Goal: Information Seeking & Learning: Learn about a topic

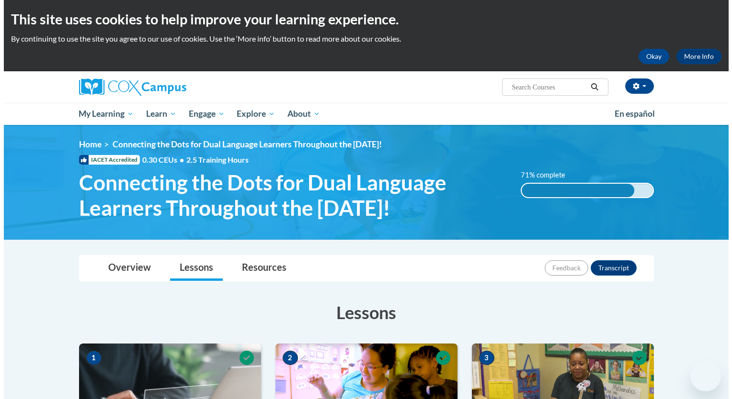
scroll to position [834, 0]
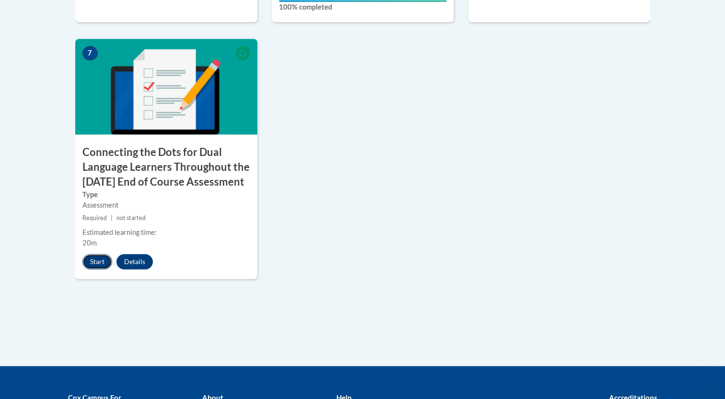
click at [98, 270] on button "Start" at bounding box center [97, 261] width 30 height 15
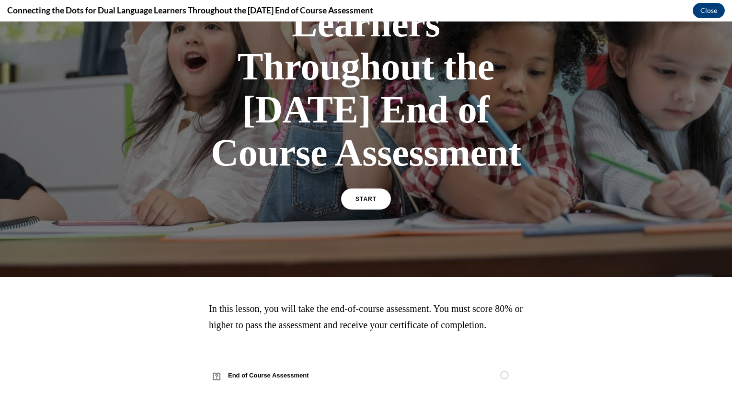
scroll to position [179, 0]
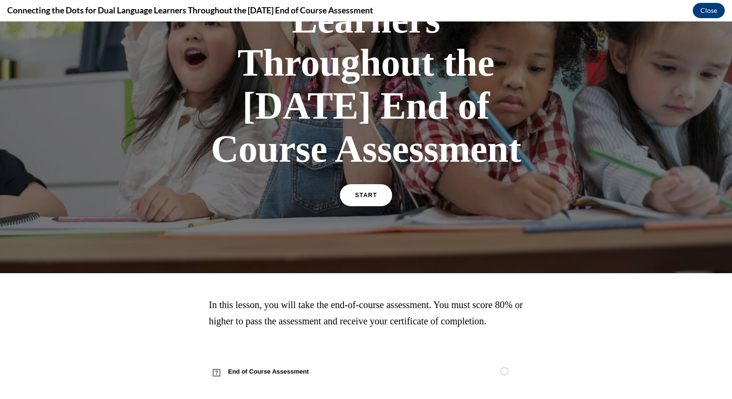
click at [352, 206] on link "START" at bounding box center [366, 195] width 52 height 22
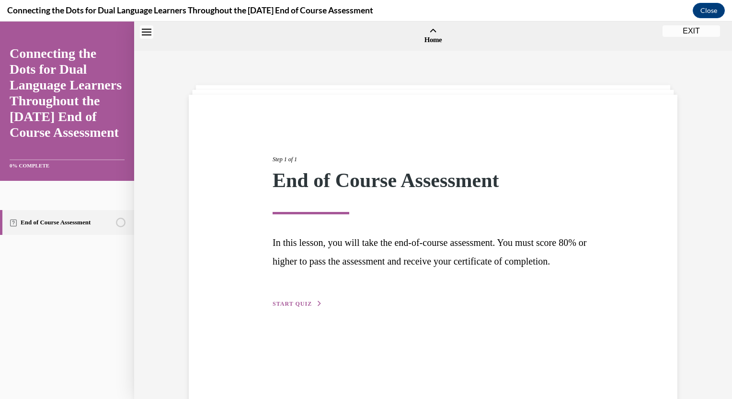
scroll to position [30, 0]
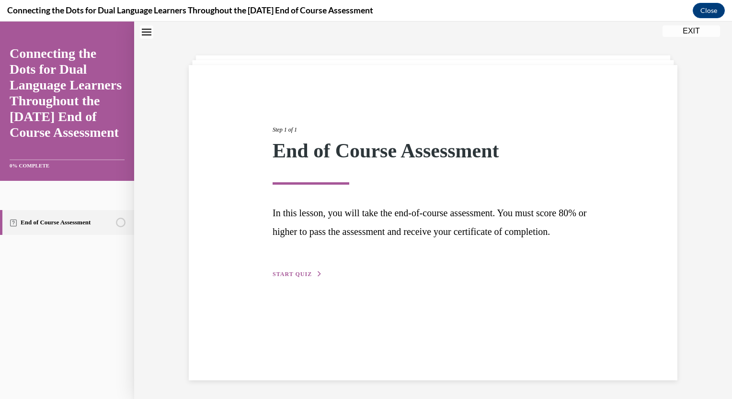
click at [294, 278] on span "START QUIZ" at bounding box center [292, 274] width 39 height 7
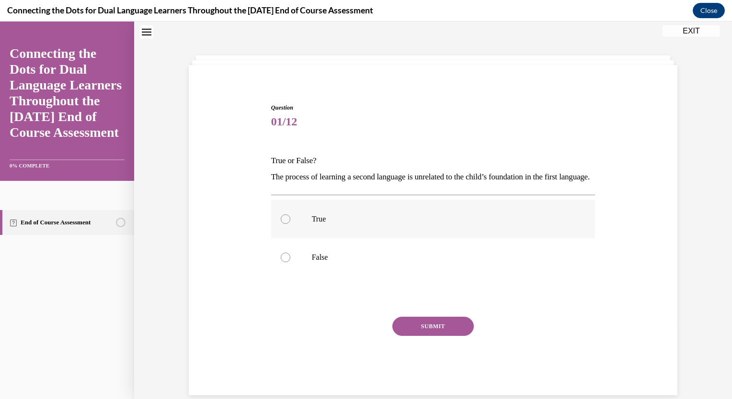
click at [277, 225] on label "True" at bounding box center [433, 219] width 324 height 38
click at [281, 224] on input "True" at bounding box center [286, 220] width 10 height 10
radio input "true"
click at [435, 336] on button "SUBMIT" at bounding box center [432, 326] width 81 height 19
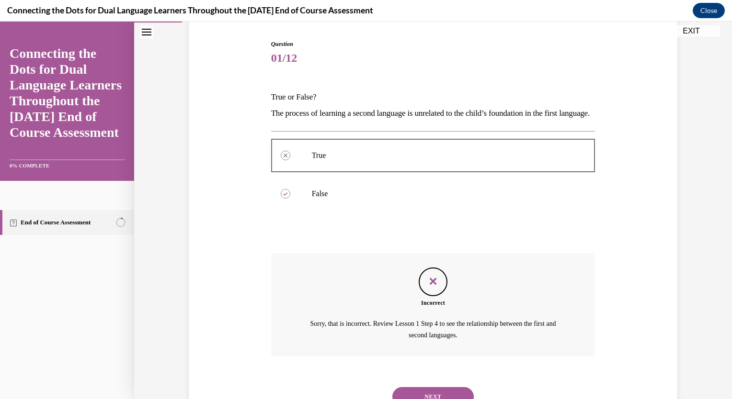
scroll to position [93, 0]
click at [284, 172] on div at bounding box center [433, 156] width 324 height 43
click at [426, 289] on icon "Feedback" at bounding box center [433, 282] width 14 height 14
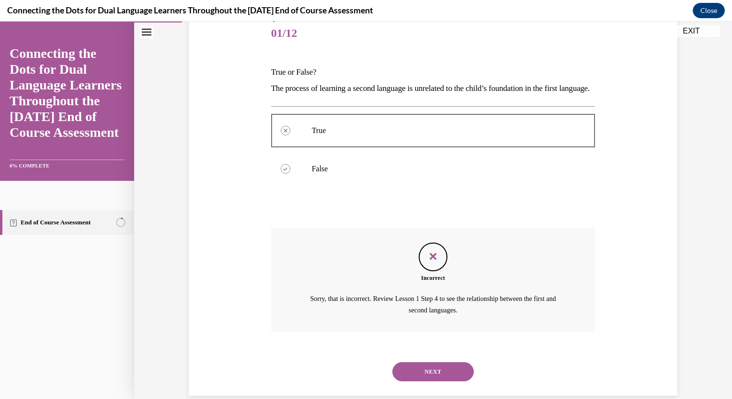
scroll to position [149, 0]
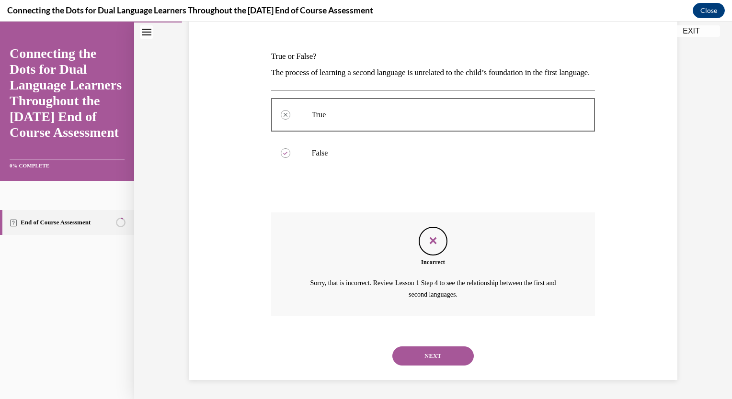
click at [437, 354] on button "NEXT" at bounding box center [432, 356] width 81 height 19
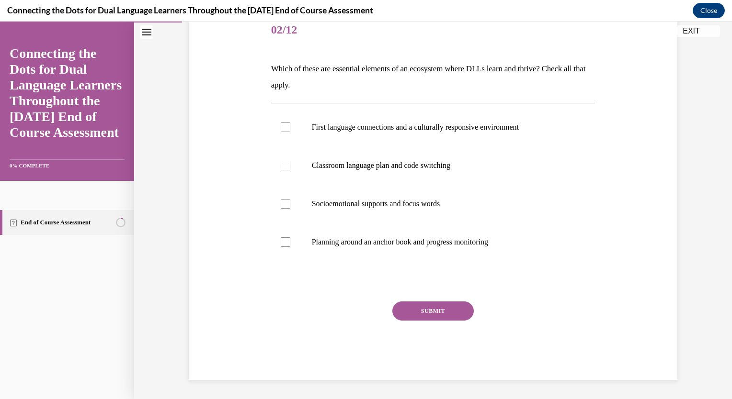
scroll to position [107, 0]
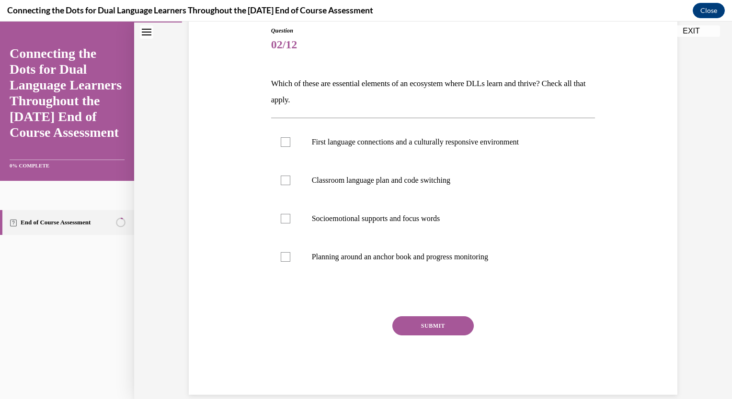
click at [644, 334] on div "Question 02/12 Which of these are essential elements of an ecosystem where DLLs…" at bounding box center [432, 197] width 493 height 398
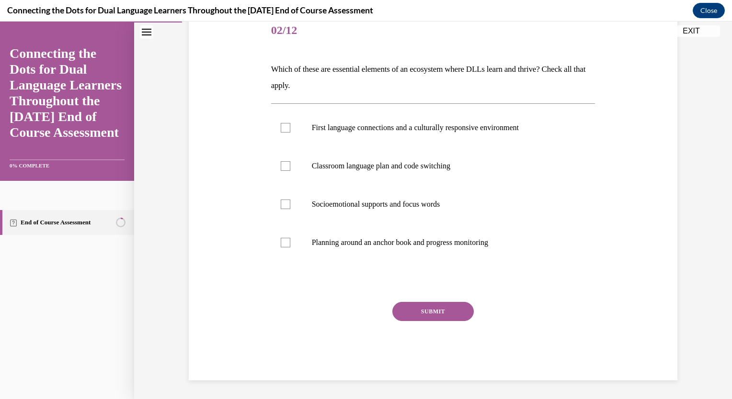
click at [634, 155] on div "Question 02/12 Which of these are essential elements of an ecosystem where DLLs…" at bounding box center [432, 182] width 493 height 398
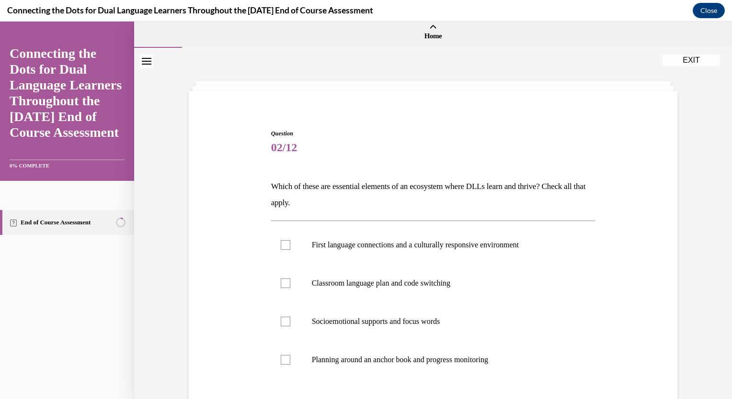
scroll to position [0, 0]
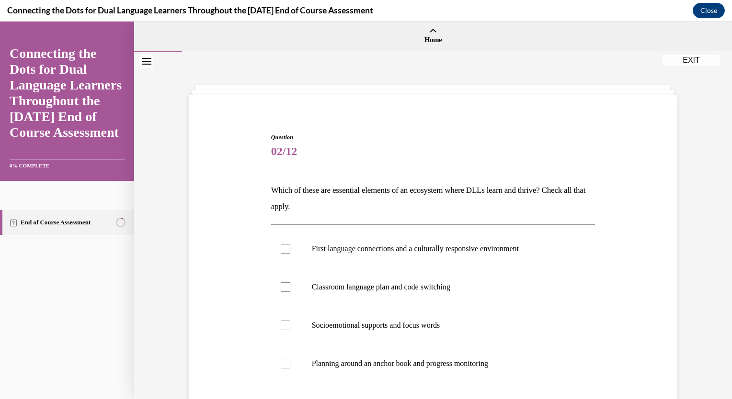
click at [153, 58] on button "Close navigation menu" at bounding box center [146, 61] width 13 height 13
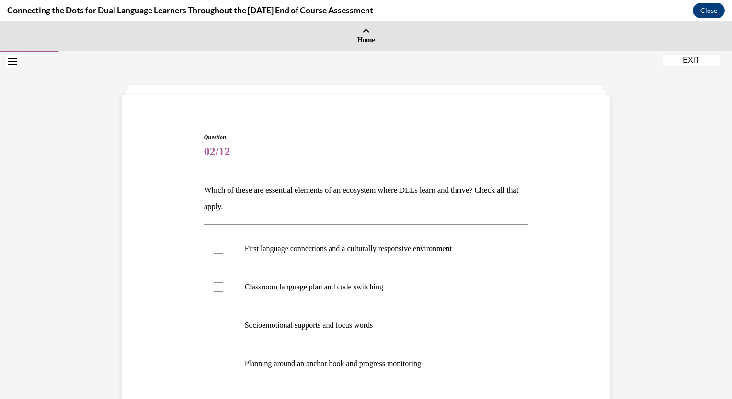
click at [364, 30] on icon at bounding box center [366, 31] width 8 height 7
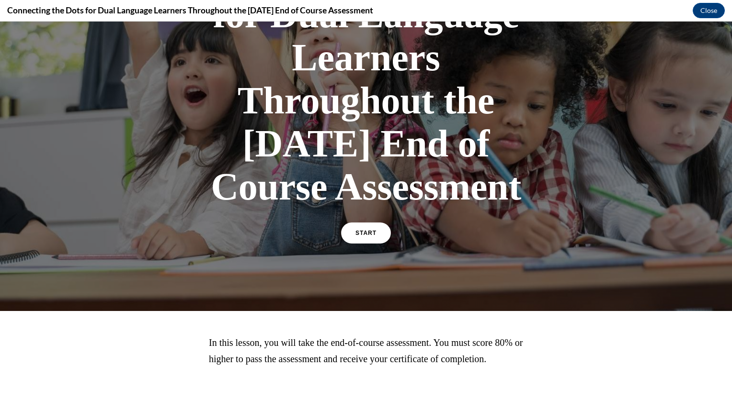
scroll to position [142, 0]
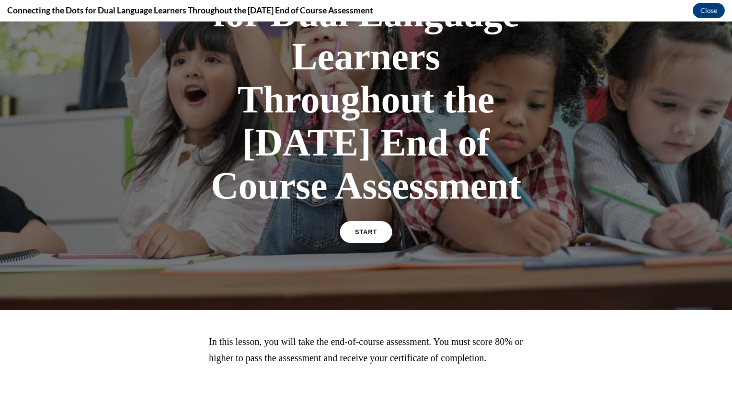
click at [364, 236] on span "START" at bounding box center [366, 232] width 22 height 7
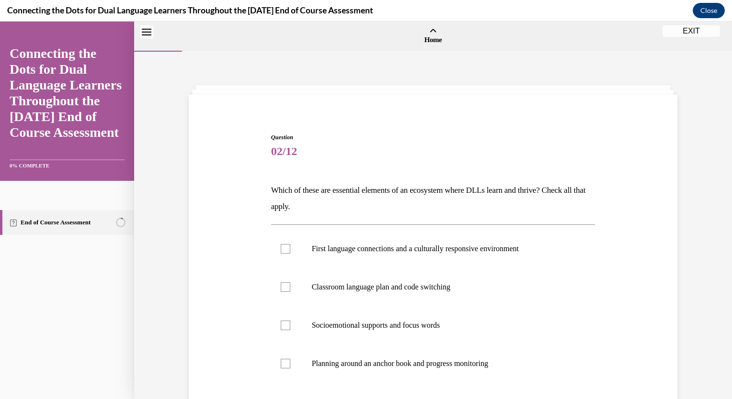
scroll to position [30, 0]
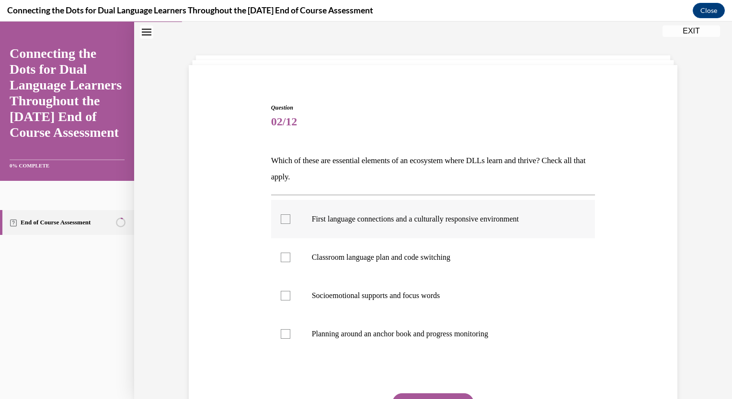
click at [284, 218] on div at bounding box center [286, 220] width 10 height 10
click at [284, 218] on input "First language connections and a culturally responsive environment" at bounding box center [286, 220] width 10 height 10
checkbox input "true"
click at [285, 296] on div at bounding box center [286, 296] width 10 height 10
click at [285, 296] on input "Socioemotional supports and focus words" at bounding box center [286, 296] width 10 height 10
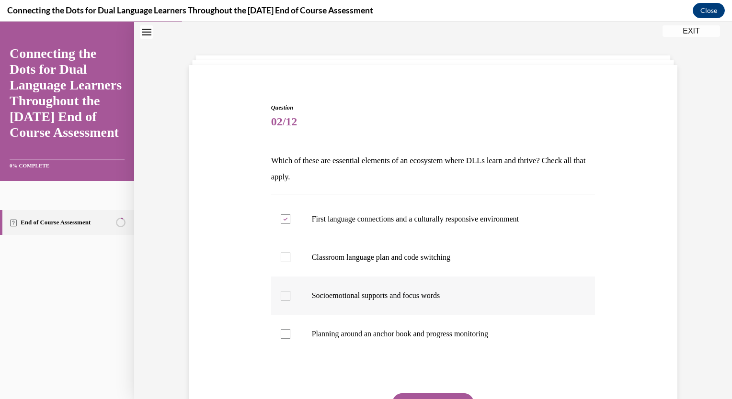
checkbox input "true"
click at [287, 331] on label "Planning around an anchor book and progress monitoring" at bounding box center [433, 334] width 324 height 38
click at [287, 331] on input "Planning around an anchor book and progress monitoring" at bounding box center [286, 334] width 10 height 10
checkbox input "true"
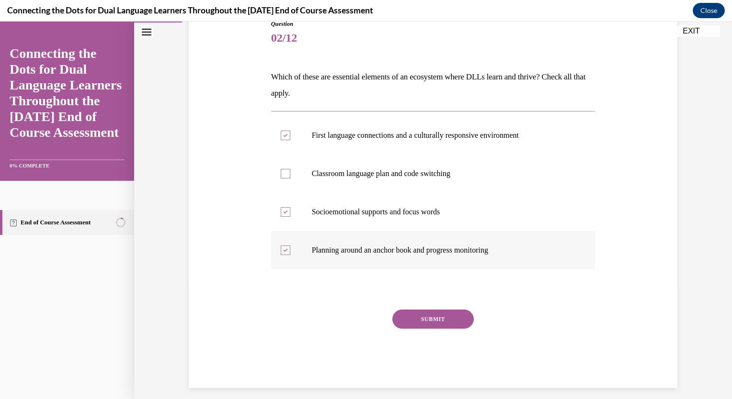
scroll to position [121, 0]
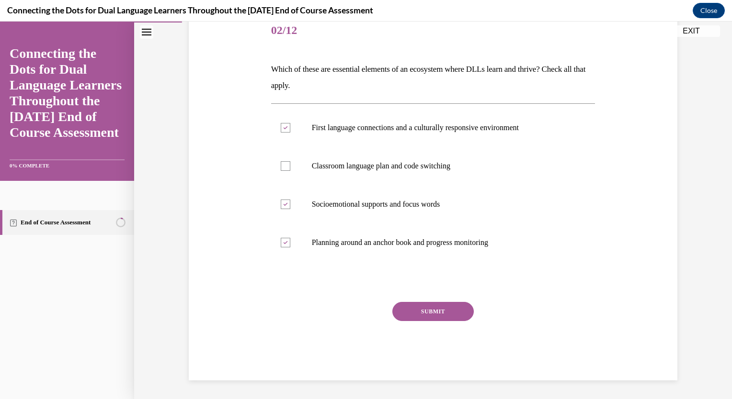
click at [426, 314] on button "SUBMIT" at bounding box center [432, 311] width 81 height 19
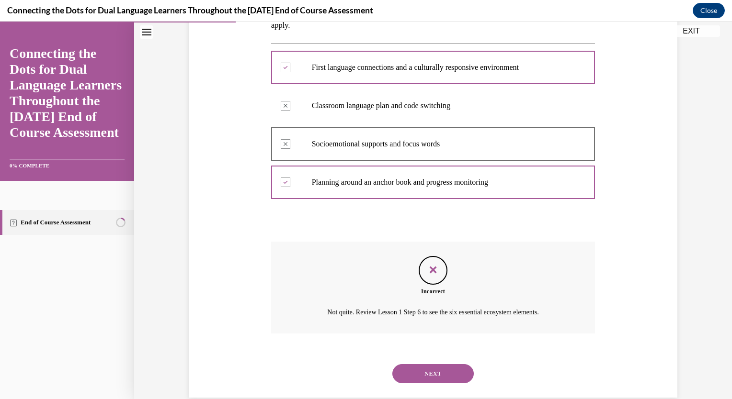
scroll to position [199, 0]
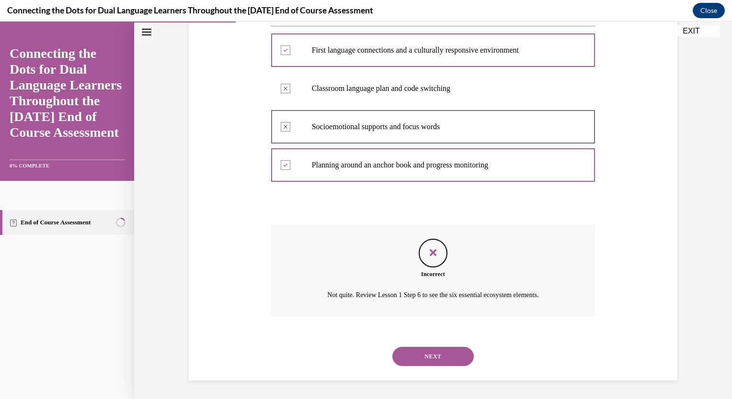
click at [441, 257] on div "Feedback" at bounding box center [433, 253] width 29 height 29
click at [429, 253] on icon "Feedback" at bounding box center [433, 253] width 14 height 14
click at [432, 260] on div "Feedback" at bounding box center [433, 253] width 29 height 29
click at [428, 355] on button "NEXT" at bounding box center [432, 356] width 81 height 19
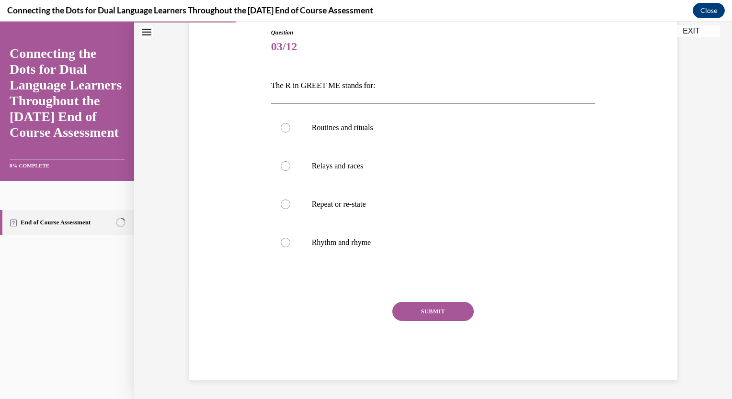
click at [57, 112] on link "Connecting the Dots for Dual Language Learners Throughout the [DATE] End of Cou…" at bounding box center [67, 92] width 115 height 95
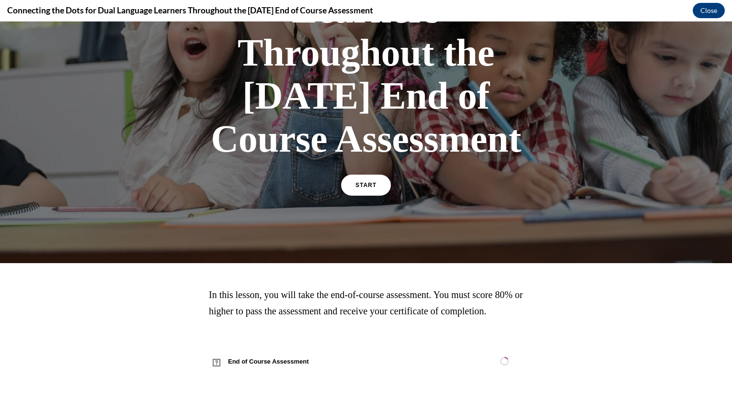
scroll to position [248, 0]
click at [361, 182] on span "START" at bounding box center [366, 185] width 22 height 7
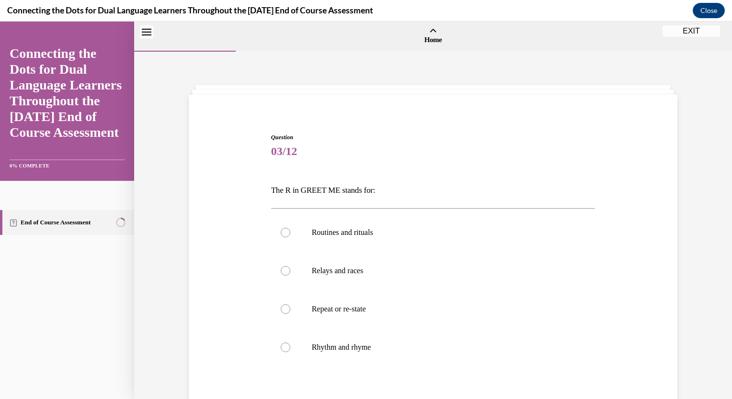
scroll to position [30, 0]
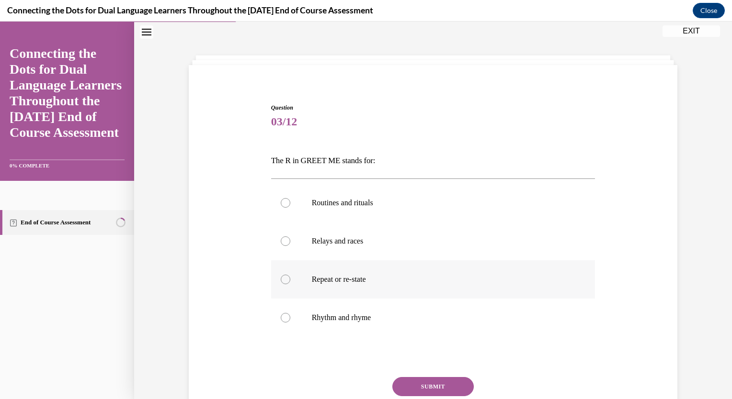
click at [348, 283] on p "Repeat or re-state" at bounding box center [442, 280] width 260 height 10
click at [290, 283] on input "Repeat or re-state" at bounding box center [286, 280] width 10 height 10
radio input "true"
click at [427, 379] on button "SUBMIT" at bounding box center [432, 386] width 81 height 19
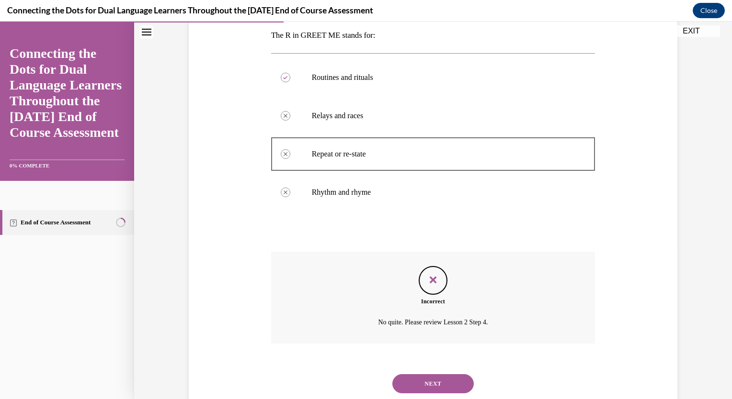
scroll to position [182, 0]
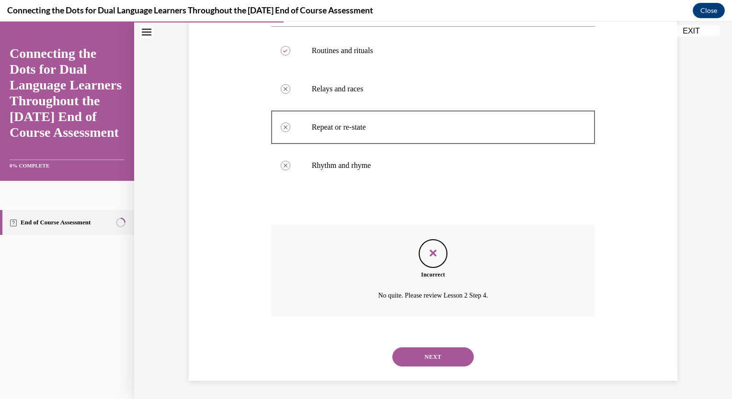
click at [430, 356] on button "NEXT" at bounding box center [432, 357] width 81 height 19
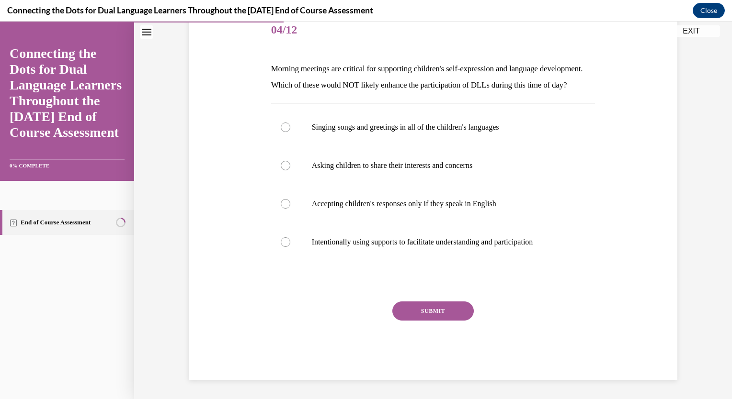
scroll to position [137, 0]
click at [429, 162] on p "Asking children to share their interests and concerns" at bounding box center [442, 166] width 260 height 10
click at [290, 162] on input "Asking children to share their interests and concerns" at bounding box center [286, 166] width 10 height 10
radio input "true"
click at [438, 310] on button "SUBMIT" at bounding box center [432, 311] width 81 height 19
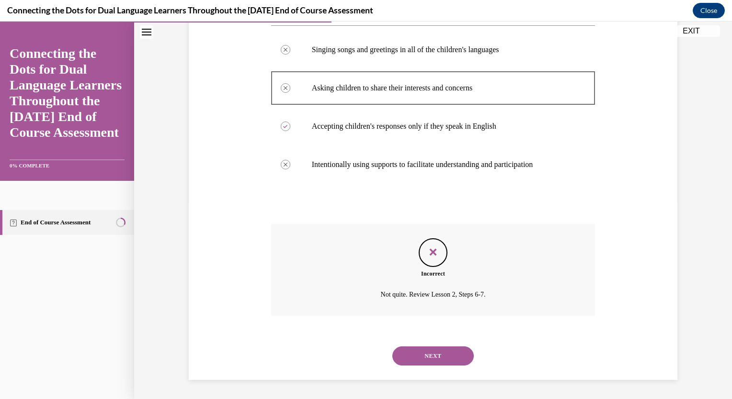
scroll to position [215, 0]
click at [437, 362] on button "NEXT" at bounding box center [432, 356] width 81 height 19
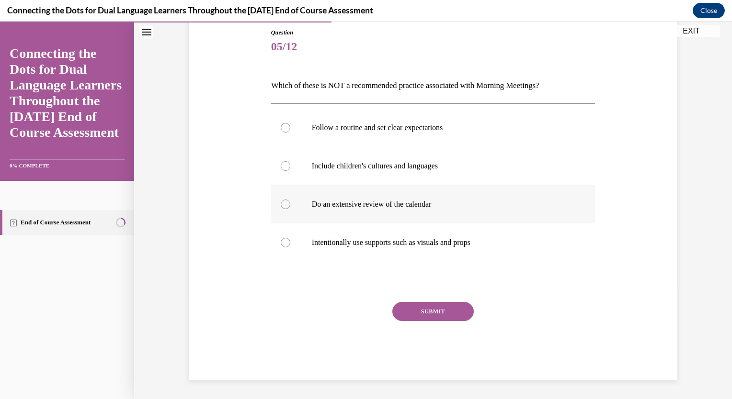
click at [404, 204] on p "Do an extensive review of the calendar" at bounding box center [442, 205] width 260 height 10
click at [290, 204] on input "Do an extensive review of the calendar" at bounding box center [286, 205] width 10 height 10
radio input "true"
click at [443, 311] on button "SUBMIT" at bounding box center [432, 311] width 81 height 19
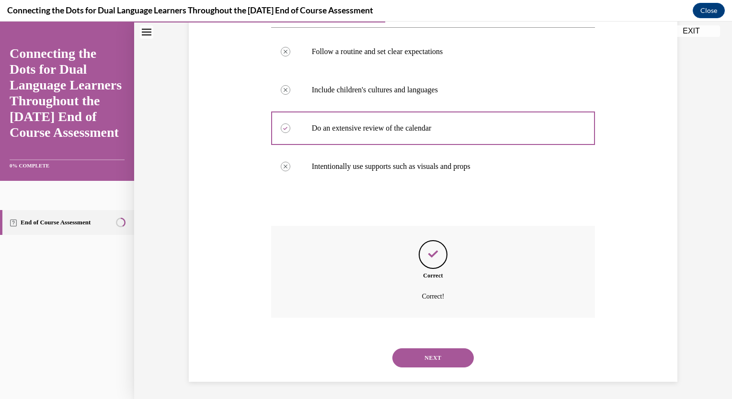
scroll to position [182, 0]
click at [439, 356] on button "NEXT" at bounding box center [432, 357] width 81 height 19
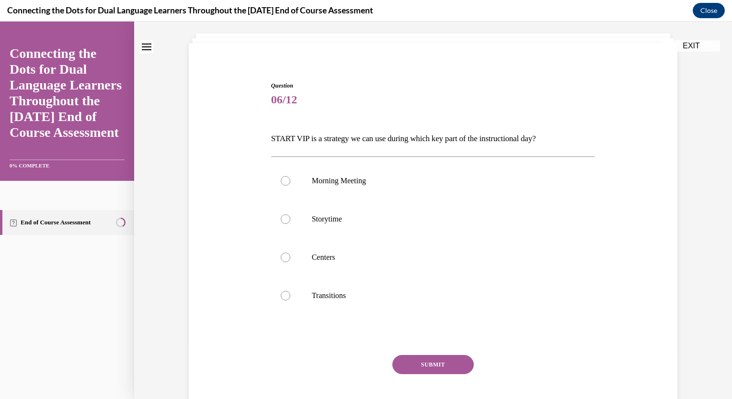
scroll to position [105, 0]
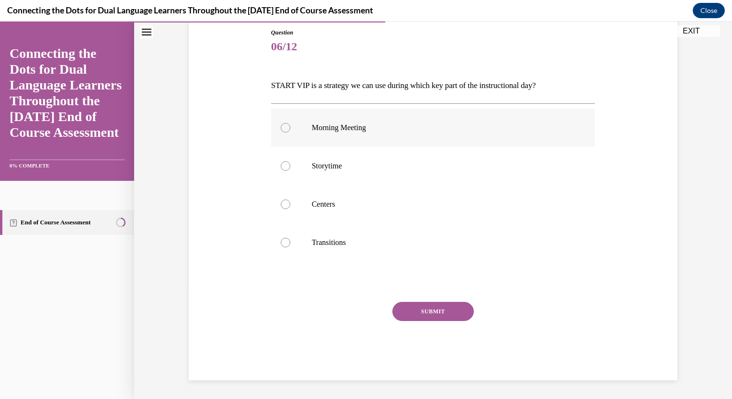
click at [349, 128] on p "Morning Meeting" at bounding box center [442, 128] width 260 height 10
click at [290, 128] on input "Morning Meeting" at bounding box center [286, 128] width 10 height 10
radio input "true"
click at [444, 310] on button "SUBMIT" at bounding box center [432, 311] width 81 height 19
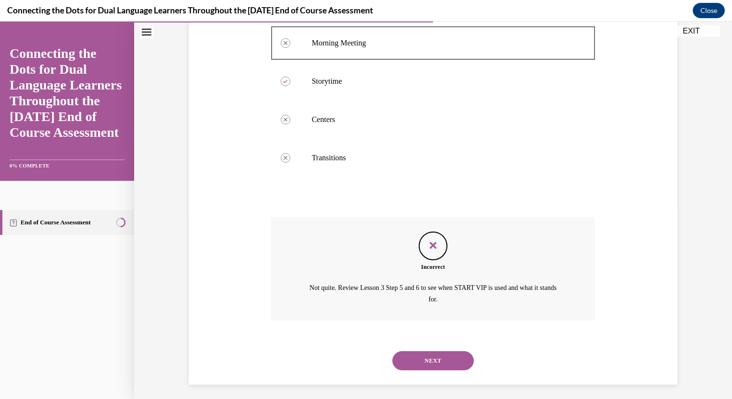
scroll to position [193, 0]
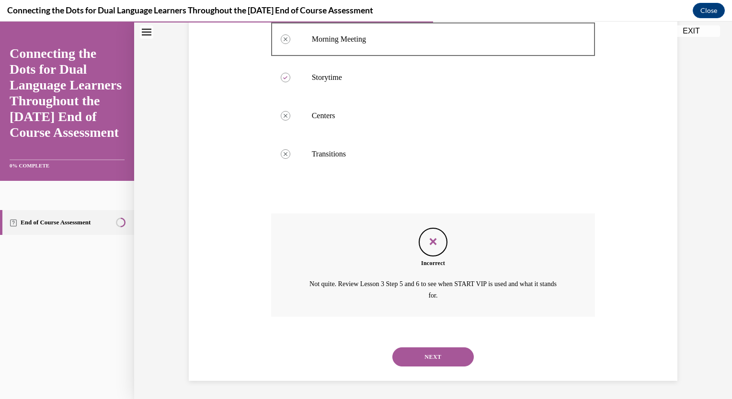
click at [433, 358] on button "NEXT" at bounding box center [432, 357] width 81 height 19
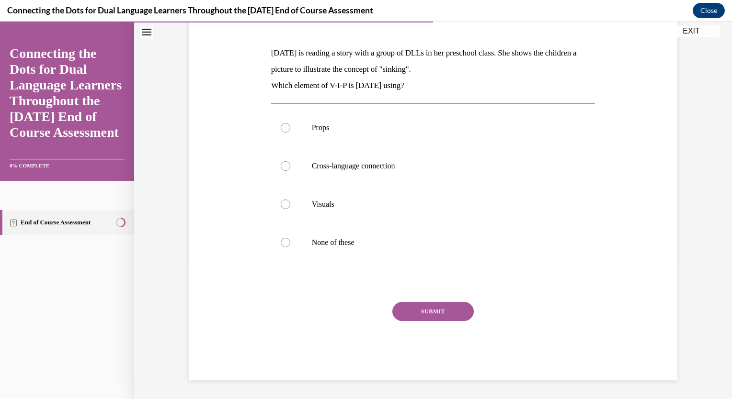
scroll to position [137, 0]
click at [328, 130] on p "Props" at bounding box center [442, 128] width 260 height 10
click at [290, 130] on input "Props" at bounding box center [286, 128] width 10 height 10
radio input "true"
click at [434, 317] on button "SUBMIT" at bounding box center [432, 311] width 81 height 19
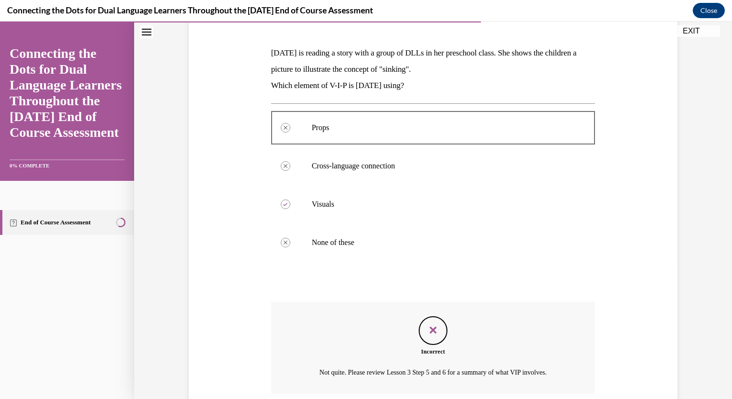
scroll to position [215, 0]
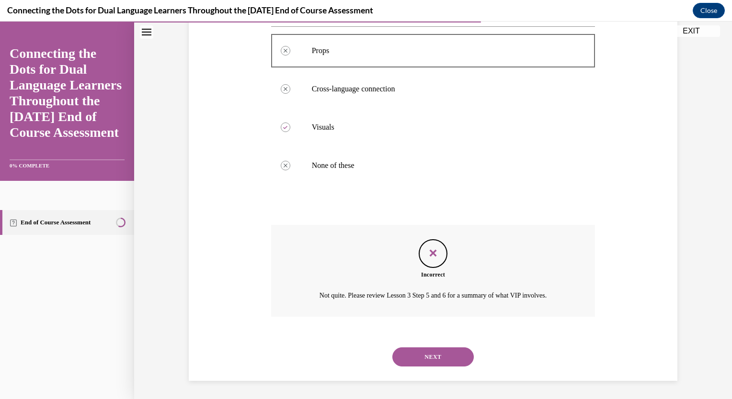
click at [443, 364] on button "NEXT" at bounding box center [432, 357] width 81 height 19
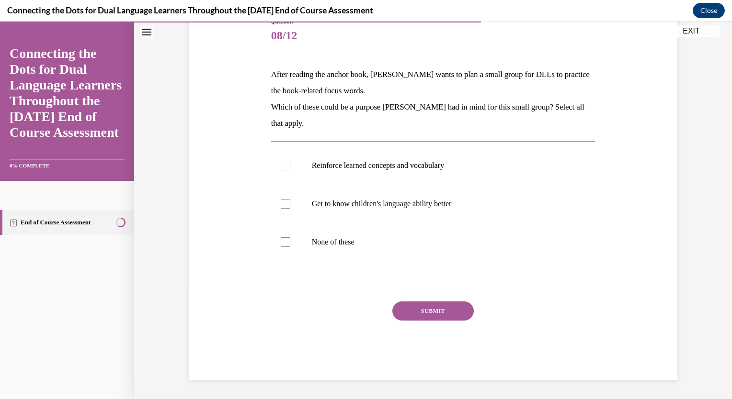
scroll to position [107, 0]
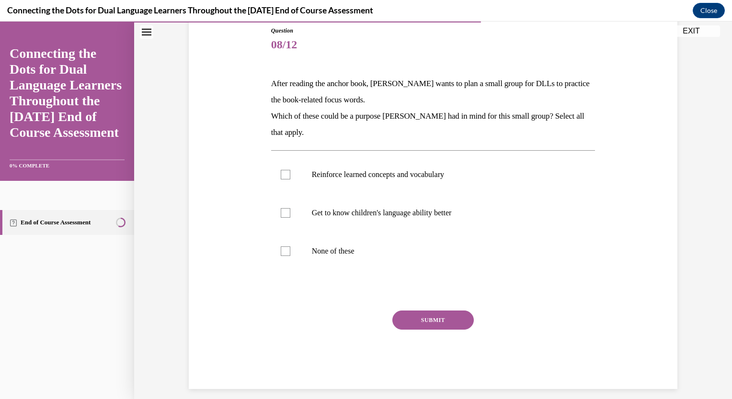
click at [438, 324] on button "SUBMIT" at bounding box center [432, 320] width 81 height 19
click at [398, 177] on p "Reinforce learned concepts and vocabulary" at bounding box center [442, 175] width 260 height 10
click at [290, 177] on input "Reinforce learned concepts and vocabulary" at bounding box center [286, 175] width 10 height 10
checkbox input "true"
click at [439, 318] on button "SUBMIT" at bounding box center [432, 320] width 81 height 19
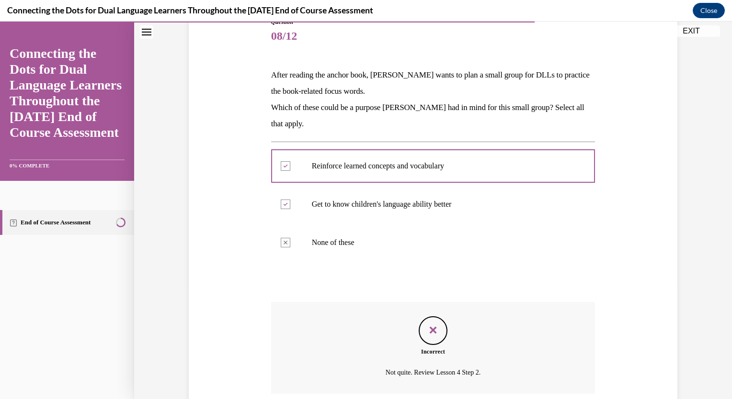
scroll to position [193, 0]
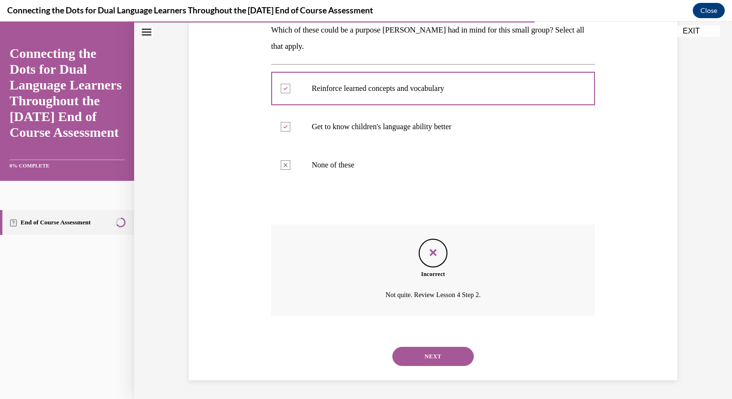
click at [442, 350] on button "NEXT" at bounding box center [432, 356] width 81 height 19
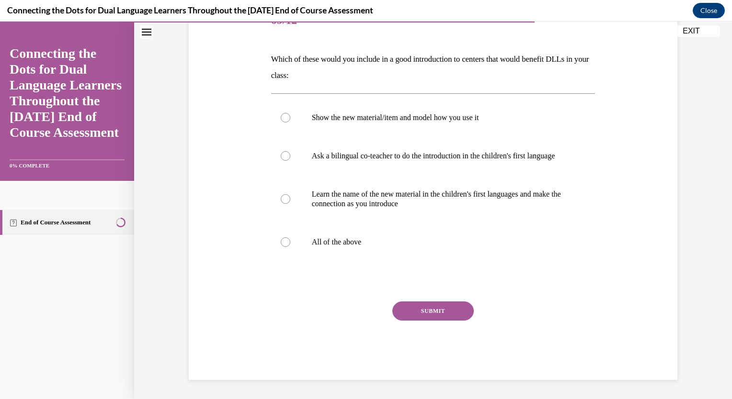
scroll to position [140, 0]
click at [346, 241] on p "All of the above" at bounding box center [442, 243] width 260 height 10
click at [290, 241] on input "All of the above" at bounding box center [286, 243] width 10 height 10
radio input "true"
click at [443, 319] on button "SUBMIT" at bounding box center [432, 311] width 81 height 19
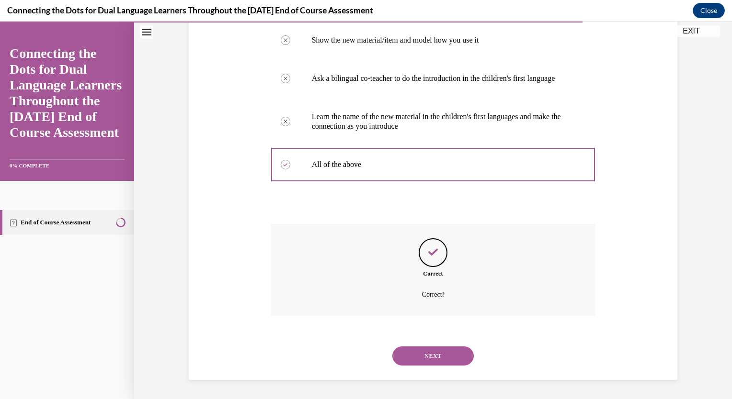
scroll to position [218, 0]
click at [454, 354] on button "NEXT" at bounding box center [432, 356] width 81 height 19
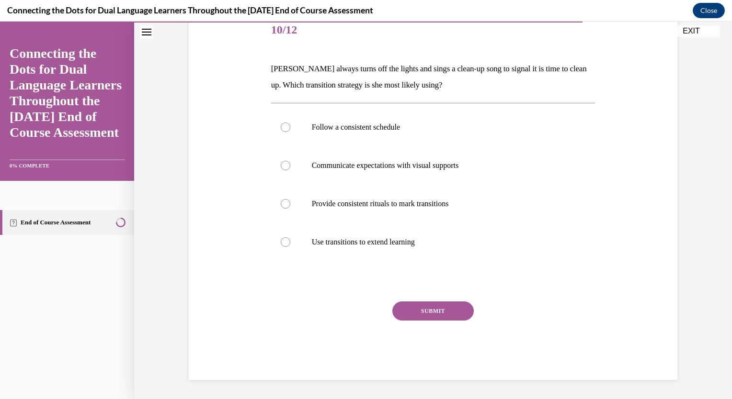
scroll to position [107, 0]
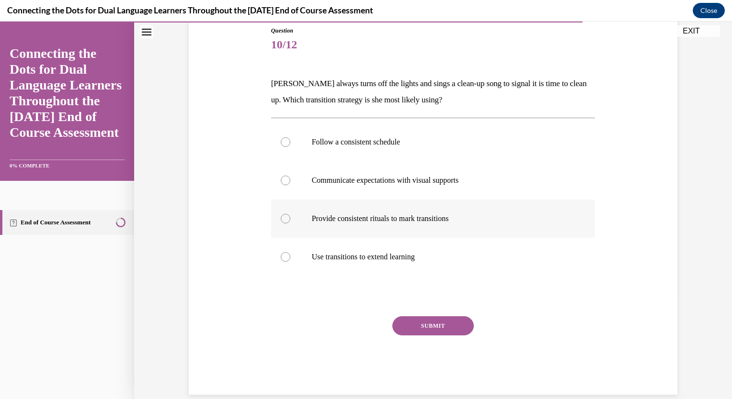
click at [410, 213] on label "Provide consistent rituals to mark transitions" at bounding box center [433, 219] width 324 height 38
click at [290, 214] on input "Provide consistent rituals to mark transitions" at bounding box center [286, 219] width 10 height 10
radio input "true"
click at [437, 328] on button "SUBMIT" at bounding box center [432, 326] width 81 height 19
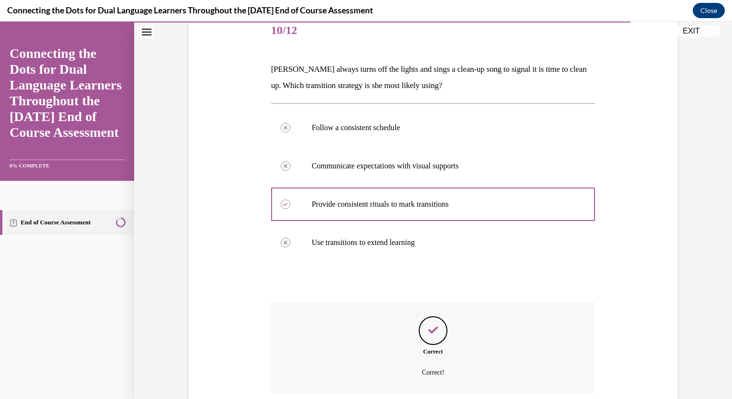
scroll to position [199, 0]
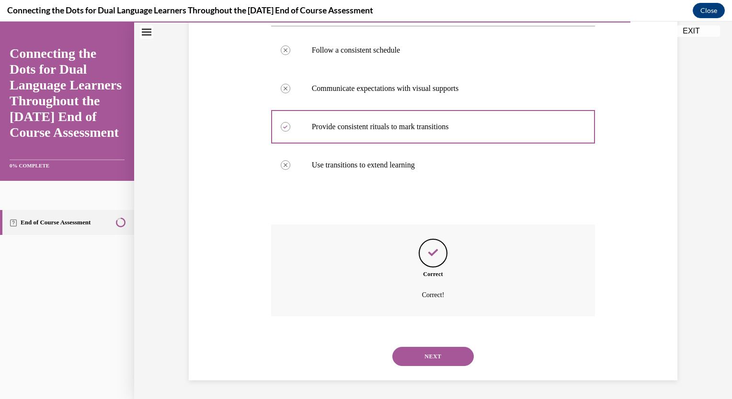
click at [439, 355] on button "NEXT" at bounding box center [432, 356] width 81 height 19
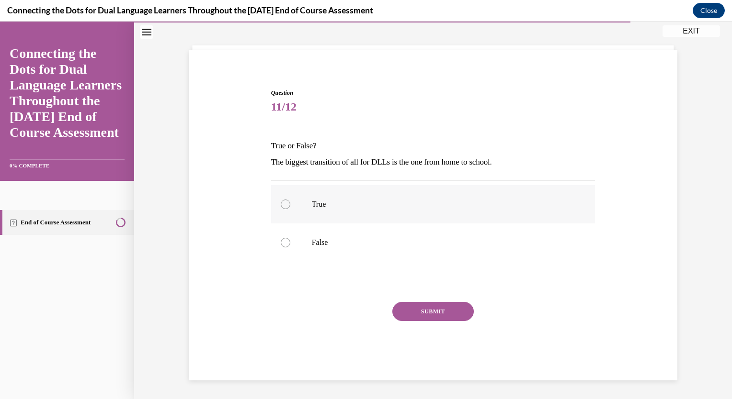
click at [319, 203] on p "True" at bounding box center [442, 205] width 260 height 10
click at [290, 203] on input "True" at bounding box center [286, 205] width 10 height 10
radio input "true"
click at [439, 305] on button "SUBMIT" at bounding box center [432, 311] width 81 height 19
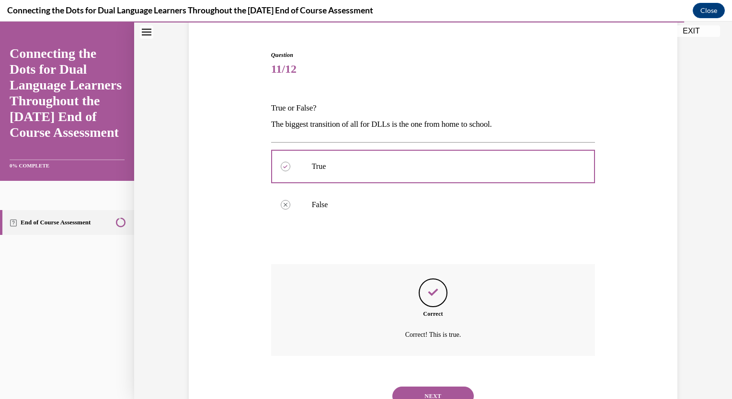
scroll to position [122, 0]
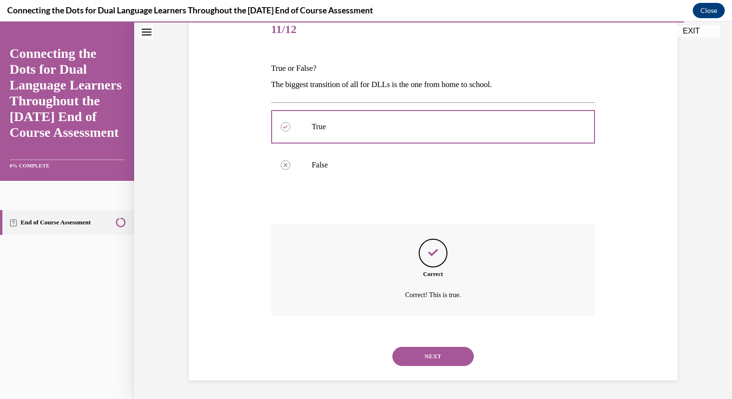
click at [450, 359] on button "NEXT" at bounding box center [432, 356] width 81 height 19
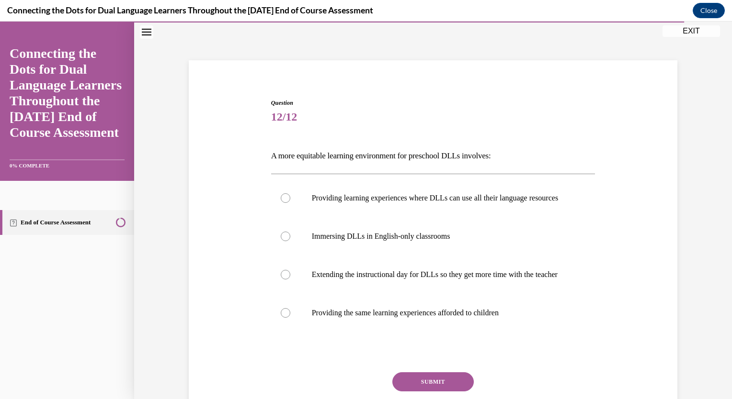
scroll to position [49, 0]
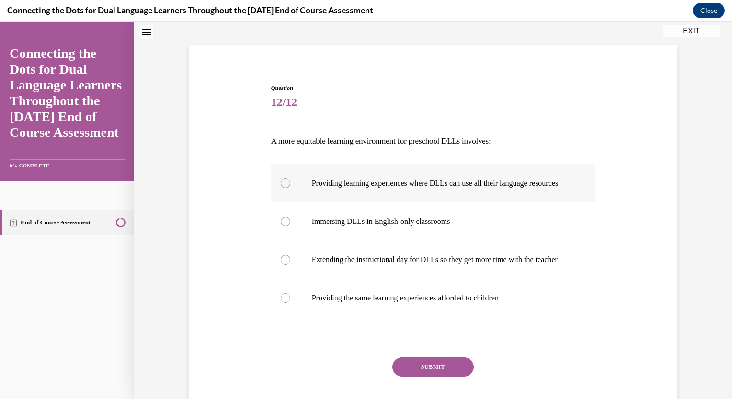
click at [517, 184] on p "Providing learning experiences where DLLs can use all their language resources" at bounding box center [442, 184] width 260 height 10
click at [290, 184] on input "Providing learning experiences where DLLs can use all their language resources" at bounding box center [286, 184] width 10 height 10
radio input "true"
click at [446, 377] on button "SUBMIT" at bounding box center [432, 367] width 81 height 19
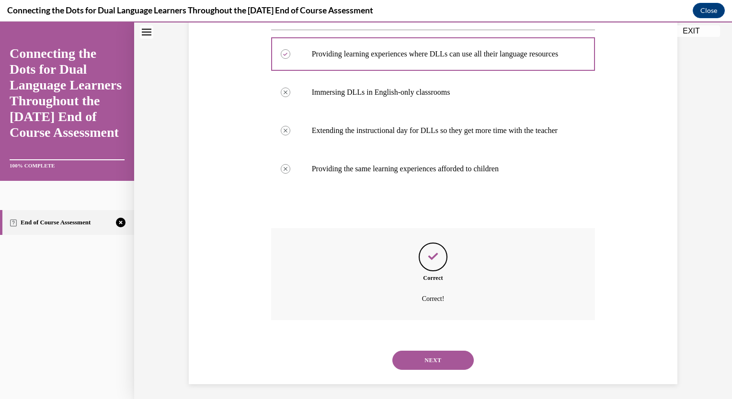
scroll to position [201, 0]
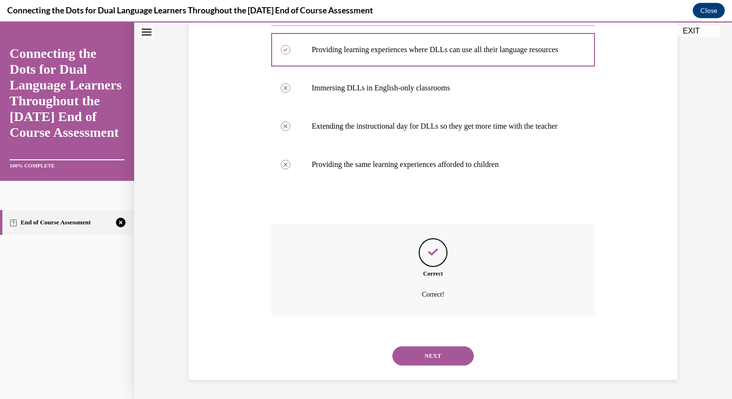
click at [453, 361] on button "NEXT" at bounding box center [432, 356] width 81 height 19
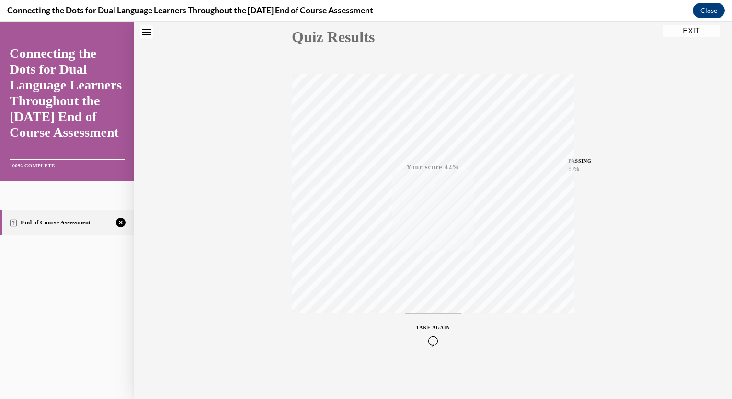
click at [427, 341] on icon "button" at bounding box center [433, 341] width 34 height 11
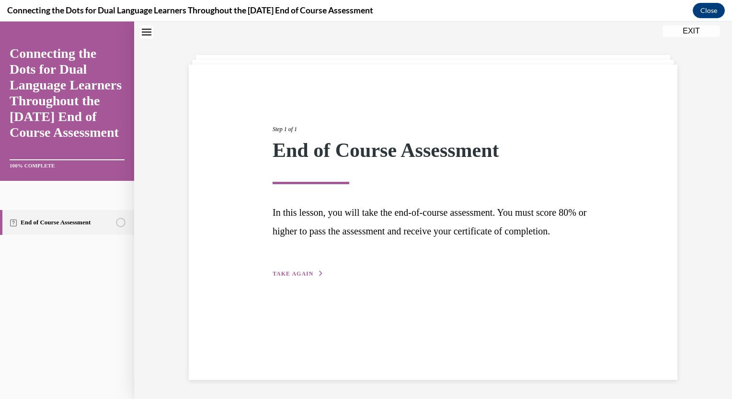
click at [291, 277] on span "TAKE AGAIN" at bounding box center [293, 274] width 41 height 7
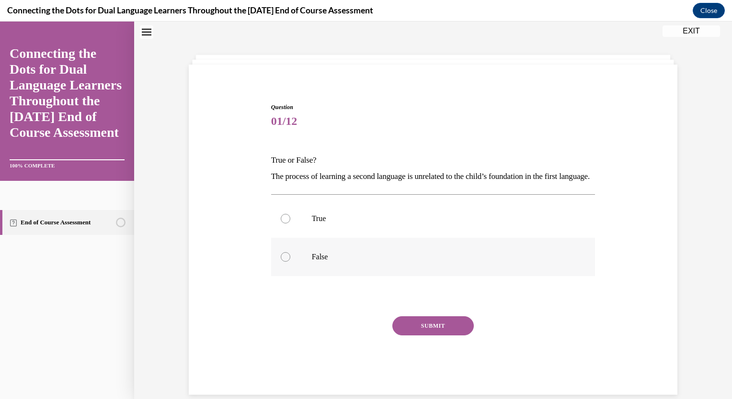
click at [318, 262] on p "False" at bounding box center [442, 257] width 260 height 10
click at [290, 262] on input "False" at bounding box center [286, 257] width 10 height 10
radio input "true"
click at [437, 336] on button "SUBMIT" at bounding box center [432, 326] width 81 height 19
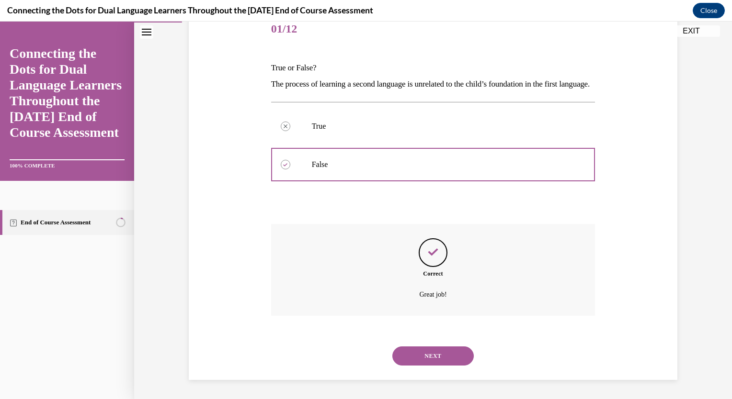
scroll to position [138, 0]
click at [437, 360] on button "NEXT" at bounding box center [432, 356] width 81 height 19
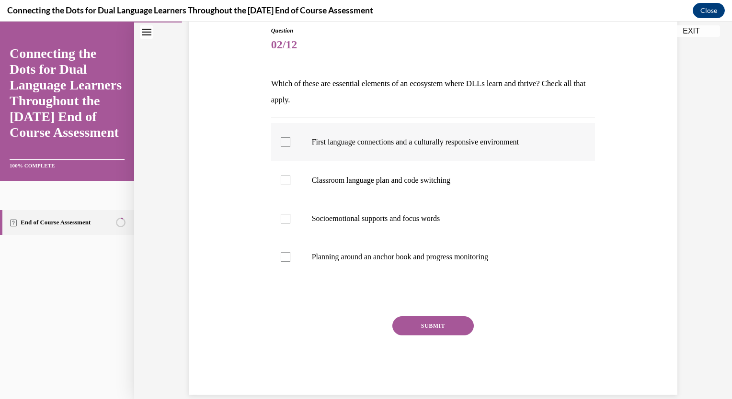
click at [420, 141] on p "First language connections and a culturally responsive environment" at bounding box center [442, 142] width 260 height 10
click at [290, 141] on input "First language connections and a culturally responsive environment" at bounding box center [286, 142] width 10 height 10
checkbox input "true"
click at [366, 259] on p "Planning around an anchor book and progress monitoring" at bounding box center [442, 257] width 260 height 10
click at [290, 259] on input "Planning around an anchor book and progress monitoring" at bounding box center [286, 257] width 10 height 10
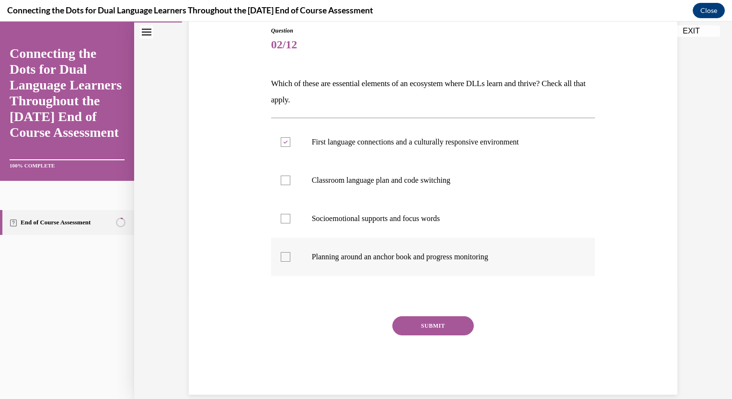
checkbox input "true"
click at [428, 326] on button "SUBMIT" at bounding box center [432, 326] width 81 height 19
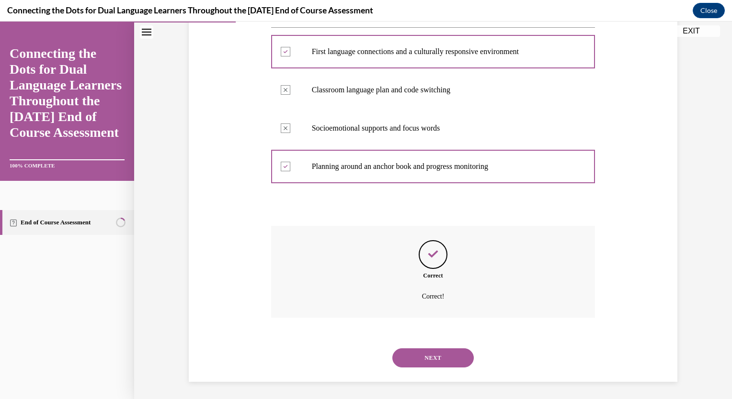
scroll to position [199, 0]
click at [437, 359] on button "NEXT" at bounding box center [432, 356] width 81 height 19
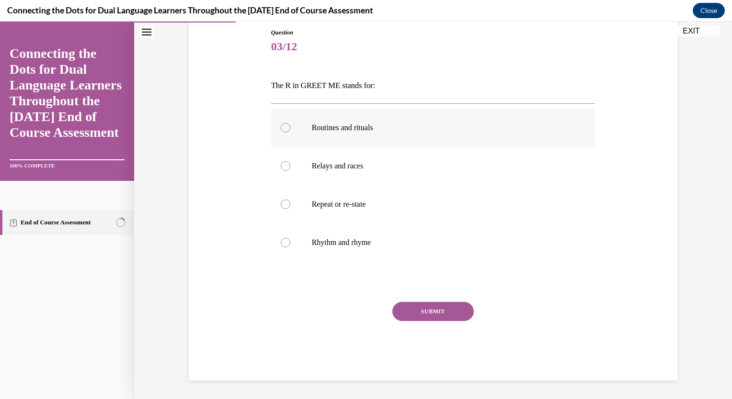
click at [353, 135] on label "Routines and rituals" at bounding box center [433, 128] width 324 height 38
click at [290, 133] on input "Routines and rituals" at bounding box center [286, 128] width 10 height 10
radio input "true"
click at [439, 314] on button "SUBMIT" at bounding box center [432, 311] width 81 height 19
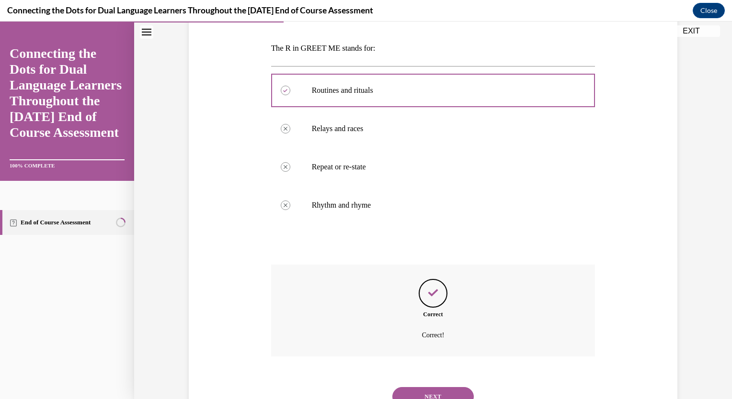
scroll to position [182, 0]
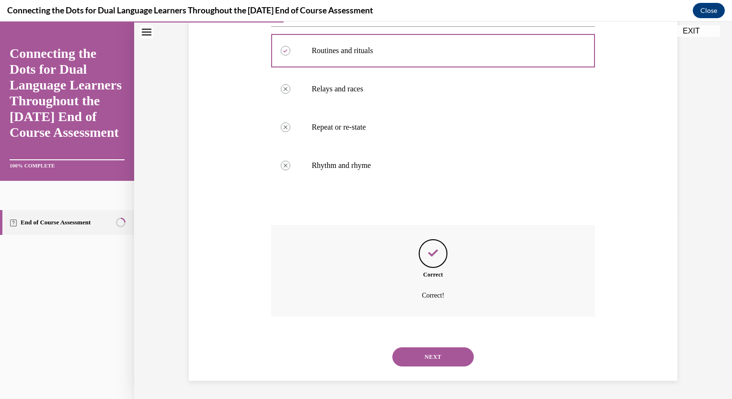
click at [446, 364] on button "NEXT" at bounding box center [432, 357] width 81 height 19
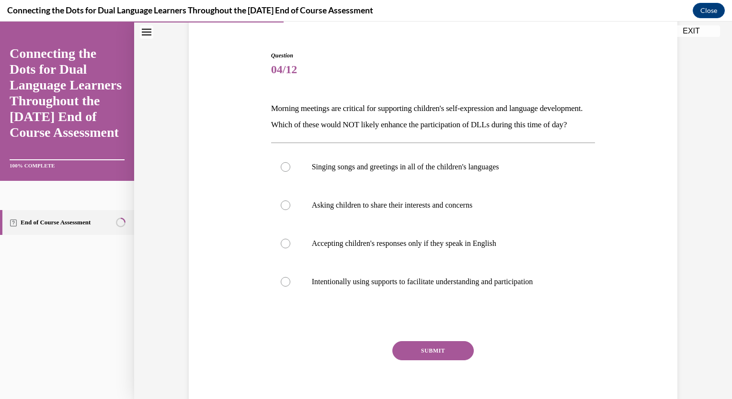
scroll to position [85, 0]
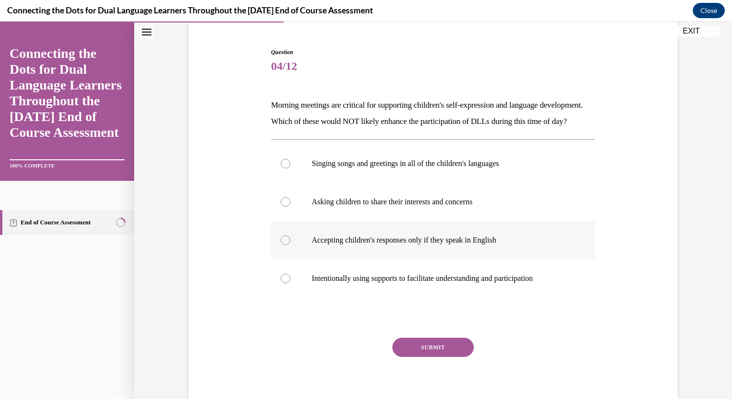
click at [354, 260] on label "Accepting children's responses only if they speak in English" at bounding box center [433, 240] width 324 height 38
click at [290, 245] on input "Accepting children's responses only if they speak in English" at bounding box center [286, 241] width 10 height 10
radio input "true"
click at [423, 357] on button "SUBMIT" at bounding box center [432, 347] width 81 height 19
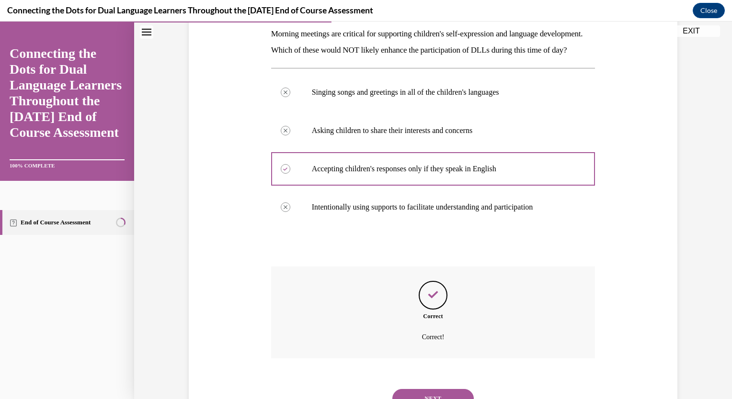
scroll to position [215, 0]
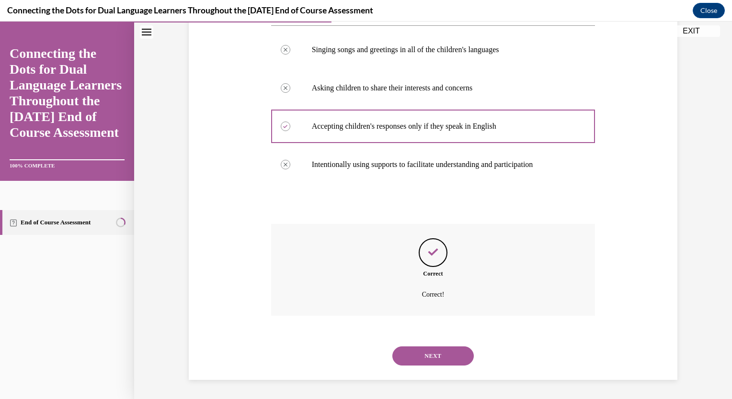
click at [430, 356] on button "NEXT" at bounding box center [432, 356] width 81 height 19
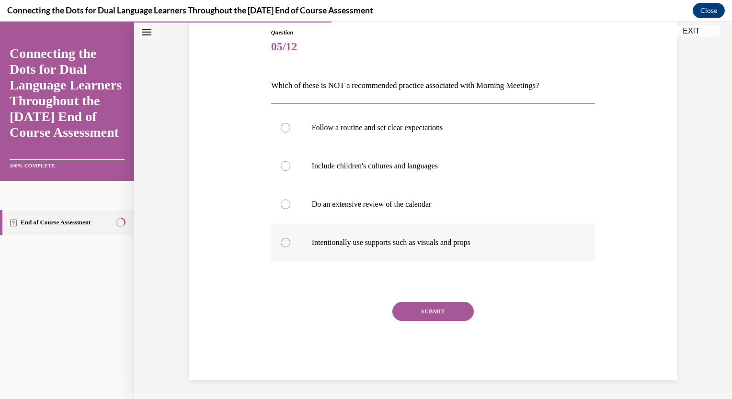
click at [367, 245] on p "Intentionally use supports such as visuals and props" at bounding box center [442, 243] width 260 height 10
click at [290, 245] on input "Intentionally use supports such as visuals and props" at bounding box center [286, 243] width 10 height 10
radio input "true"
click at [436, 308] on button "SUBMIT" at bounding box center [432, 311] width 81 height 19
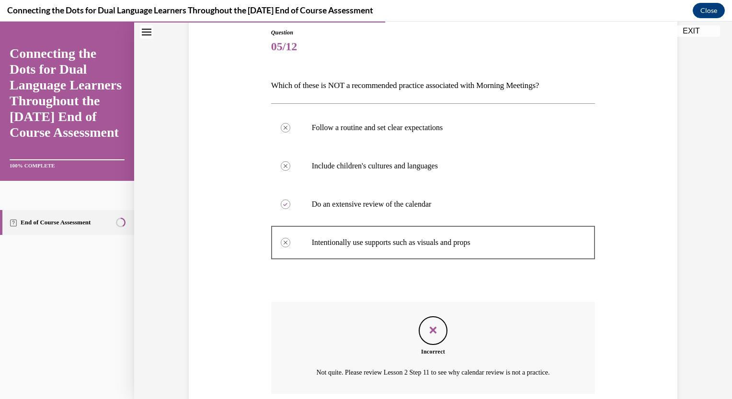
scroll to position [182, 0]
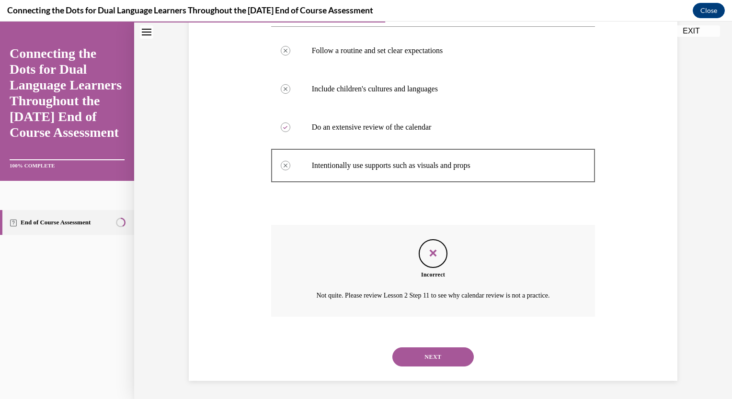
click at [438, 358] on button "NEXT" at bounding box center [432, 357] width 81 height 19
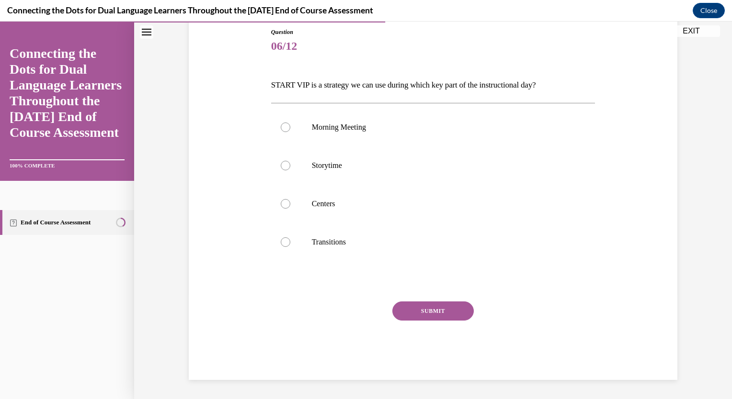
scroll to position [105, 0]
click at [335, 242] on p "Transitions" at bounding box center [442, 243] width 260 height 10
click at [290, 242] on input "Transitions" at bounding box center [286, 243] width 10 height 10
radio input "true"
click at [437, 312] on button "SUBMIT" at bounding box center [432, 311] width 81 height 19
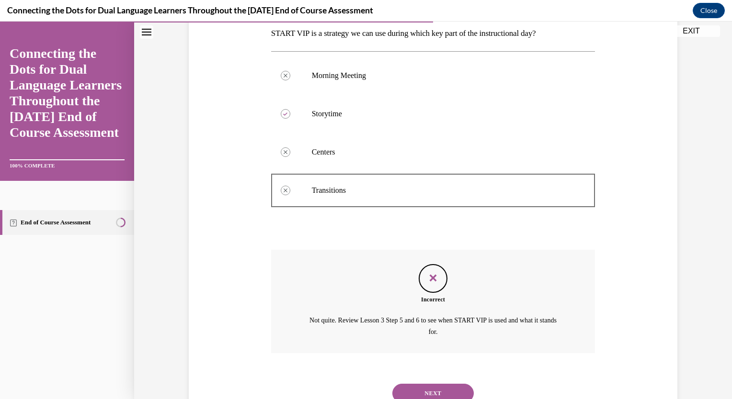
scroll to position [193, 0]
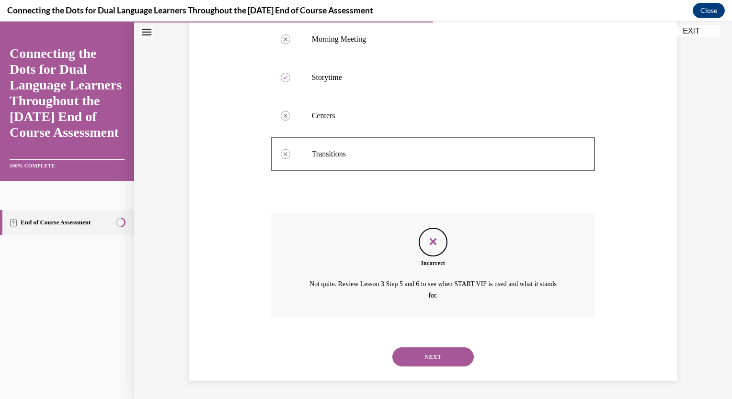
click at [435, 360] on button "NEXT" at bounding box center [432, 357] width 81 height 19
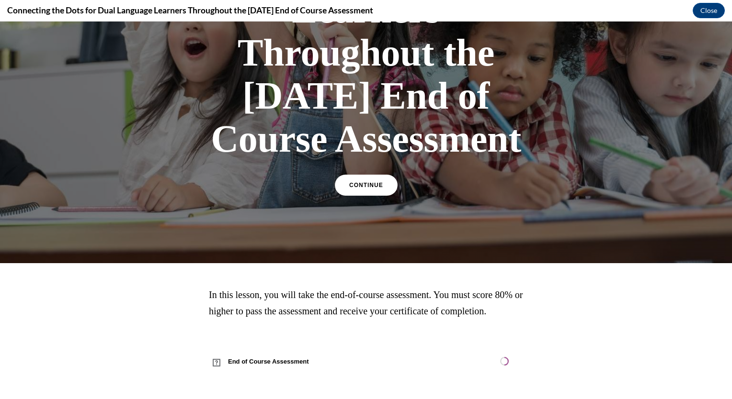
scroll to position [238, 0]
click at [367, 174] on link "CONTINUE" at bounding box center [366, 185] width 66 height 22
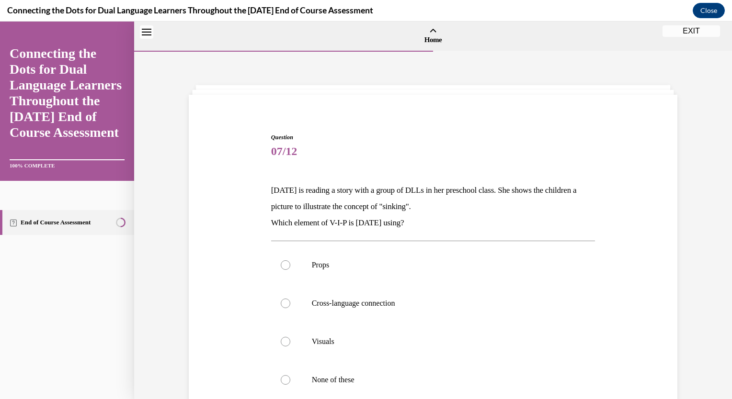
scroll to position [30, 0]
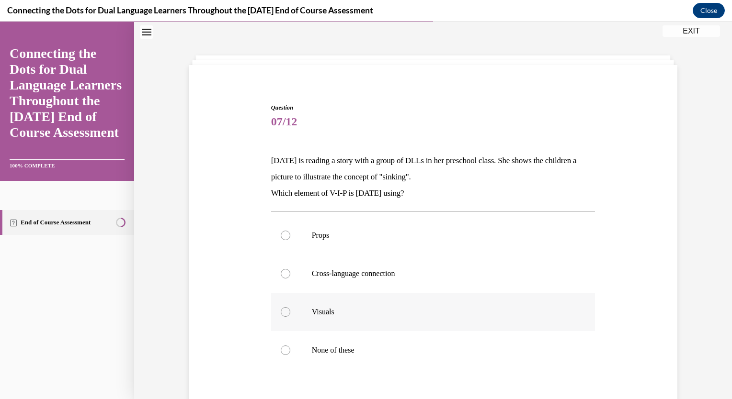
click at [326, 312] on p "Visuals" at bounding box center [442, 312] width 260 height 10
click at [290, 312] on input "Visuals" at bounding box center [286, 312] width 10 height 10
radio input "true"
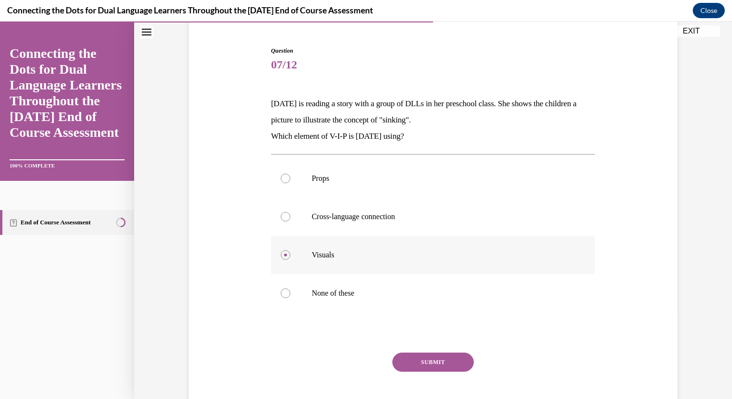
scroll to position [137, 0]
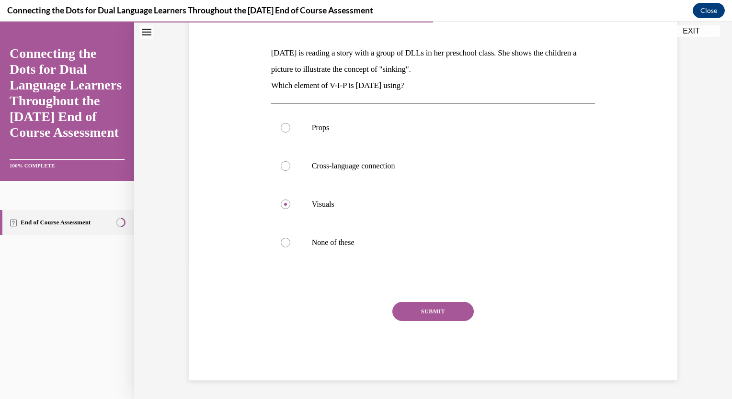
click at [436, 309] on button "SUBMIT" at bounding box center [432, 311] width 81 height 19
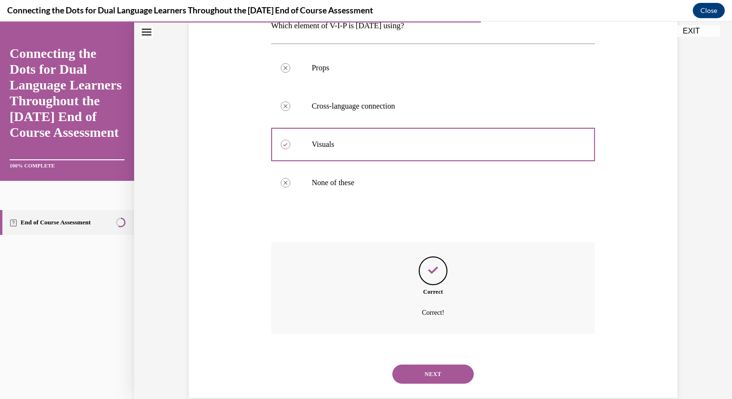
scroll to position [215, 0]
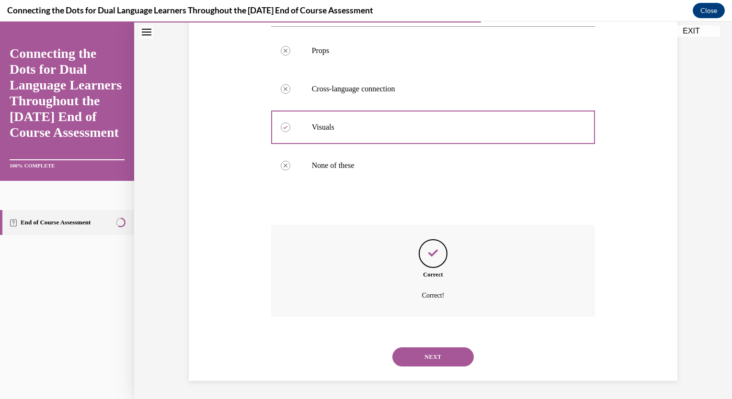
click at [427, 350] on button "NEXT" at bounding box center [432, 357] width 81 height 19
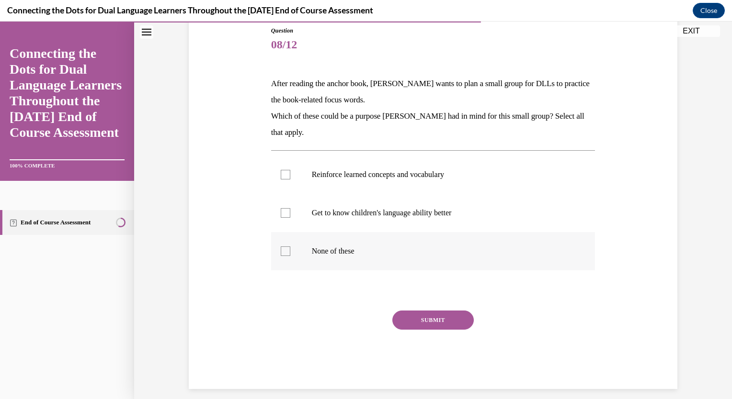
click at [340, 251] on p "None of these" at bounding box center [442, 252] width 260 height 10
click at [290, 251] on input "None of these" at bounding box center [286, 252] width 10 height 10
checkbox input "true"
click at [414, 170] on p "Reinforce learned concepts and vocabulary" at bounding box center [442, 175] width 260 height 10
click at [290, 170] on input "Reinforce learned concepts and vocabulary" at bounding box center [286, 175] width 10 height 10
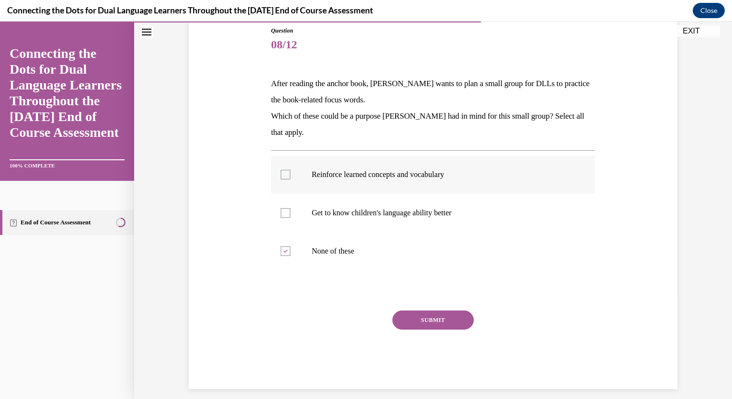
checkbox input "true"
click at [447, 326] on button "SUBMIT" at bounding box center [432, 320] width 81 height 19
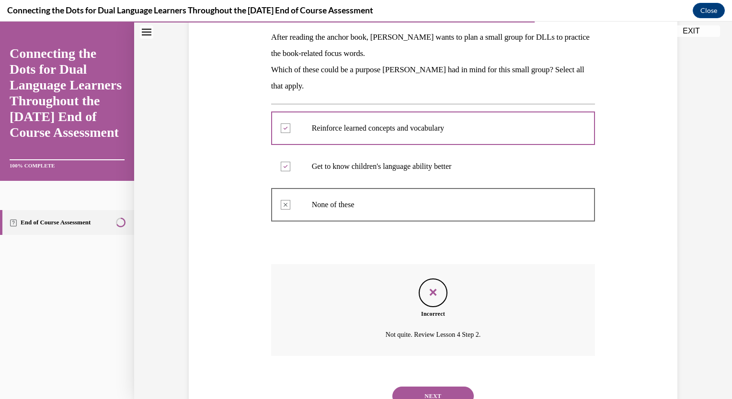
scroll to position [193, 0]
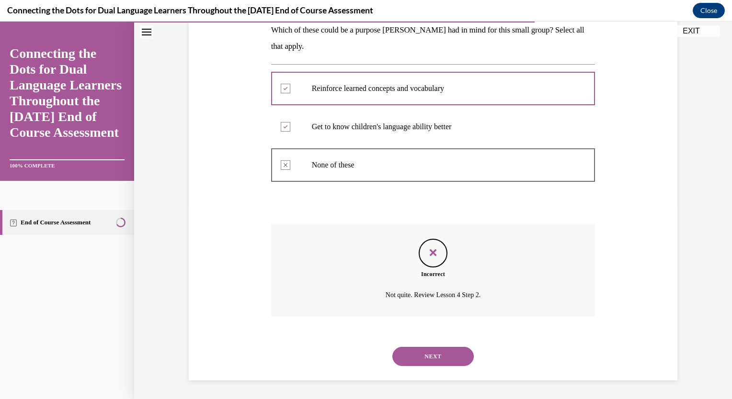
click at [438, 359] on button "NEXT" at bounding box center [432, 356] width 81 height 19
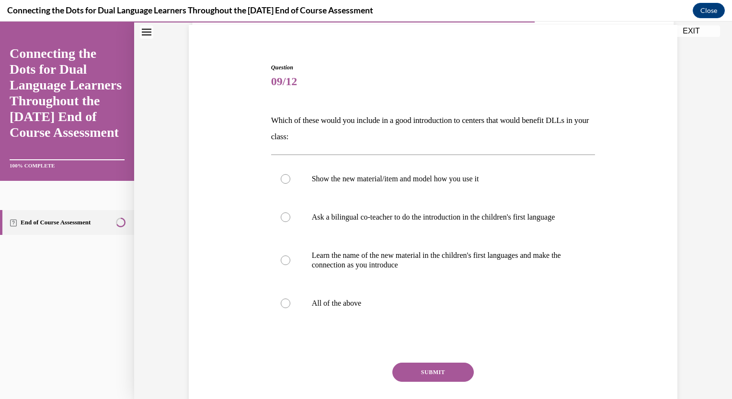
scroll to position [70, 0]
click at [337, 176] on p "Show the new material/item and model how you use it" at bounding box center [442, 179] width 260 height 10
click at [290, 176] on input "Show the new material/item and model how you use it" at bounding box center [286, 179] width 10 height 10
radio input "true"
click at [361, 215] on p "Ask a bilingual co-teacher to do the introduction in the children's first langu…" at bounding box center [442, 217] width 260 height 10
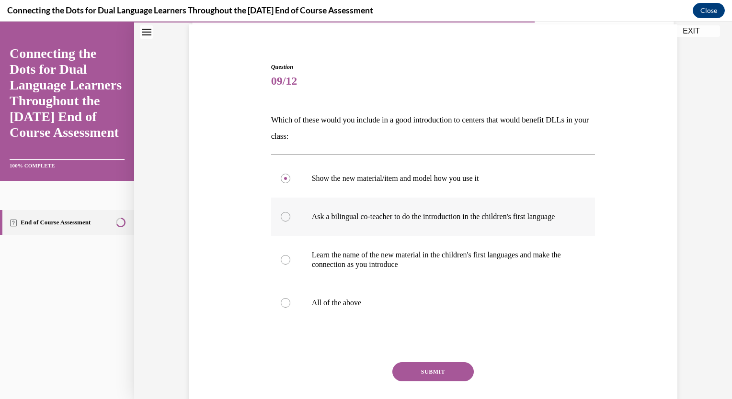
click at [290, 215] on input "Ask a bilingual co-teacher to do the introduction in the children's first langu…" at bounding box center [286, 217] width 10 height 10
radio input "true"
click at [443, 382] on button "SUBMIT" at bounding box center [432, 372] width 81 height 19
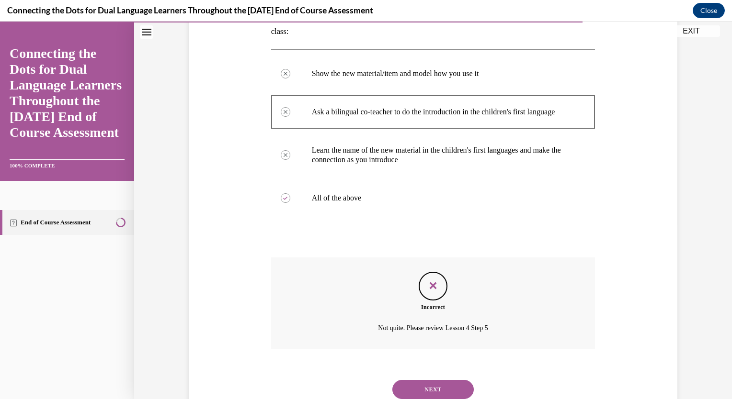
scroll to position [218, 0]
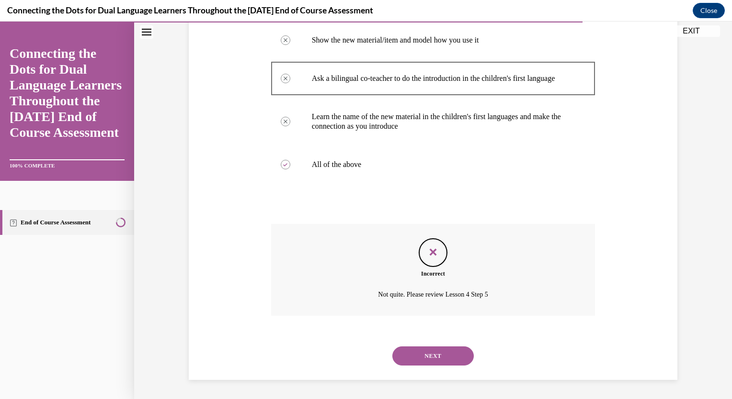
click at [441, 345] on div "NEXT" at bounding box center [433, 356] width 324 height 38
click at [433, 358] on button "NEXT" at bounding box center [432, 356] width 81 height 19
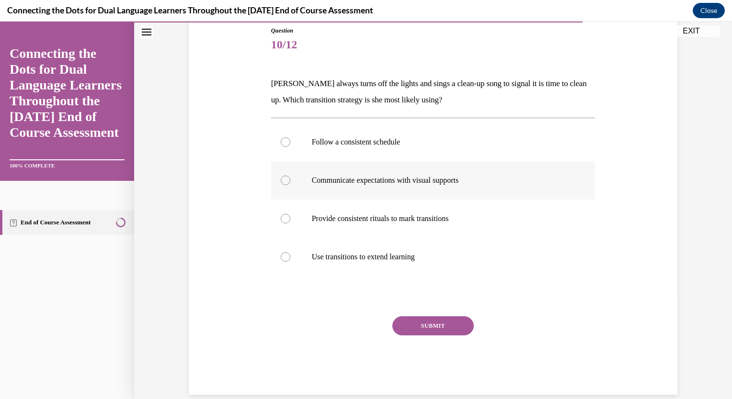
click at [443, 183] on p "Communicate expectations with visual supports" at bounding box center [442, 181] width 260 height 10
click at [290, 183] on input "Communicate expectations with visual supports" at bounding box center [286, 181] width 10 height 10
radio input "true"
click at [444, 323] on button "SUBMIT" at bounding box center [432, 326] width 81 height 19
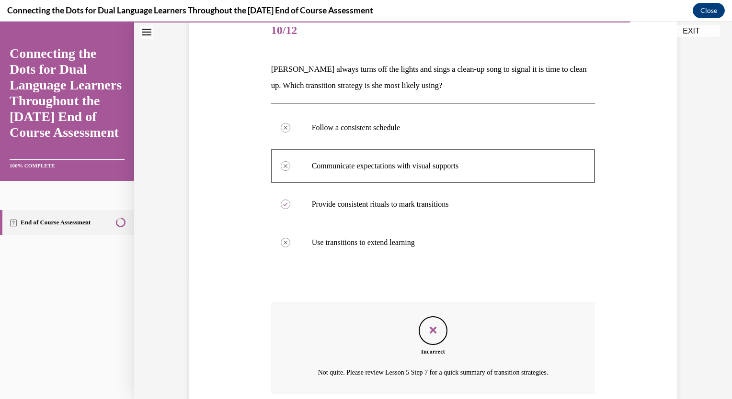
scroll to position [199, 0]
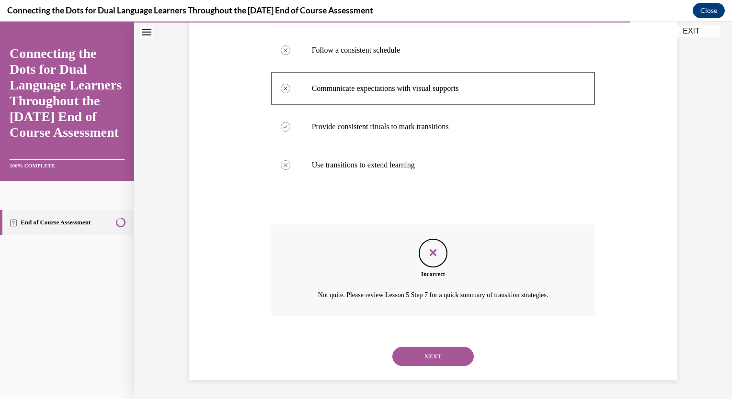
click at [434, 347] on button "NEXT" at bounding box center [432, 356] width 81 height 19
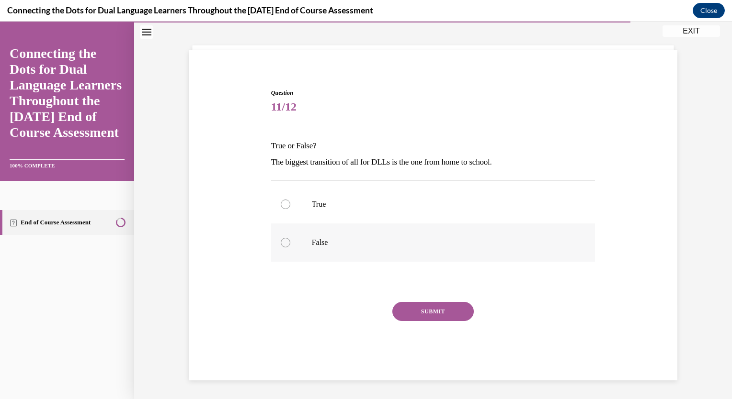
click at [318, 247] on p "False" at bounding box center [442, 243] width 260 height 10
click at [290, 247] on input "False" at bounding box center [286, 243] width 10 height 10
radio input "true"
click at [447, 313] on button "SUBMIT" at bounding box center [432, 311] width 81 height 19
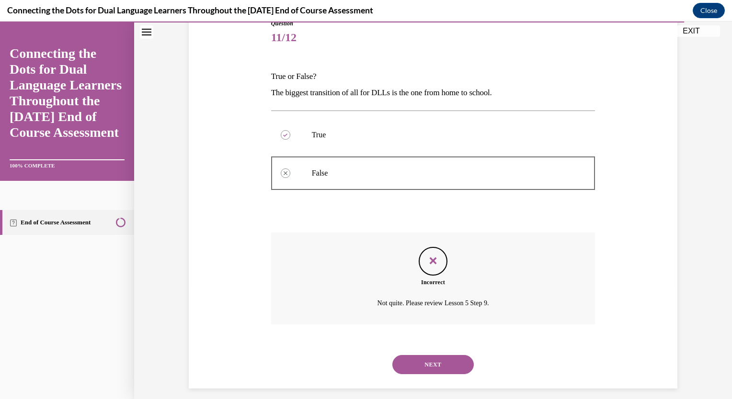
scroll to position [122, 0]
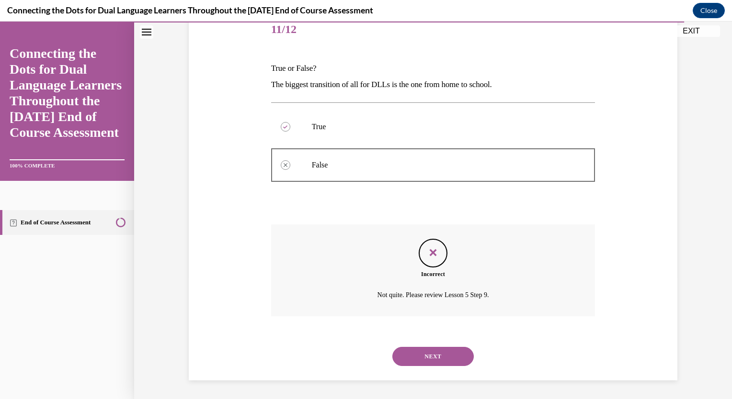
click at [421, 355] on button "NEXT" at bounding box center [432, 356] width 81 height 19
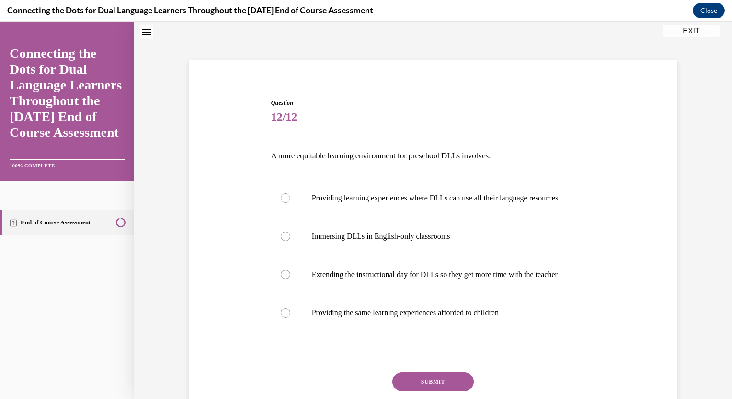
scroll to position [49, 0]
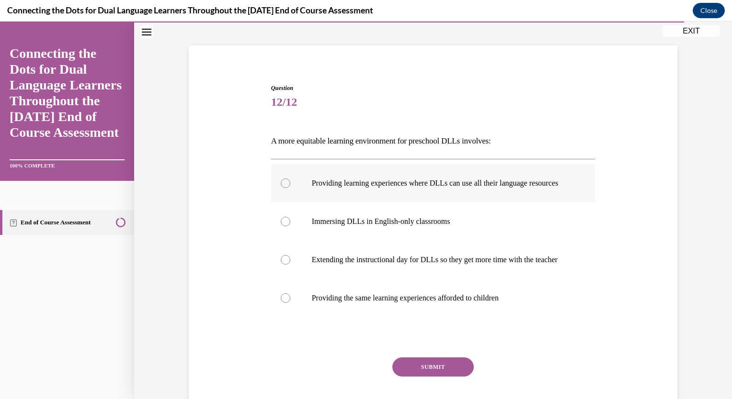
click at [508, 176] on label "Providing learning experiences where DLLs can use all their language resources" at bounding box center [433, 183] width 324 height 38
click at [290, 179] on input "Providing learning experiences where DLLs can use all their language resources" at bounding box center [286, 184] width 10 height 10
radio input "true"
click at [438, 303] on p "Providing the same learning experiences afforded to children" at bounding box center [442, 299] width 260 height 10
click at [290, 303] on input "Providing the same learning experiences afforded to children" at bounding box center [286, 299] width 10 height 10
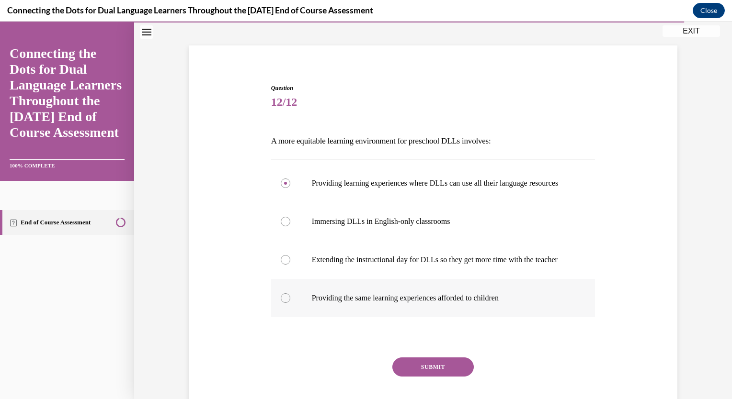
radio input "true"
click at [429, 377] on button "SUBMIT" at bounding box center [432, 367] width 81 height 19
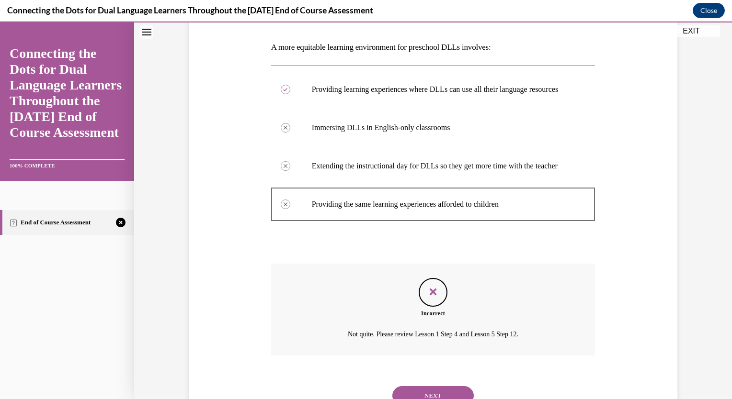
scroll to position [201, 0]
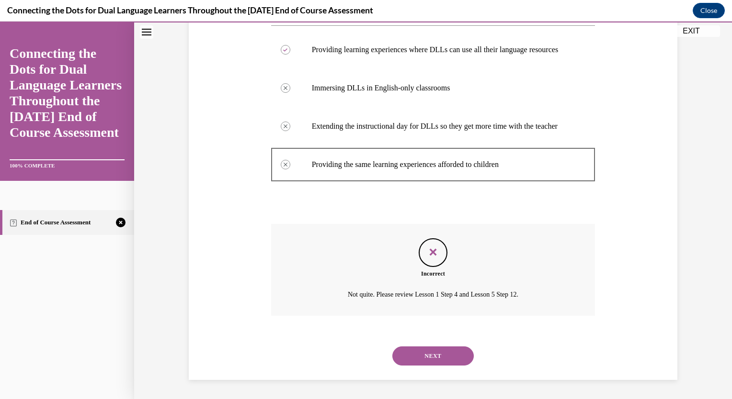
click at [435, 354] on button "NEXT" at bounding box center [432, 356] width 81 height 19
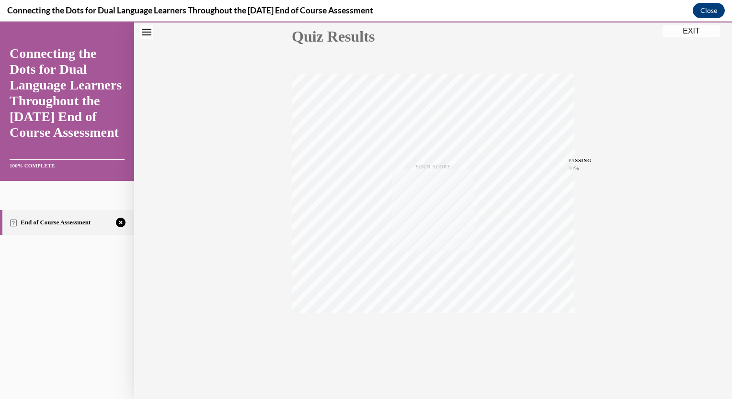
scroll to position [113, 0]
click at [434, 340] on icon "button" at bounding box center [433, 341] width 34 height 11
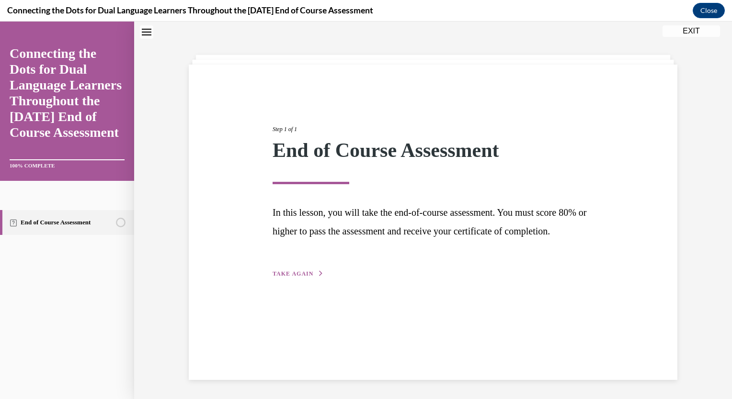
scroll to position [30, 0]
click at [298, 277] on span "TAKE AGAIN" at bounding box center [293, 274] width 41 height 7
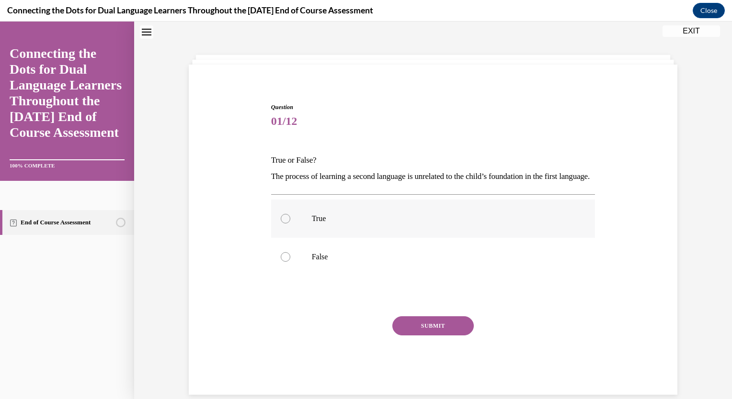
click at [283, 224] on label "True" at bounding box center [433, 219] width 324 height 38
click at [283, 224] on input "True" at bounding box center [286, 219] width 10 height 10
radio input "true"
click at [435, 336] on button "SUBMIT" at bounding box center [432, 326] width 81 height 19
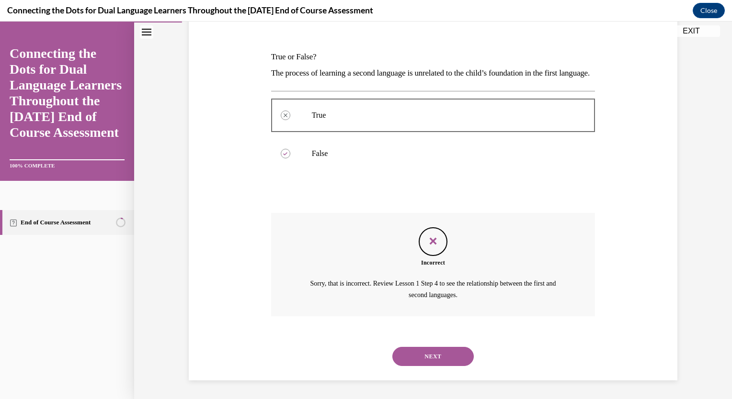
scroll to position [149, 0]
click at [421, 349] on button "NEXT" at bounding box center [432, 356] width 81 height 19
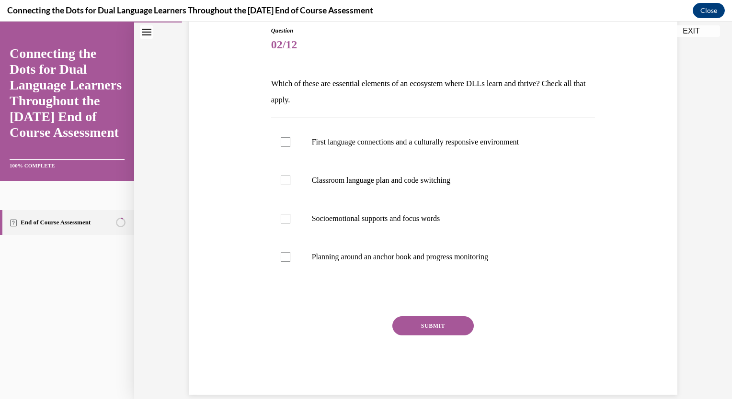
click at [47, 118] on link "Connecting the Dots for Dual Language Learners Throughout the [DATE] End of Cou…" at bounding box center [67, 92] width 115 height 95
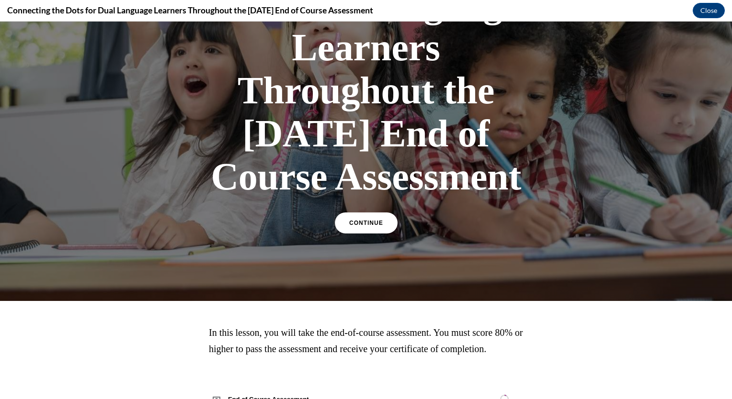
scroll to position [151, 0]
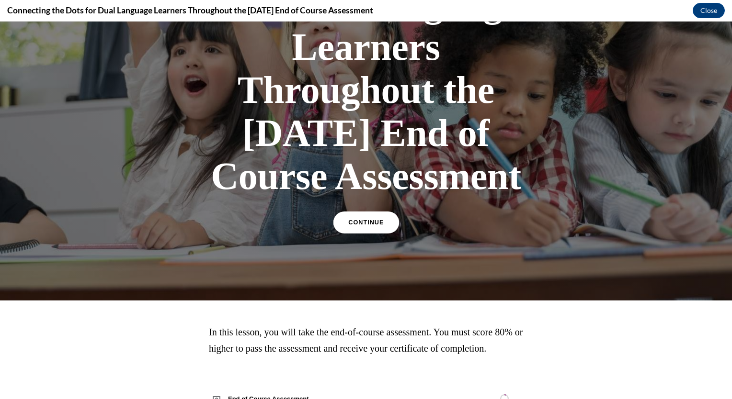
click at [362, 227] on span "CONTINUE" at bounding box center [365, 222] width 35 height 7
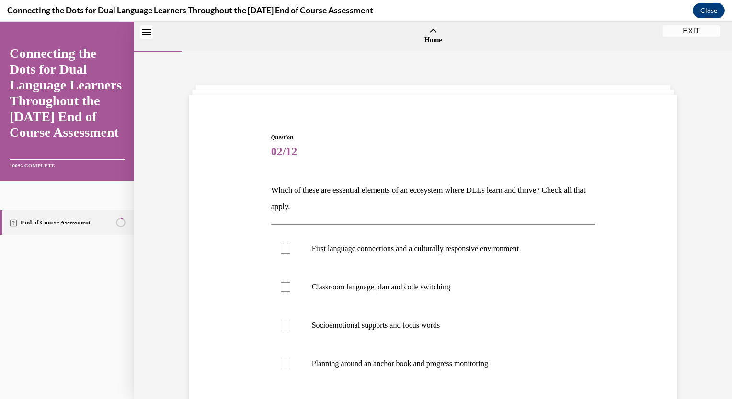
scroll to position [30, 0]
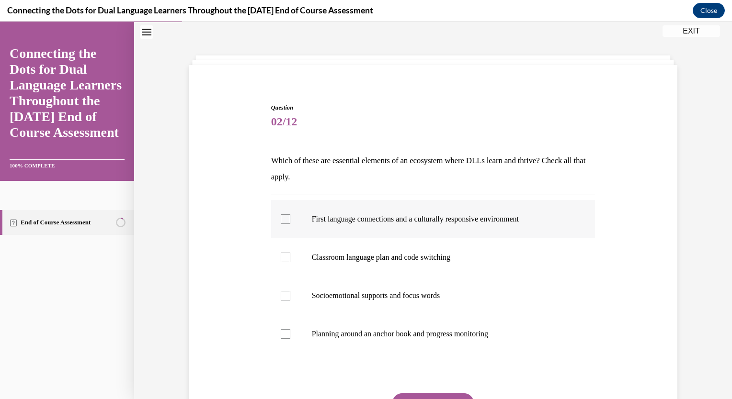
click at [393, 215] on p "First language connections and a culturally responsive environment" at bounding box center [442, 220] width 260 height 10
click at [290, 215] on input "First language connections and a culturally responsive environment" at bounding box center [286, 220] width 10 height 10
checkbox input "true"
click at [412, 253] on p "Classroom language plan and code switching" at bounding box center [442, 258] width 260 height 10
click at [290, 253] on input "Classroom language plan and code switching" at bounding box center [286, 258] width 10 height 10
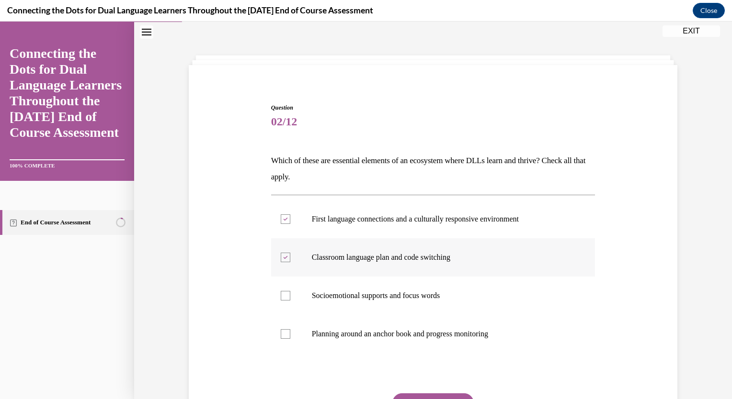
click at [377, 254] on p "Classroom language plan and code switching" at bounding box center [442, 258] width 260 height 10
click at [290, 254] on input "Classroom language plan and code switching" at bounding box center [286, 258] width 10 height 10
checkbox input "false"
click at [391, 337] on p "Planning around an anchor book and progress monitoring" at bounding box center [442, 334] width 260 height 10
click at [290, 337] on input "Planning around an anchor book and progress monitoring" at bounding box center [286, 334] width 10 height 10
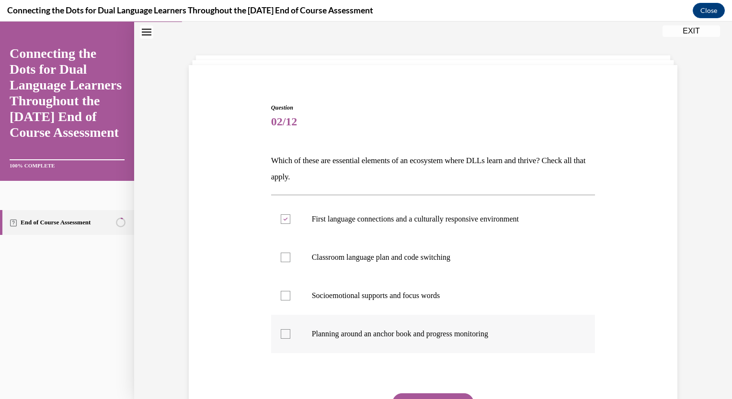
checkbox input "true"
click at [384, 255] on p "Classroom language plan and code switching" at bounding box center [442, 258] width 260 height 10
click at [290, 255] on input "Classroom language plan and code switching" at bounding box center [286, 258] width 10 height 10
checkbox input "true"
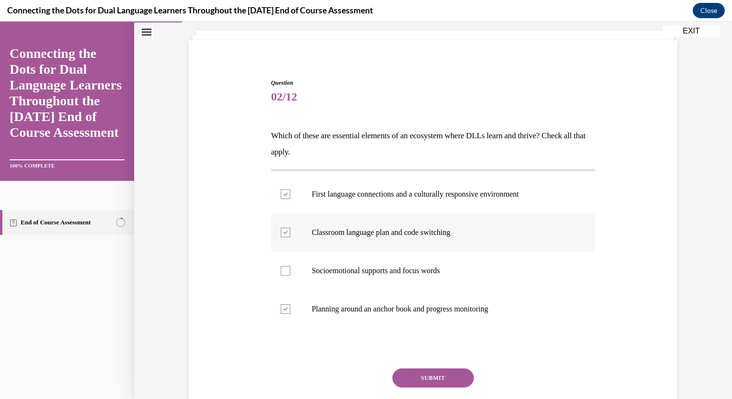
scroll to position [121, 0]
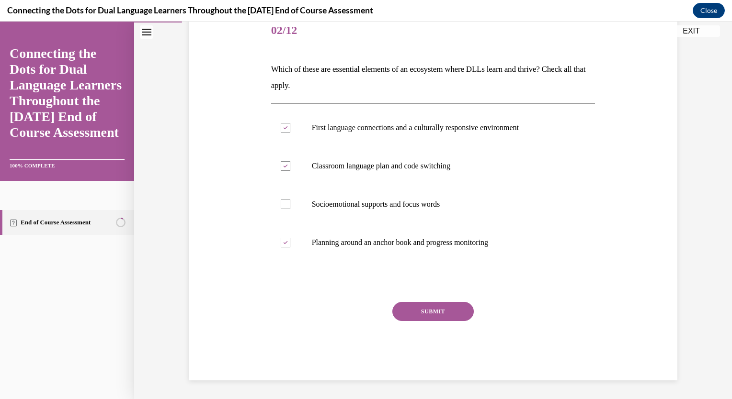
click at [435, 308] on button "SUBMIT" at bounding box center [432, 311] width 81 height 19
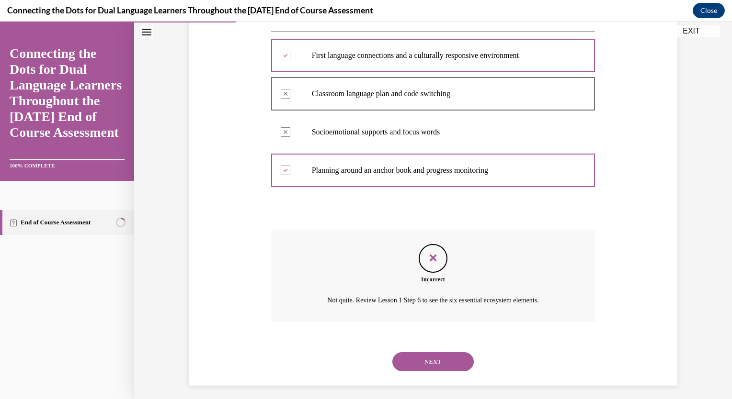
scroll to position [199, 0]
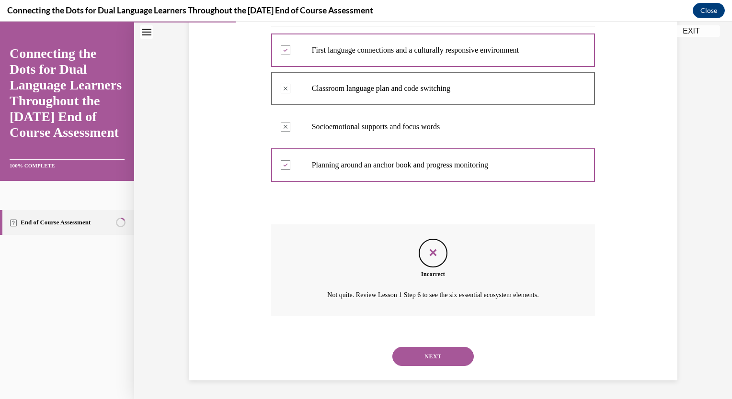
click at [434, 354] on button "NEXT" at bounding box center [432, 356] width 81 height 19
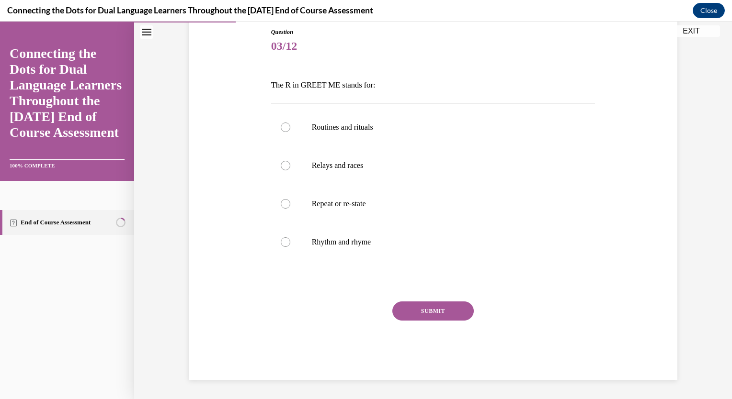
scroll to position [105, 0]
click at [354, 122] on label "Routines and rituals" at bounding box center [433, 128] width 324 height 38
click at [290, 123] on input "Routines and rituals" at bounding box center [286, 128] width 10 height 10
radio input "true"
click at [437, 308] on button "SUBMIT" at bounding box center [432, 311] width 81 height 19
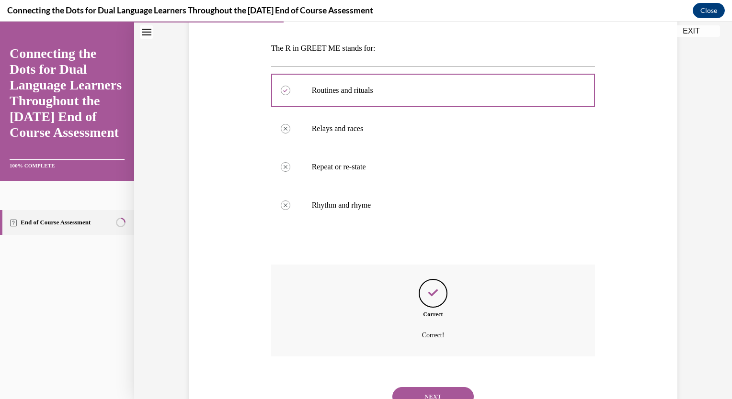
scroll to position [182, 0]
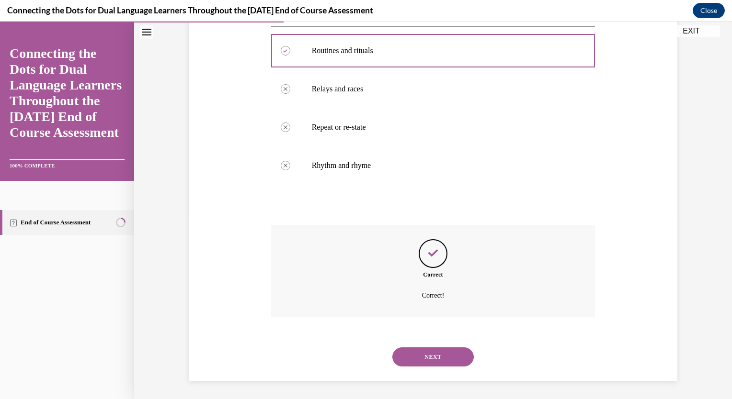
click at [422, 355] on button "NEXT" at bounding box center [432, 357] width 81 height 19
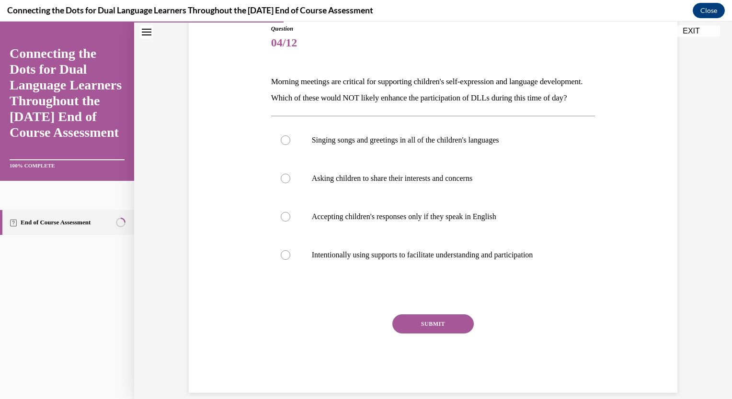
scroll to position [109, 0]
click at [452, 221] on p "Accepting children's responses only if they speak in English" at bounding box center [442, 217] width 260 height 10
click at [290, 221] on input "Accepting children's responses only if they speak in English" at bounding box center [286, 217] width 10 height 10
radio input "true"
click at [432, 330] on button "SUBMIT" at bounding box center [432, 323] width 81 height 19
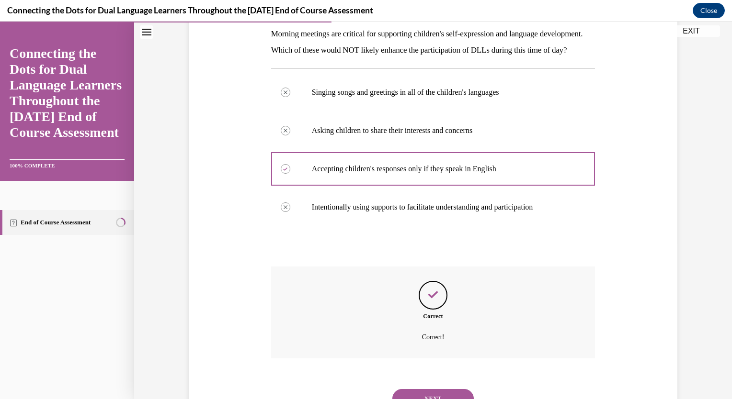
scroll to position [215, 0]
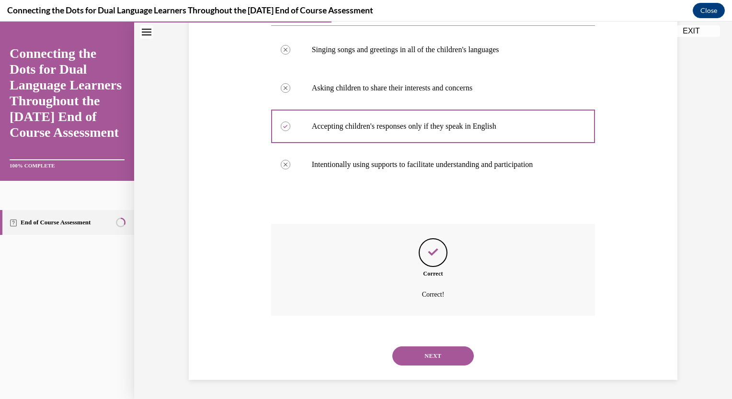
click at [404, 358] on button "NEXT" at bounding box center [432, 356] width 81 height 19
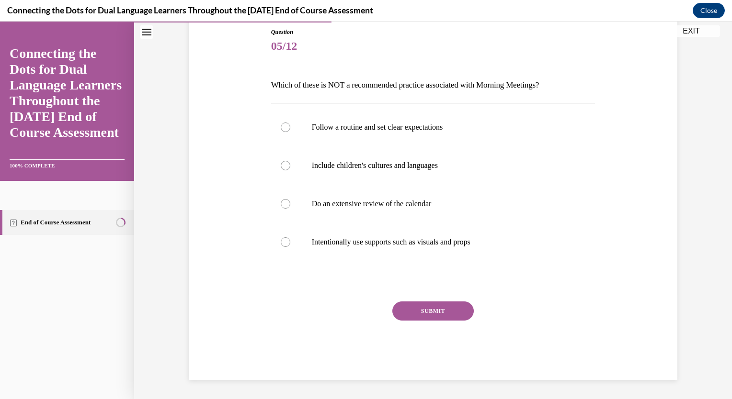
scroll to position [105, 0]
click at [345, 236] on label "Intentionally use supports such as visuals and props" at bounding box center [433, 243] width 324 height 38
click at [290, 238] on input "Intentionally use supports such as visuals and props" at bounding box center [286, 243] width 10 height 10
radio input "true"
click at [431, 311] on button "SUBMIT" at bounding box center [432, 311] width 81 height 19
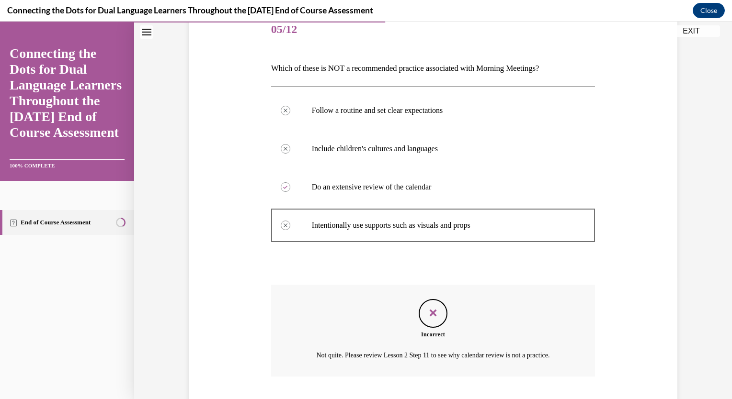
scroll to position [123, 0]
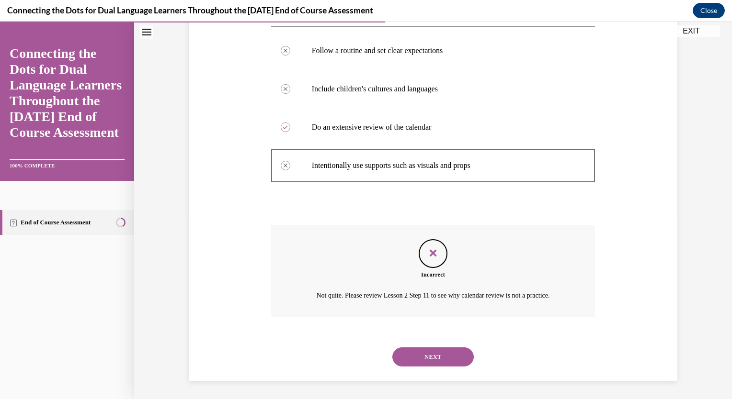
click at [421, 359] on button "NEXT" at bounding box center [432, 357] width 81 height 19
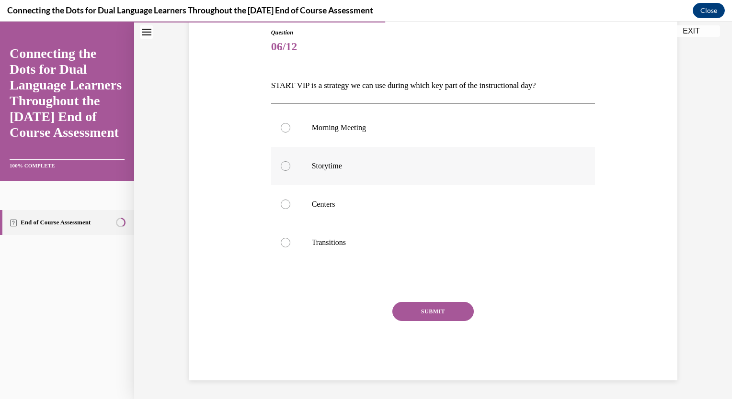
click at [322, 165] on p "Storytime" at bounding box center [442, 166] width 260 height 10
click at [290, 165] on input "Storytime" at bounding box center [286, 166] width 10 height 10
radio input "true"
click at [433, 312] on button "SUBMIT" at bounding box center [432, 311] width 81 height 19
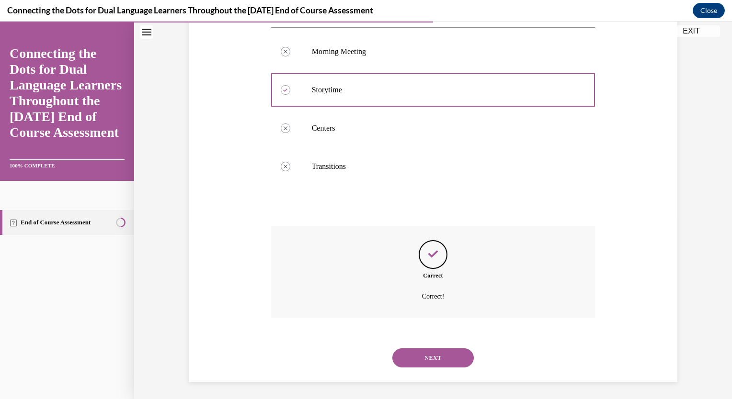
scroll to position [182, 0]
click at [433, 352] on button "NEXT" at bounding box center [432, 357] width 81 height 19
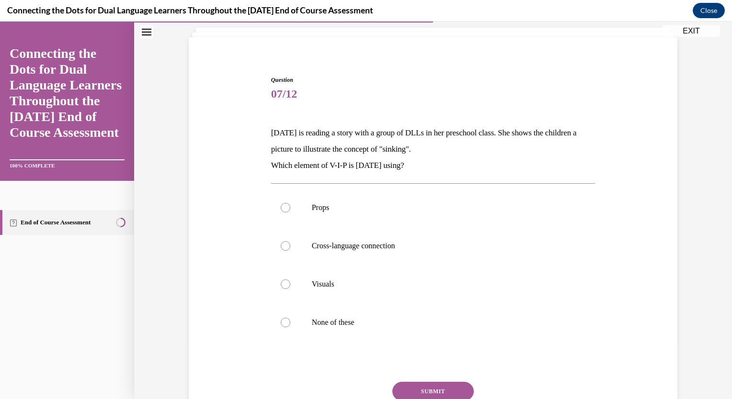
scroll to position [67, 0]
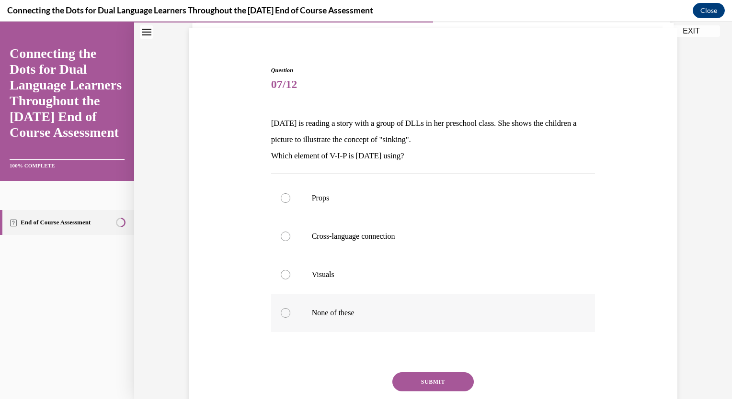
click at [340, 315] on p "None of these" at bounding box center [442, 313] width 260 height 10
click at [290, 315] on input "None of these" at bounding box center [286, 313] width 10 height 10
radio input "true"
click at [342, 273] on p "Visuals" at bounding box center [442, 275] width 260 height 10
click at [290, 273] on input "Visuals" at bounding box center [286, 275] width 10 height 10
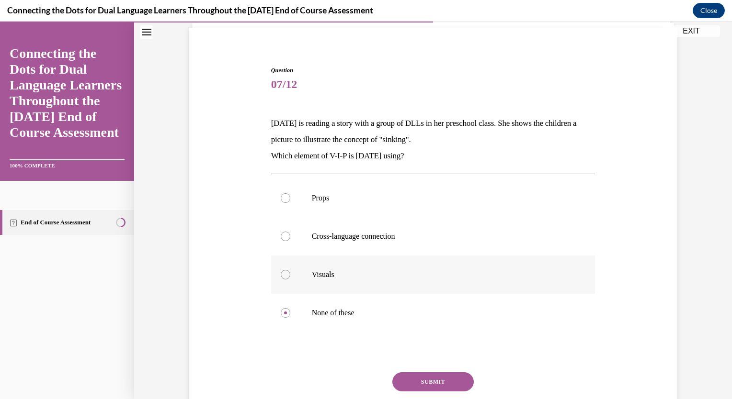
radio input "true"
click at [433, 381] on button "SUBMIT" at bounding box center [432, 382] width 81 height 19
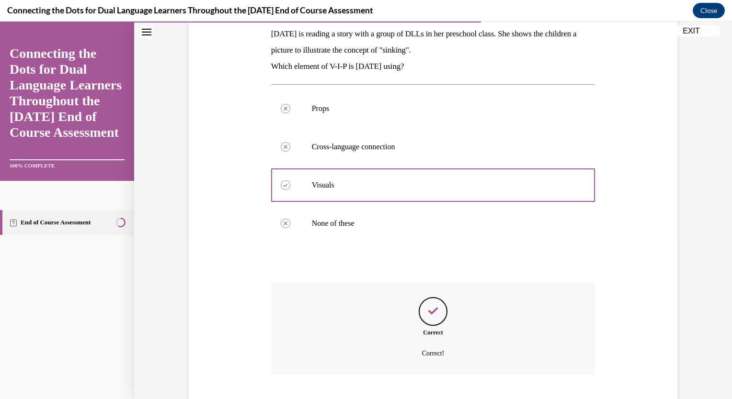
scroll to position [215, 0]
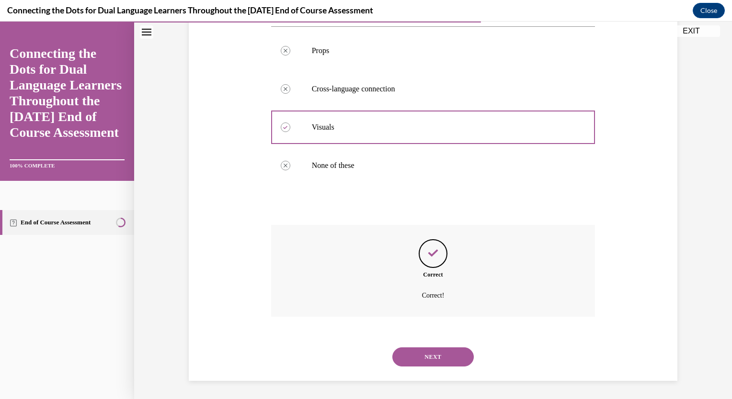
click at [441, 360] on button "NEXT" at bounding box center [432, 357] width 81 height 19
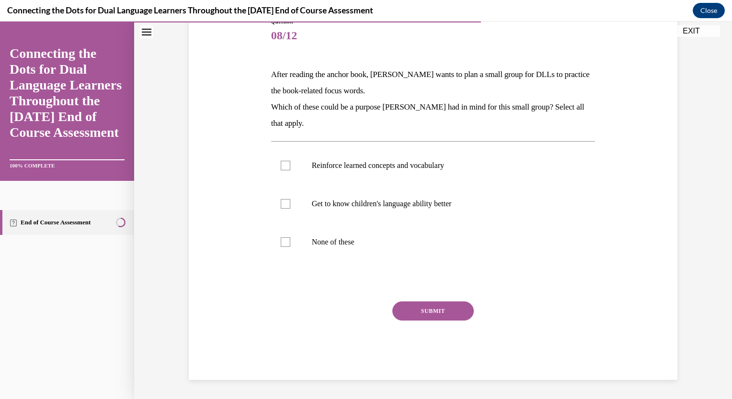
scroll to position [107, 0]
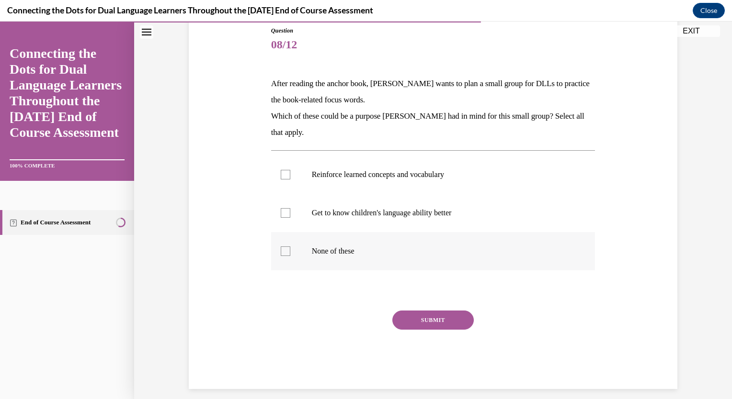
click at [328, 247] on p "None of these" at bounding box center [442, 252] width 260 height 10
click at [290, 247] on input "None of these" at bounding box center [286, 252] width 10 height 10
checkbox input "true"
click at [451, 320] on button "SUBMIT" at bounding box center [432, 320] width 81 height 19
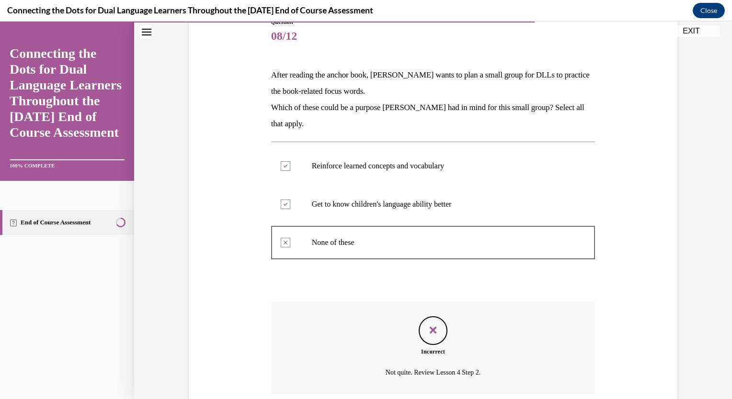
scroll to position [193, 0]
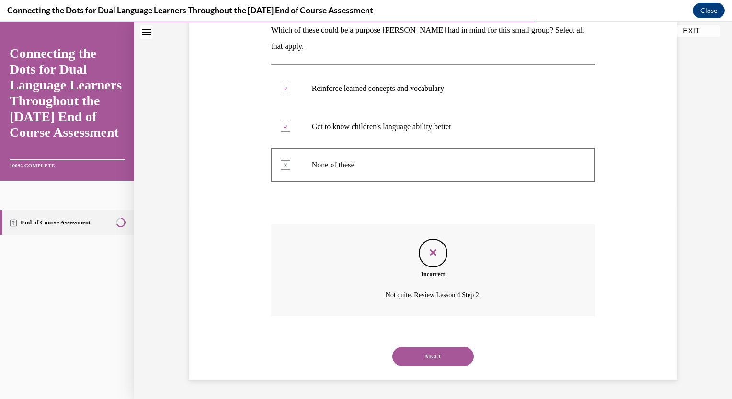
click at [437, 356] on button "NEXT" at bounding box center [432, 356] width 81 height 19
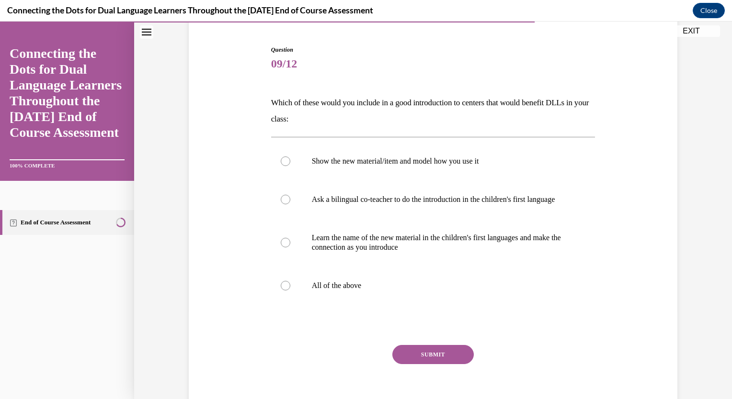
scroll to position [88, 0]
click at [347, 290] on p "All of the above" at bounding box center [442, 286] width 260 height 10
click at [290, 290] on input "All of the above" at bounding box center [286, 286] width 10 height 10
radio input "true"
click at [449, 364] on button "SUBMIT" at bounding box center [432, 354] width 81 height 19
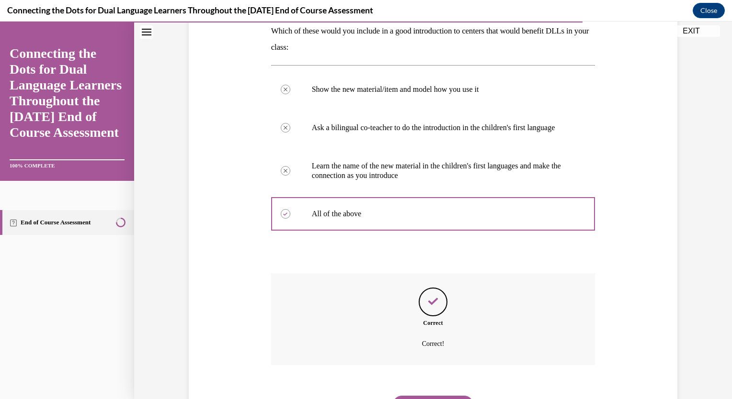
scroll to position [218, 0]
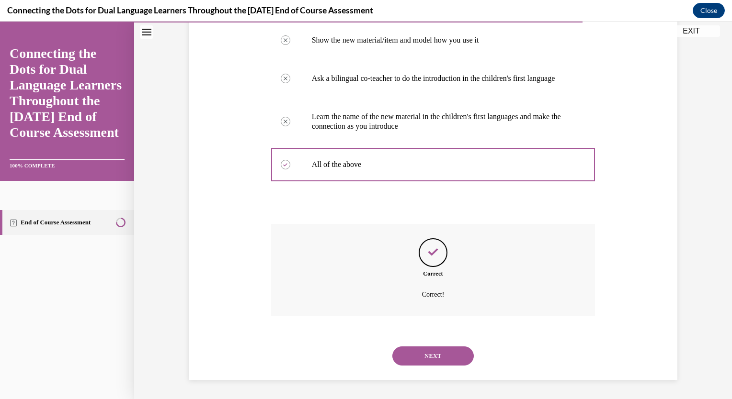
click at [437, 358] on button "NEXT" at bounding box center [432, 356] width 81 height 19
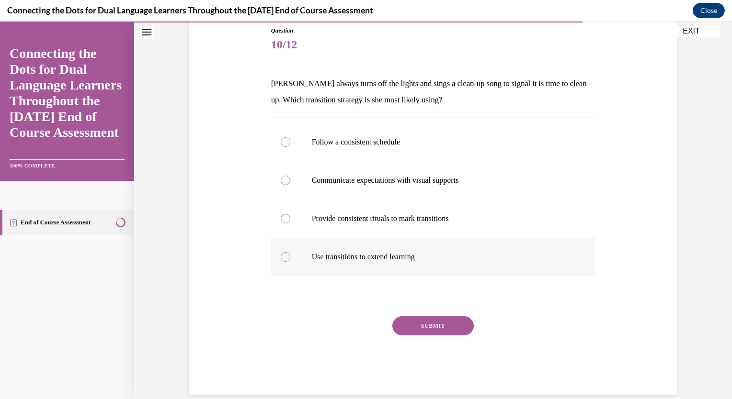
click at [372, 257] on p "Use transitions to extend learning" at bounding box center [442, 257] width 260 height 10
click at [290, 257] on input "Use transitions to extend learning" at bounding box center [286, 257] width 10 height 10
radio input "true"
click at [444, 334] on button "SUBMIT" at bounding box center [432, 326] width 81 height 19
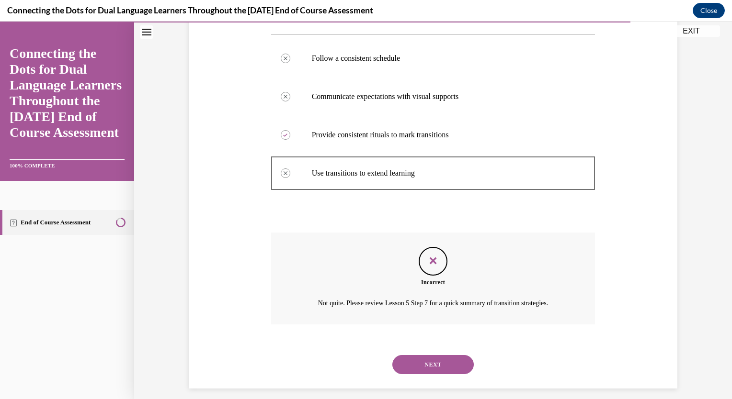
scroll to position [199, 0]
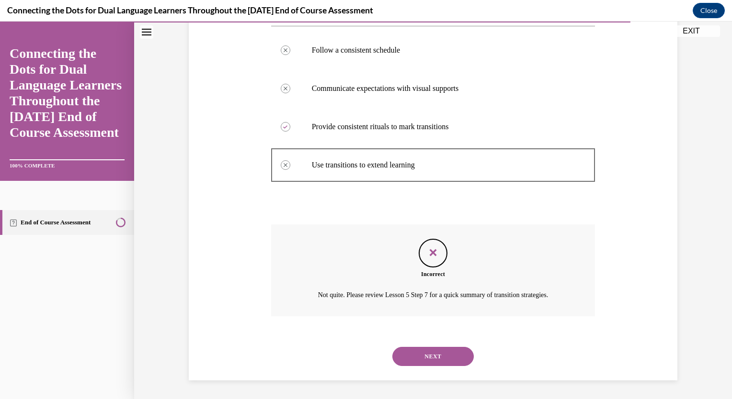
click at [434, 358] on button "NEXT" at bounding box center [432, 356] width 81 height 19
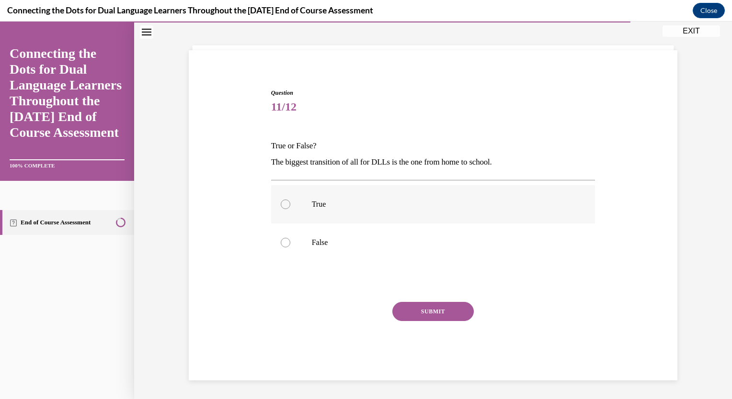
click at [301, 205] on label "True" at bounding box center [433, 204] width 324 height 38
click at [290, 205] on input "True" at bounding box center [286, 205] width 10 height 10
radio input "true"
click at [442, 310] on button "SUBMIT" at bounding box center [432, 311] width 81 height 19
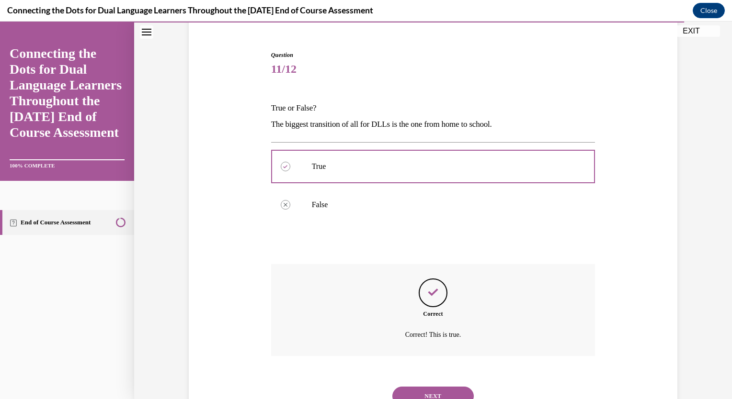
scroll to position [122, 0]
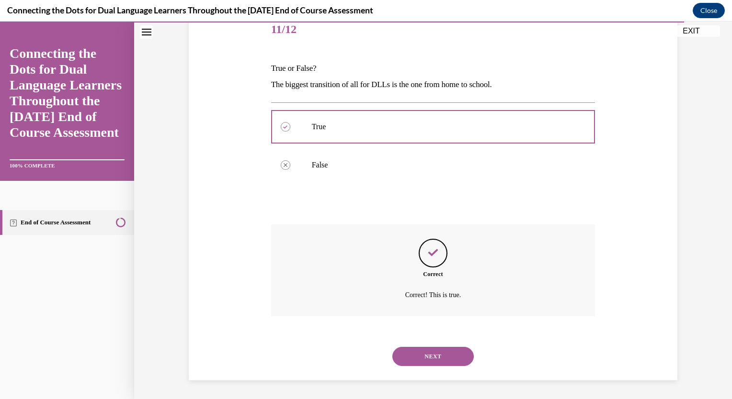
click at [422, 352] on button "NEXT" at bounding box center [432, 356] width 81 height 19
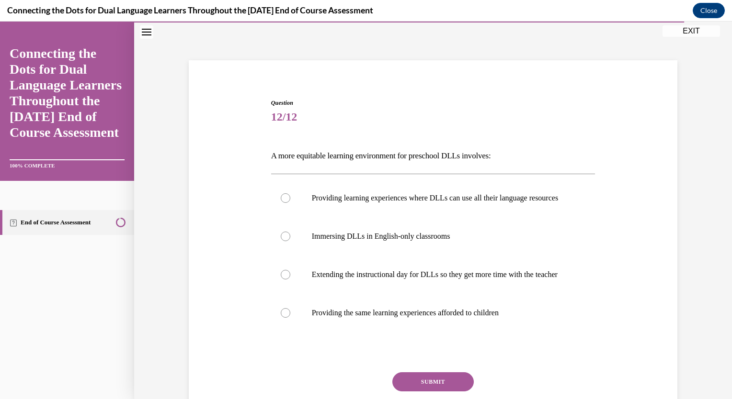
scroll to position [49, 0]
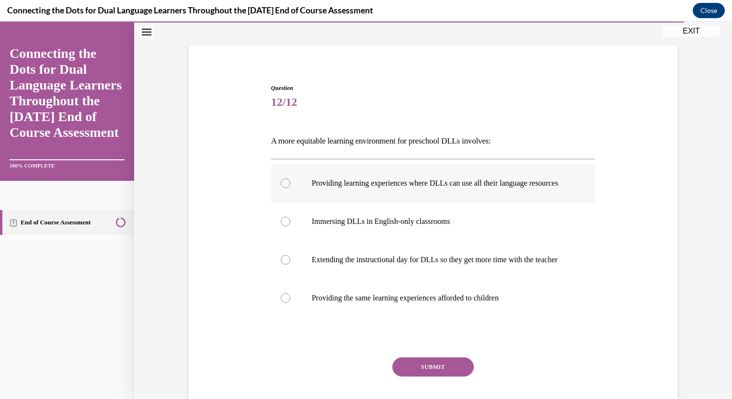
click at [425, 186] on p "Providing learning experiences where DLLs can use all their language resources" at bounding box center [442, 184] width 260 height 10
click at [290, 186] on input "Providing learning experiences where DLLs can use all their language resources" at bounding box center [286, 184] width 10 height 10
radio input "true"
click at [435, 377] on button "SUBMIT" at bounding box center [432, 367] width 81 height 19
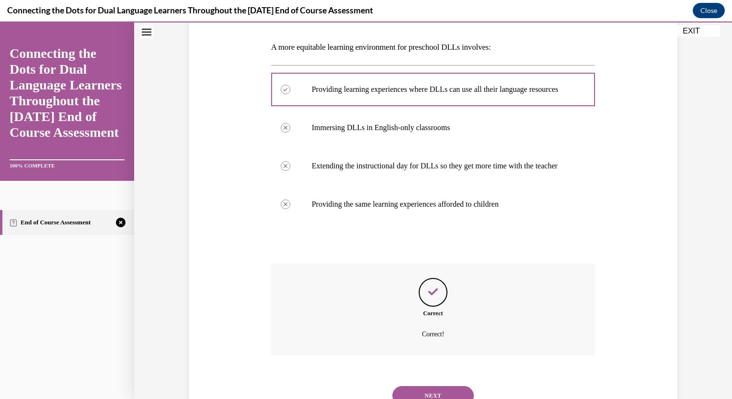
scroll to position [201, 0]
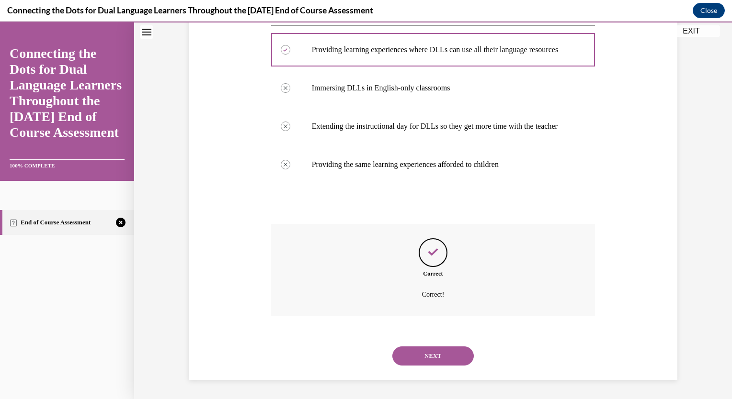
click at [439, 355] on button "NEXT" at bounding box center [432, 356] width 81 height 19
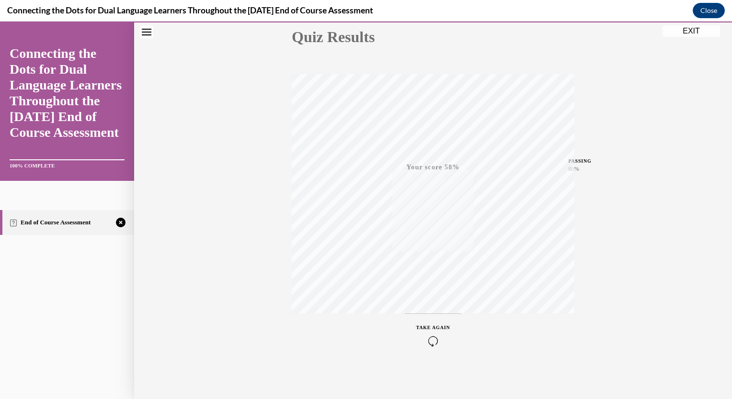
click at [426, 336] on icon "button" at bounding box center [433, 341] width 34 height 11
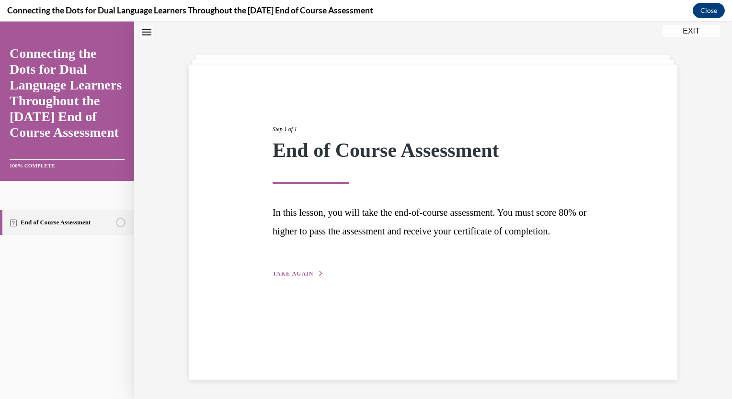
click at [295, 277] on span "TAKE AGAIN" at bounding box center [293, 274] width 41 height 7
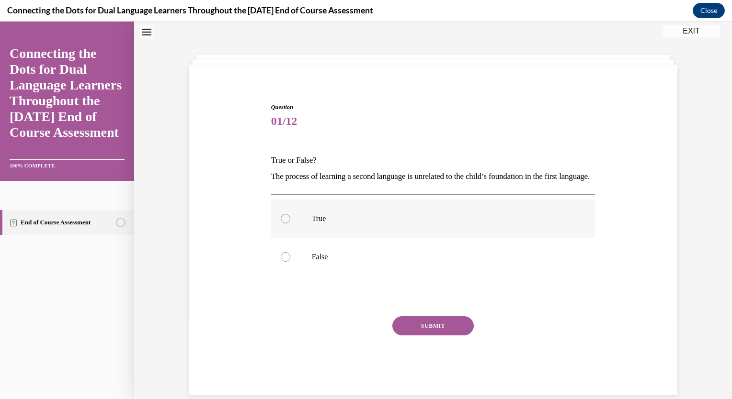
click at [312, 224] on p "True" at bounding box center [442, 219] width 260 height 10
click at [290, 224] on input "True" at bounding box center [286, 219] width 10 height 10
radio input "true"
click at [429, 336] on button "SUBMIT" at bounding box center [432, 326] width 81 height 19
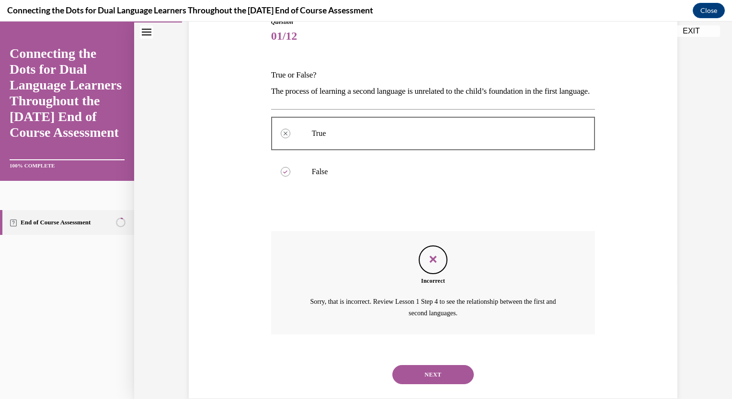
scroll to position [149, 0]
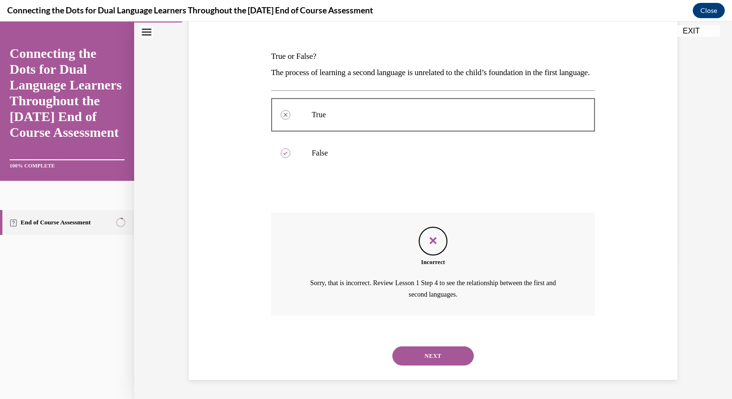
click at [424, 354] on button "NEXT" at bounding box center [432, 356] width 81 height 19
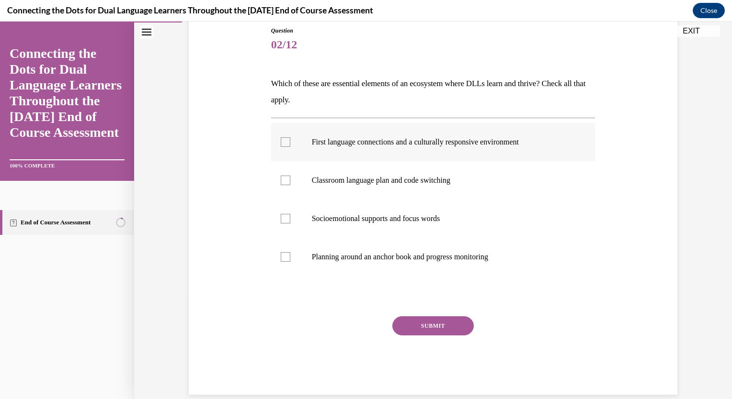
click at [394, 136] on label "First language connections and a culturally responsive environment" at bounding box center [433, 142] width 324 height 38
click at [290, 137] on input "First language connections and a culturally responsive environment" at bounding box center [286, 142] width 10 height 10
checkbox input "true"
click at [425, 255] on p "Planning around an anchor book and progress monitoring" at bounding box center [442, 257] width 260 height 10
click at [290, 255] on input "Planning around an anchor book and progress monitoring" at bounding box center [286, 257] width 10 height 10
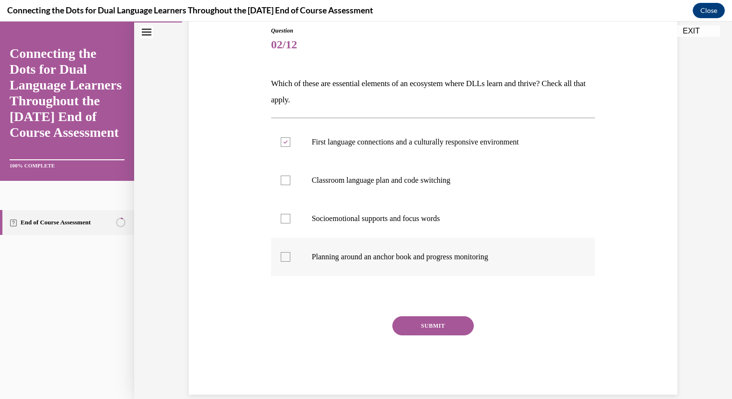
checkbox input "true"
click at [373, 218] on p "Socioemotional supports and focus words" at bounding box center [442, 219] width 260 height 10
click at [290, 218] on input "Socioemotional supports and focus words" at bounding box center [286, 219] width 10 height 10
checkbox input "true"
click at [431, 317] on button "SUBMIT" at bounding box center [432, 326] width 81 height 19
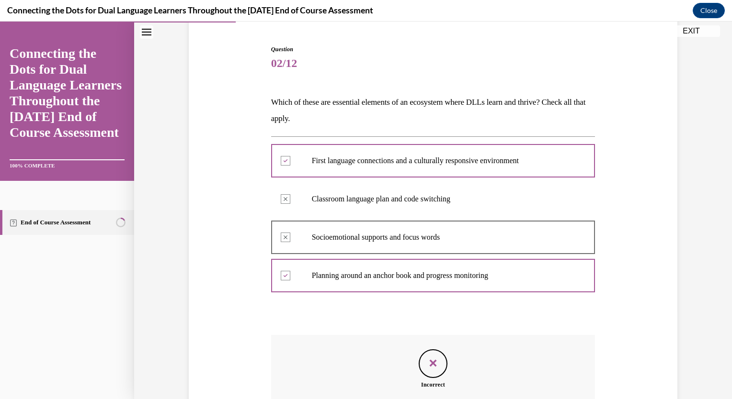
scroll to position [70, 0]
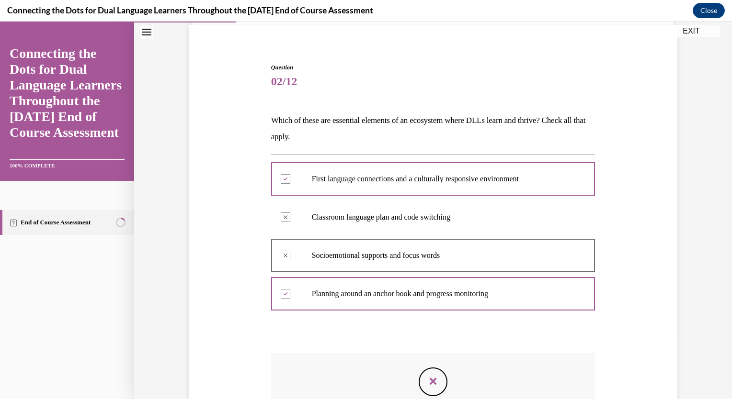
click at [434, 375] on icon "Feedback" at bounding box center [433, 382] width 14 height 14
click at [431, 379] on icon "Feedback" at bounding box center [433, 382] width 14 height 14
click at [431, 378] on icon "Feedback" at bounding box center [433, 382] width 14 height 14
click at [426, 382] on icon "Feedback" at bounding box center [433, 382] width 14 height 14
click at [433, 377] on icon "Feedback" at bounding box center [433, 382] width 14 height 14
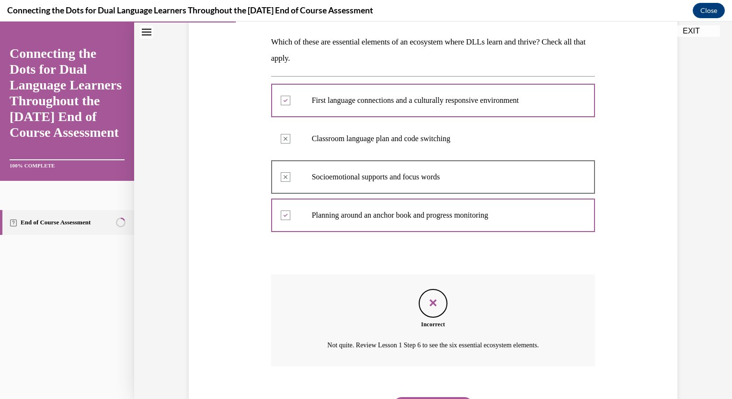
scroll to position [199, 0]
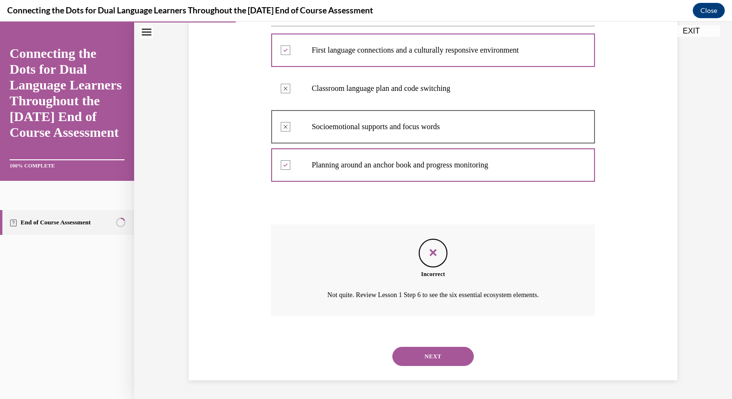
click at [433, 363] on button "NEXT" at bounding box center [432, 356] width 81 height 19
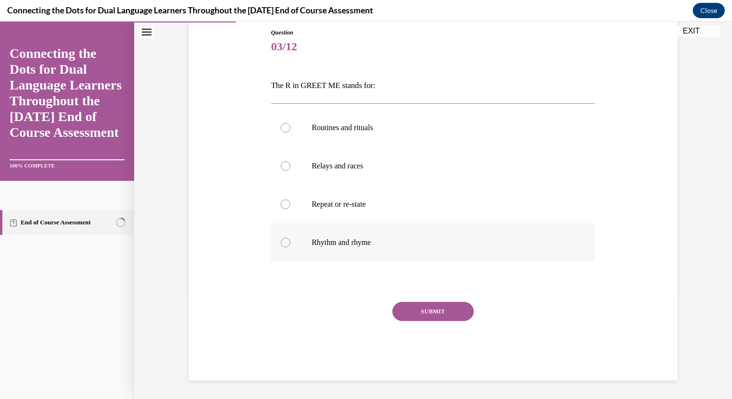
click at [341, 228] on label "Rhythm and rhyme" at bounding box center [433, 243] width 324 height 38
click at [290, 238] on input "Rhythm and rhyme" at bounding box center [286, 243] width 10 height 10
radio input "true"
click at [456, 317] on button "SUBMIT" at bounding box center [432, 311] width 81 height 19
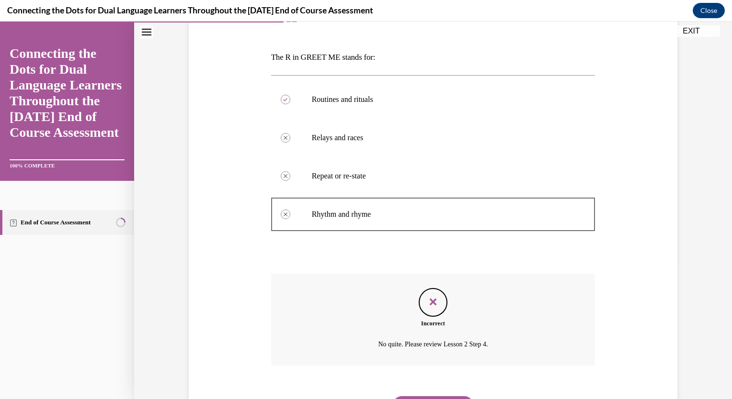
scroll to position [182, 0]
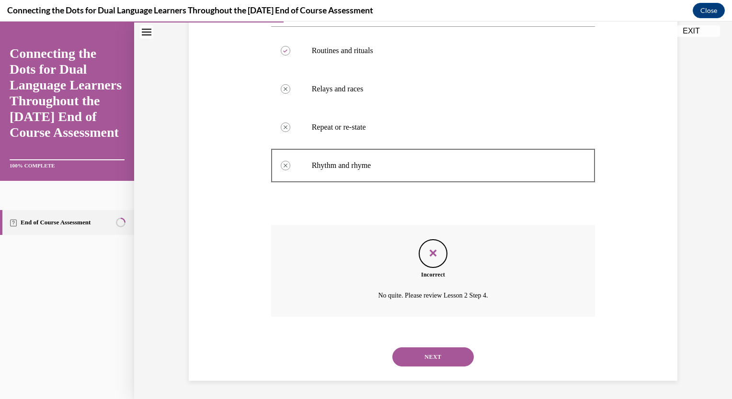
click at [433, 356] on button "NEXT" at bounding box center [432, 357] width 81 height 19
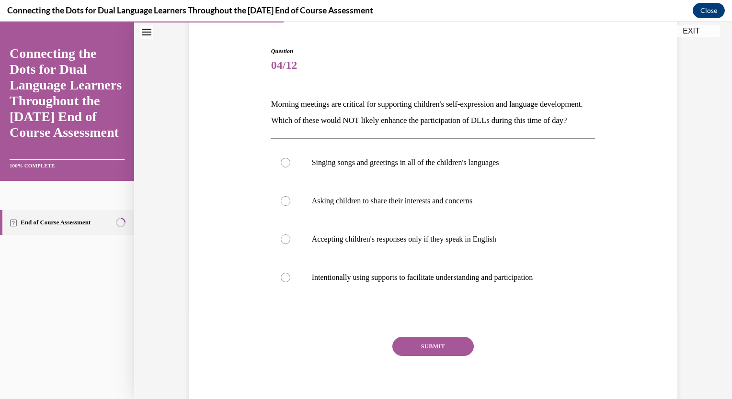
scroll to position [88, 0]
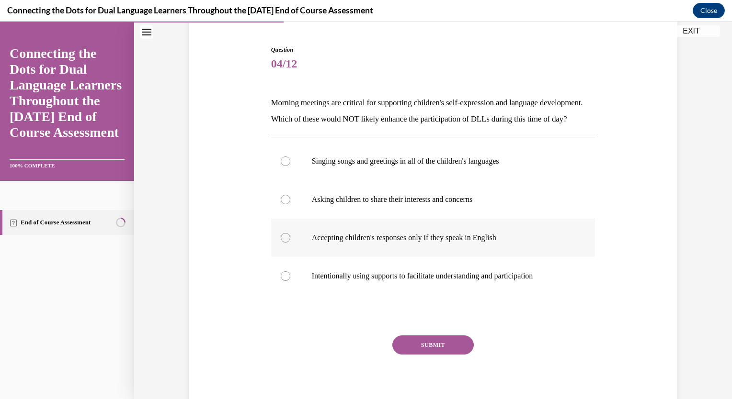
click at [487, 248] on label "Accepting children's responses only if they speak in English" at bounding box center [433, 238] width 324 height 38
click at [290, 243] on input "Accepting children's responses only if they speak in English" at bounding box center [286, 238] width 10 height 10
radio input "true"
click at [437, 355] on button "SUBMIT" at bounding box center [432, 345] width 81 height 19
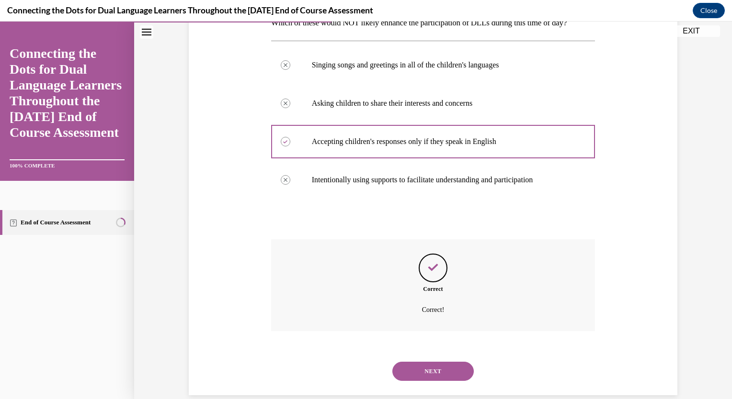
scroll to position [215, 0]
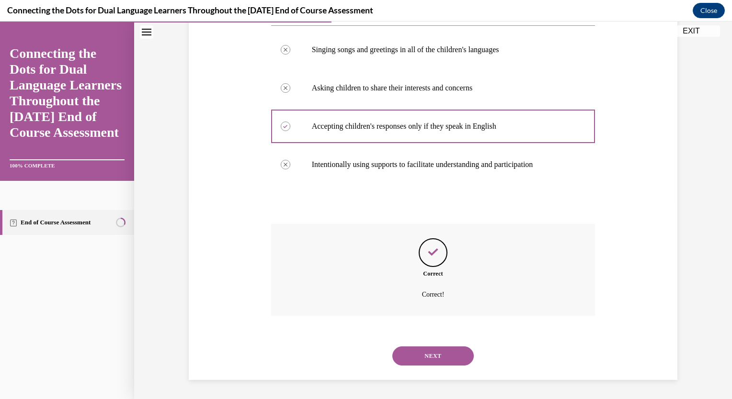
click at [428, 349] on button "NEXT" at bounding box center [432, 356] width 81 height 19
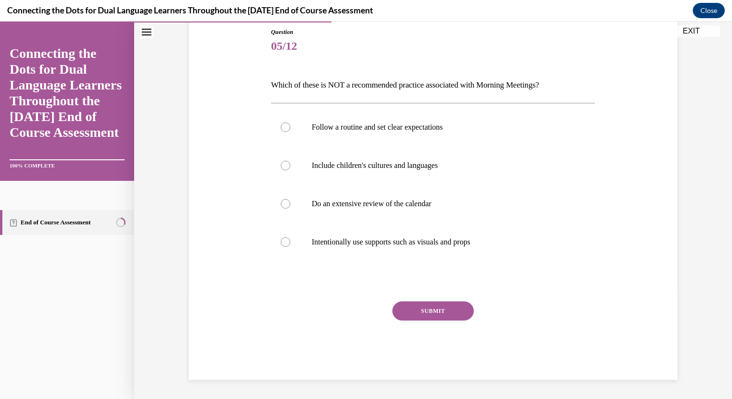
scroll to position [105, 0]
click at [390, 245] on p "Intentionally use supports such as visuals and props" at bounding box center [442, 243] width 260 height 10
click at [290, 245] on input "Intentionally use supports such as visuals and props" at bounding box center [286, 243] width 10 height 10
radio input "true"
click at [437, 317] on button "SUBMIT" at bounding box center [432, 311] width 81 height 19
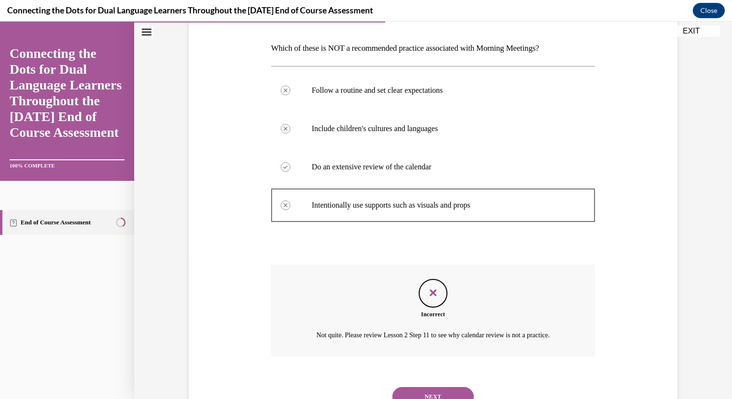
scroll to position [182, 0]
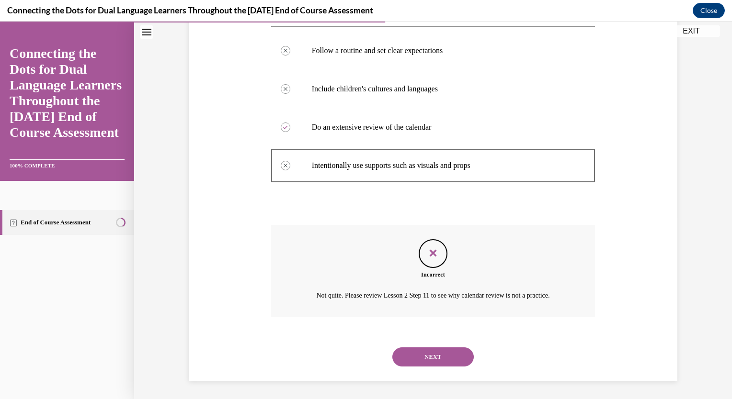
click at [437, 356] on button "NEXT" at bounding box center [432, 357] width 81 height 19
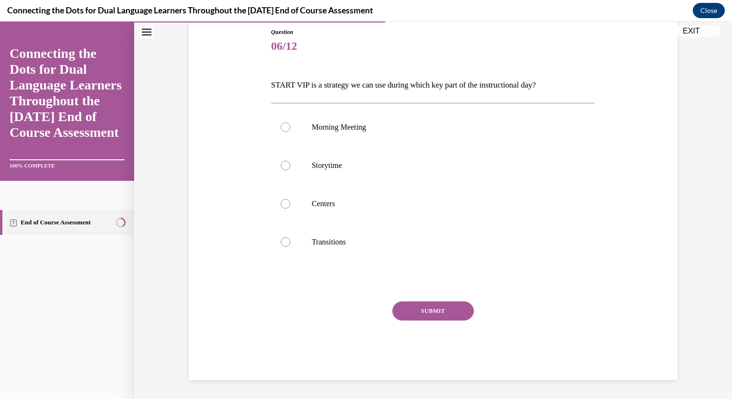
scroll to position [105, 0]
click at [339, 166] on p "Storytime" at bounding box center [442, 166] width 260 height 10
click at [290, 166] on input "Storytime" at bounding box center [286, 166] width 10 height 10
radio input "true"
click at [435, 314] on button "SUBMIT" at bounding box center [432, 311] width 81 height 19
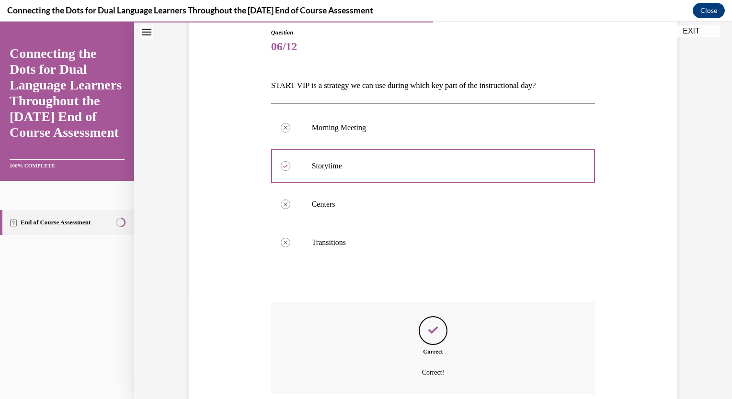
scroll to position [182, 0]
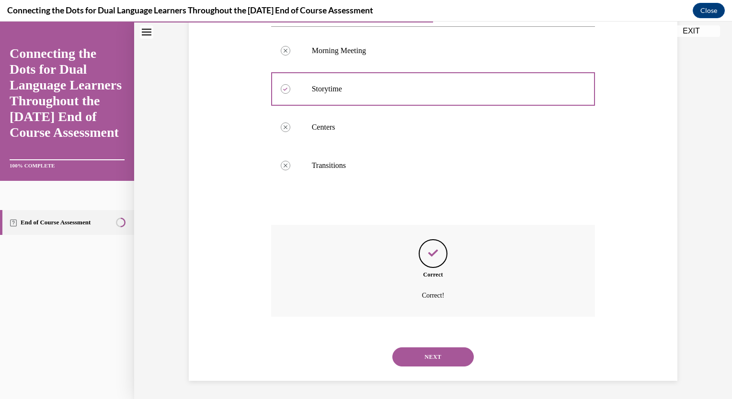
click at [430, 356] on button "NEXT" at bounding box center [432, 357] width 81 height 19
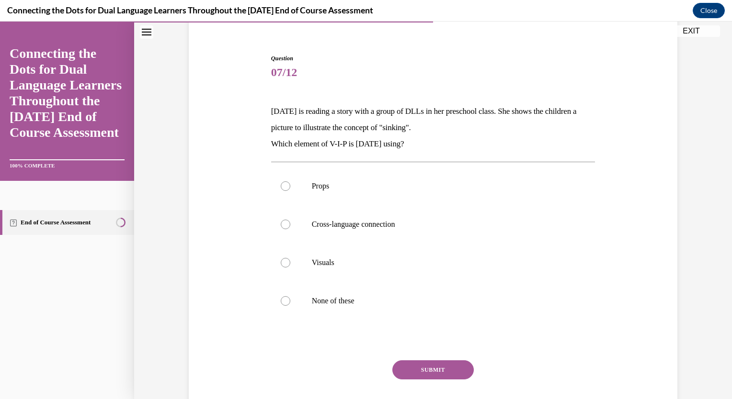
scroll to position [84, 0]
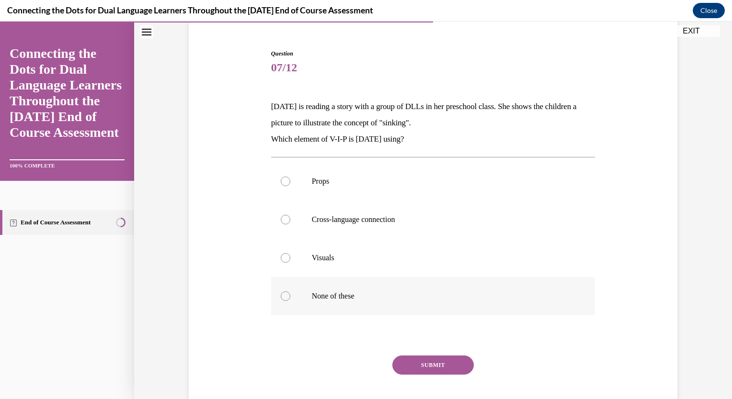
click at [337, 295] on p "None of these" at bounding box center [442, 297] width 260 height 10
click at [290, 295] on input "None of these" at bounding box center [286, 297] width 10 height 10
radio input "true"
click at [443, 370] on button "SUBMIT" at bounding box center [432, 365] width 81 height 19
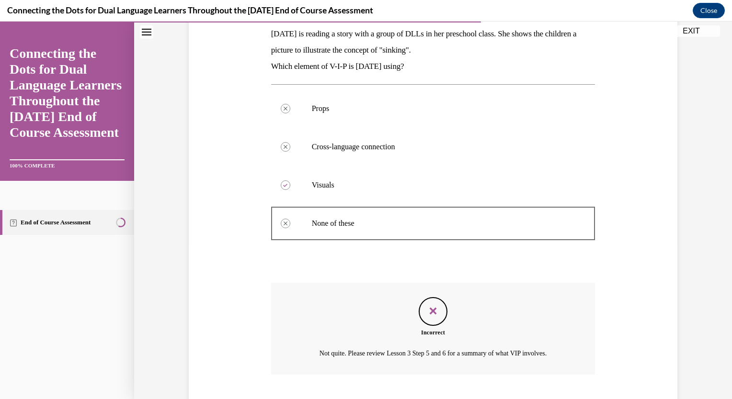
scroll to position [215, 0]
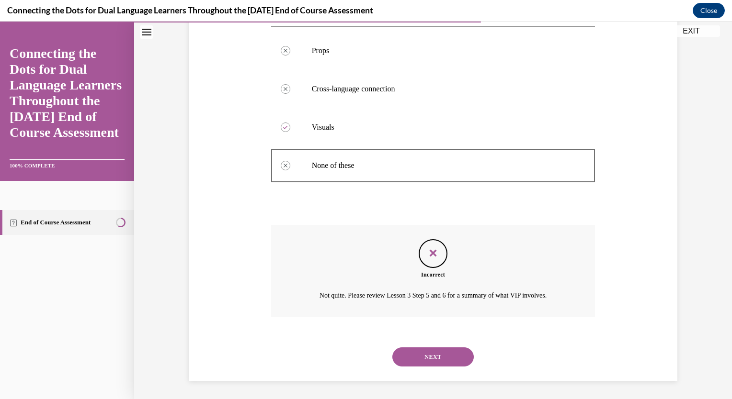
click at [433, 355] on button "NEXT" at bounding box center [432, 357] width 81 height 19
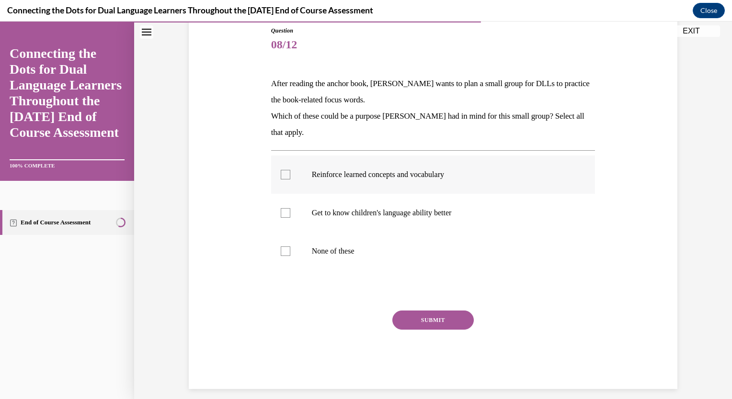
click at [363, 162] on label "Reinforce learned concepts and vocabulary" at bounding box center [433, 175] width 324 height 38
click at [290, 170] on input "Reinforce learned concepts and vocabulary" at bounding box center [286, 175] width 10 height 10
checkbox input "true"
click at [361, 226] on label "Get to know children's language ability better" at bounding box center [433, 213] width 324 height 38
click at [290, 218] on input "Get to know children's language ability better" at bounding box center [286, 213] width 10 height 10
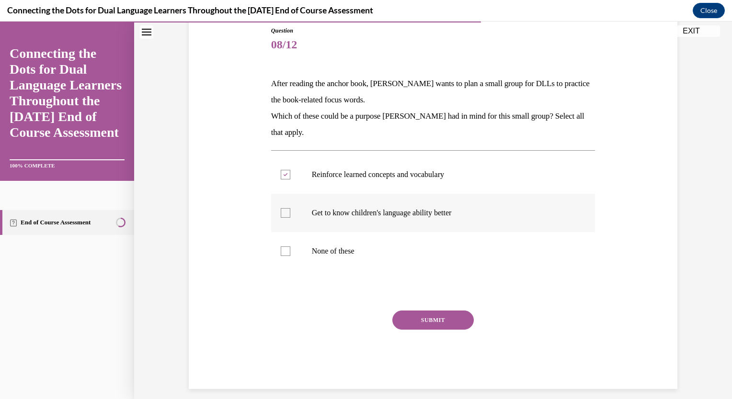
checkbox input "true"
click at [453, 328] on button "SUBMIT" at bounding box center [432, 320] width 81 height 19
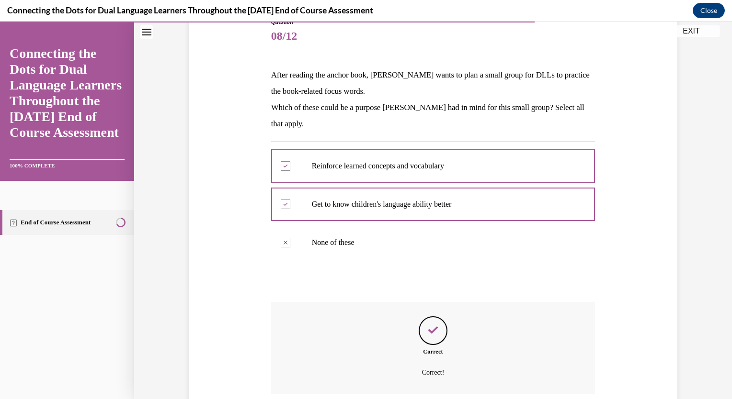
scroll to position [193, 0]
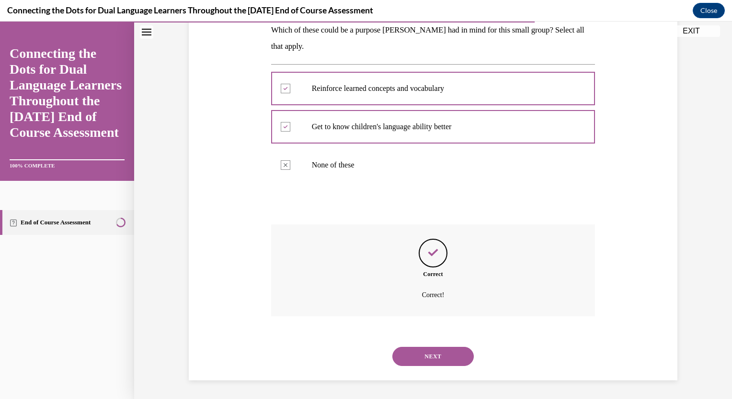
click at [437, 352] on button "NEXT" at bounding box center [432, 356] width 81 height 19
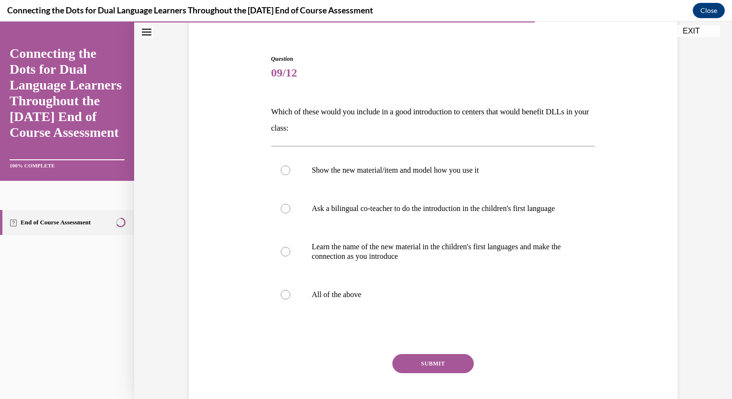
scroll to position [84, 0]
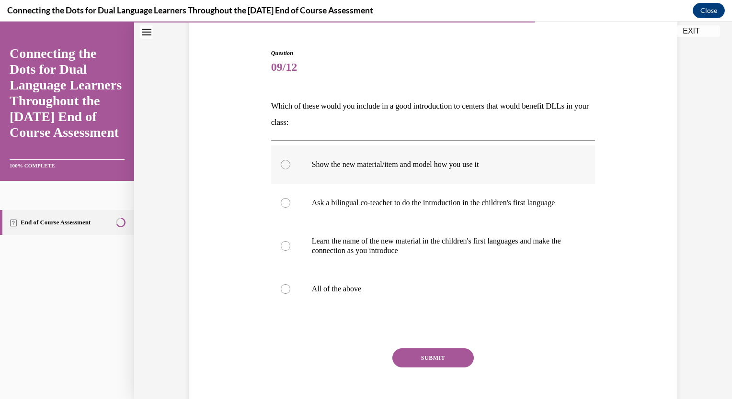
click at [437, 170] on label "Show the new material/item and model how you use it" at bounding box center [433, 165] width 324 height 38
click at [290, 170] on input "Show the new material/item and model how you use it" at bounding box center [286, 165] width 10 height 10
radio input "true"
click at [419, 249] on p "Learn the name of the new material in the children's first languages and make t…" at bounding box center [442, 246] width 260 height 19
click at [290, 249] on input "Learn the name of the new material in the children's first languages and make t…" at bounding box center [286, 246] width 10 height 10
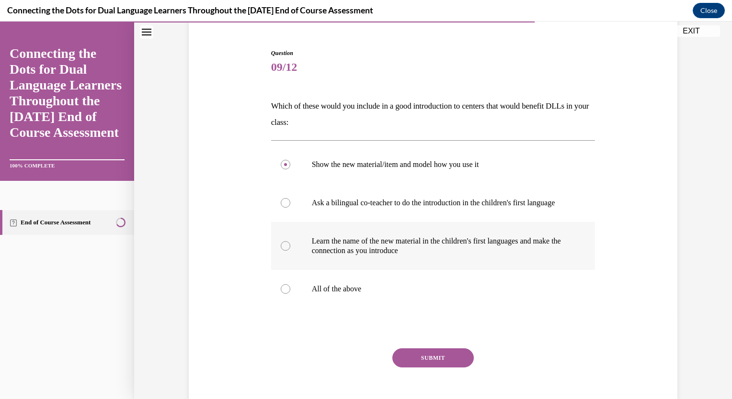
radio input "true"
click at [437, 365] on button "SUBMIT" at bounding box center [432, 358] width 81 height 19
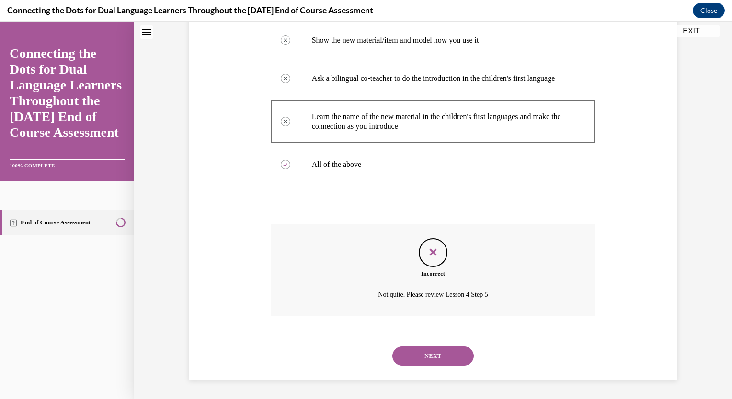
scroll to position [218, 0]
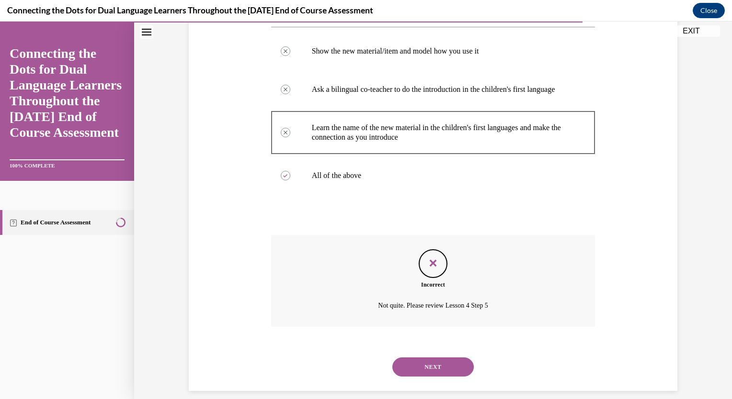
click at [435, 375] on button "NEXT" at bounding box center [432, 367] width 81 height 19
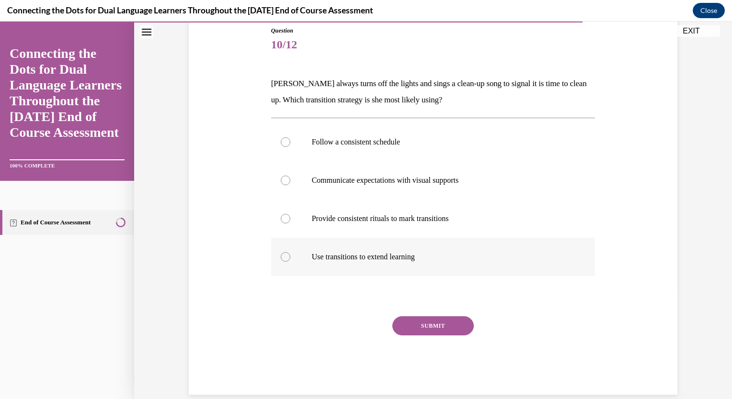
click at [374, 248] on label "Use transitions to extend learning" at bounding box center [433, 257] width 324 height 38
click at [290, 252] on input "Use transitions to extend learning" at bounding box center [286, 257] width 10 height 10
radio input "true"
click at [433, 326] on button "SUBMIT" at bounding box center [432, 326] width 81 height 19
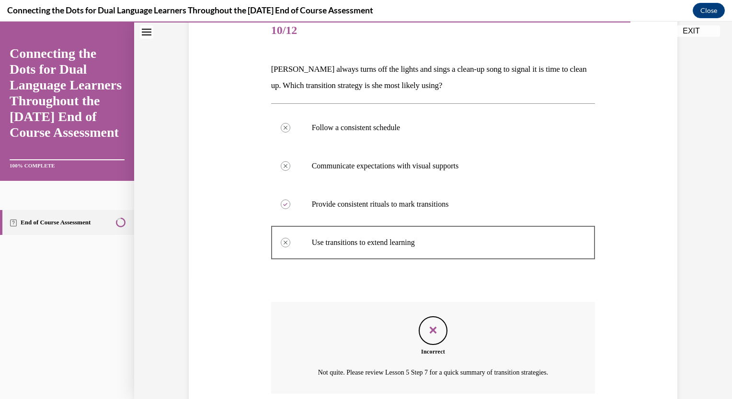
scroll to position [199, 0]
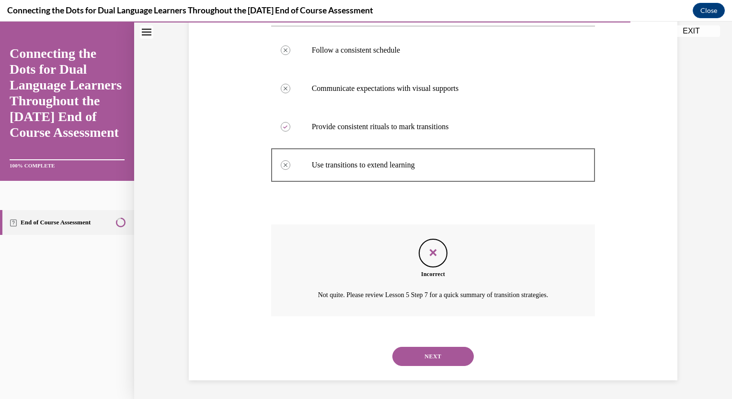
click at [439, 356] on button "NEXT" at bounding box center [432, 356] width 81 height 19
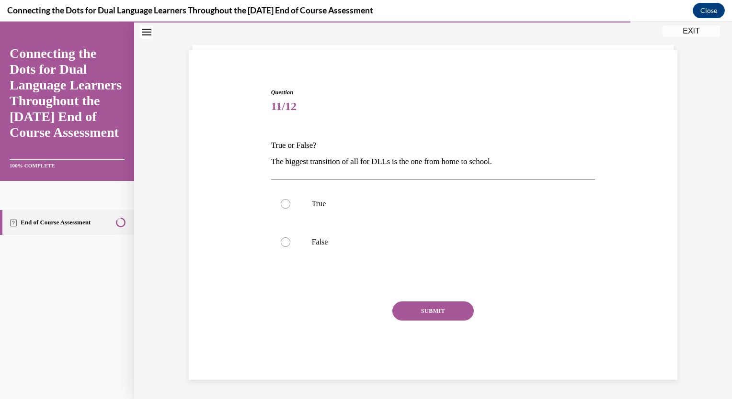
scroll to position [45, 0]
click at [314, 202] on p "True" at bounding box center [442, 205] width 260 height 10
click at [290, 202] on input "True" at bounding box center [286, 205] width 10 height 10
radio input "true"
click at [441, 318] on button "SUBMIT" at bounding box center [432, 311] width 81 height 19
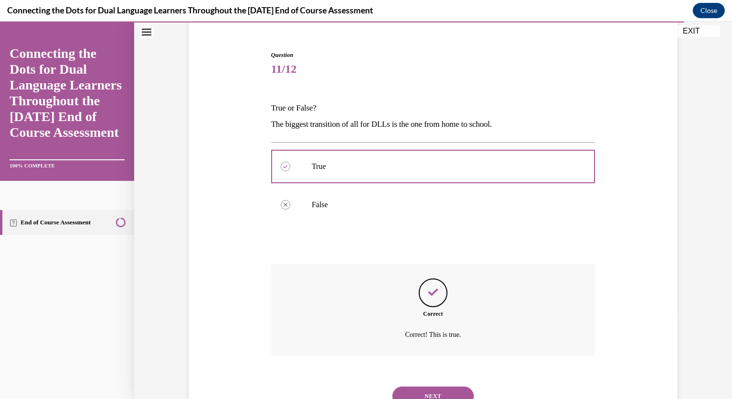
scroll to position [122, 0]
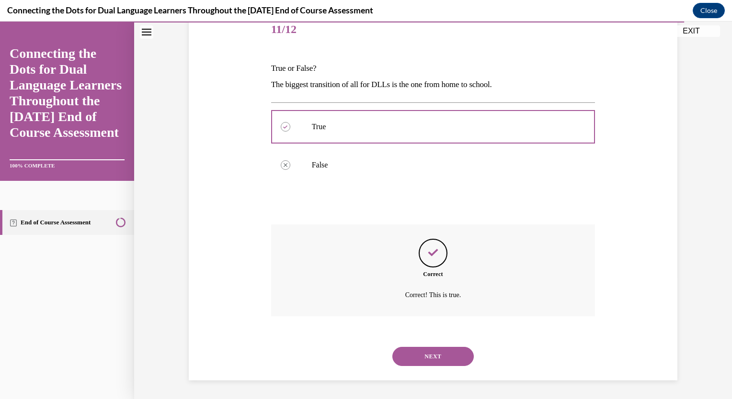
click at [433, 351] on button "NEXT" at bounding box center [432, 356] width 81 height 19
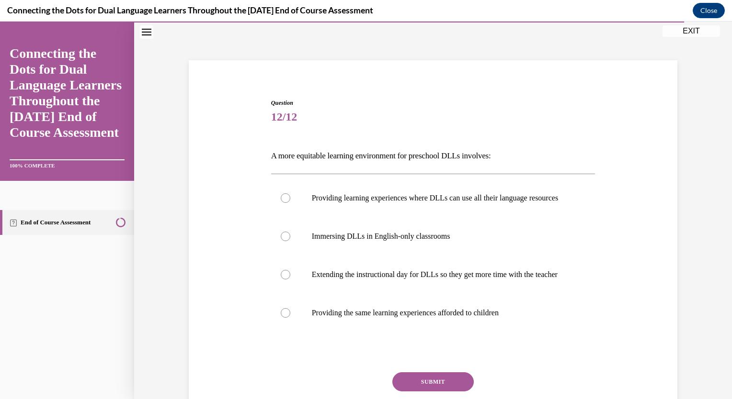
scroll to position [49, 0]
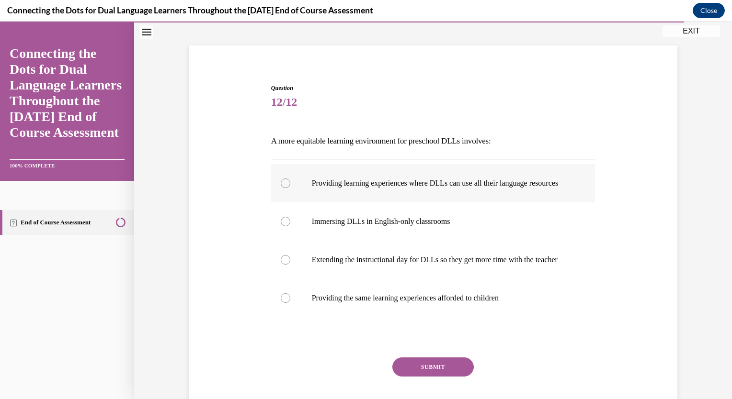
click at [481, 181] on p "Providing learning experiences where DLLs can use all their language resources" at bounding box center [442, 184] width 260 height 10
click at [290, 181] on input "Providing learning experiences where DLLs can use all their language resources" at bounding box center [286, 184] width 10 height 10
radio input "true"
click at [435, 377] on button "SUBMIT" at bounding box center [432, 367] width 81 height 19
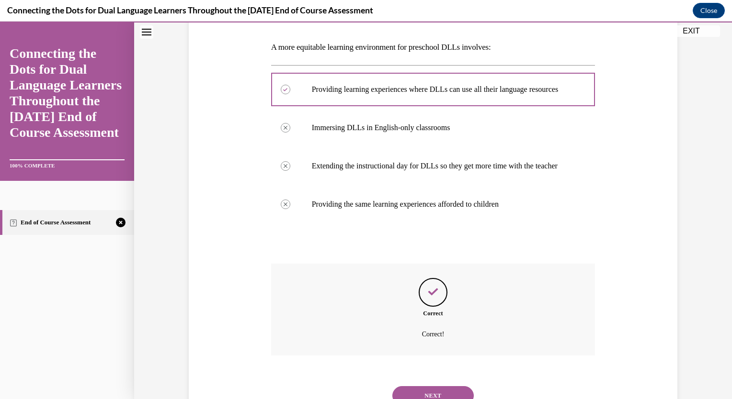
scroll to position [201, 0]
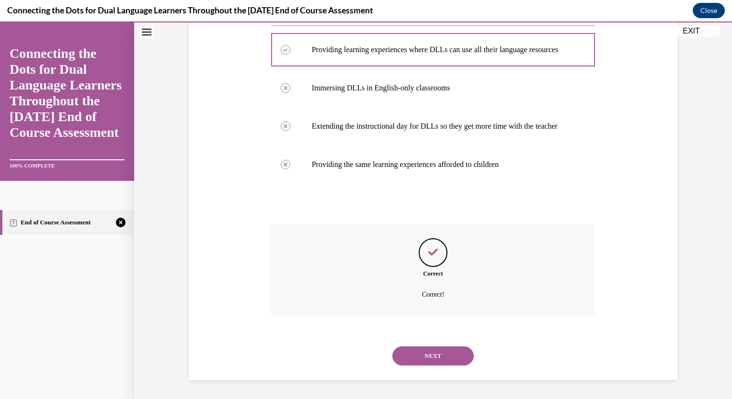
click at [433, 361] on button "NEXT" at bounding box center [432, 356] width 81 height 19
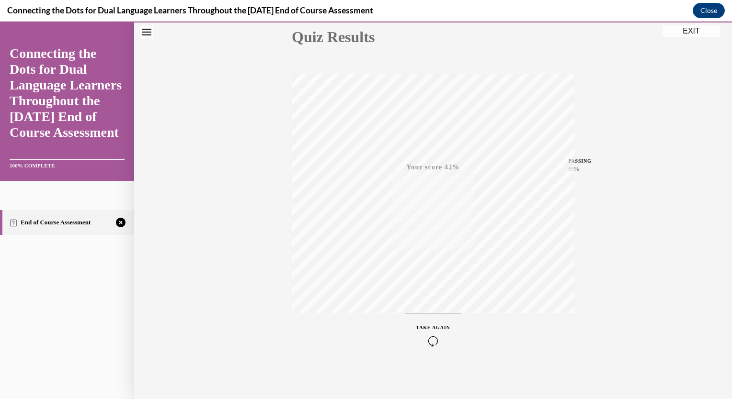
click at [429, 337] on icon "button" at bounding box center [433, 341] width 34 height 11
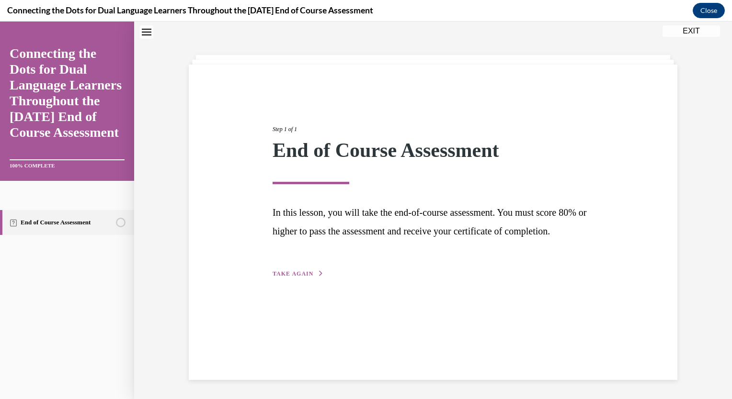
scroll to position [30, 0]
click at [287, 277] on span "TAKE AGAIN" at bounding box center [293, 274] width 41 height 7
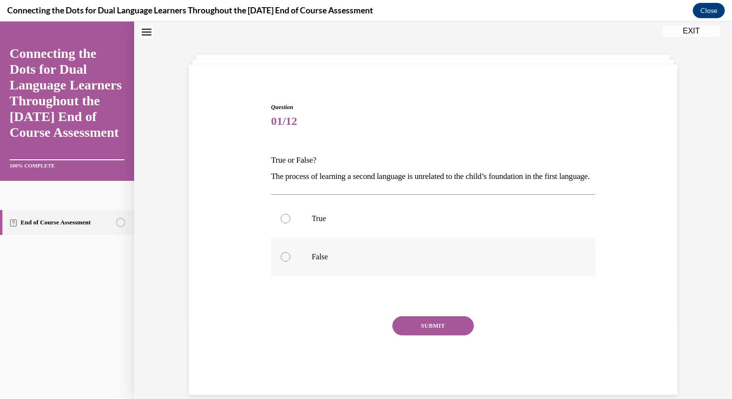
click at [317, 262] on p "False" at bounding box center [442, 257] width 260 height 10
click at [290, 262] on input "False" at bounding box center [286, 257] width 10 height 10
radio input "true"
click at [350, 224] on p "True" at bounding box center [442, 219] width 260 height 10
click at [290, 224] on input "True" at bounding box center [286, 219] width 10 height 10
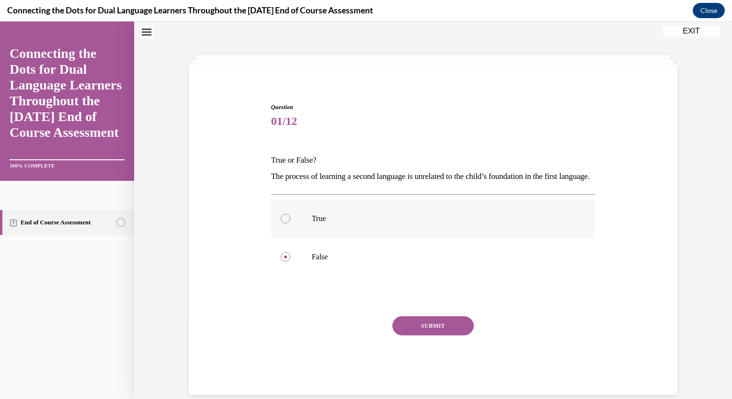
radio input "true"
click at [442, 336] on button "SUBMIT" at bounding box center [432, 326] width 81 height 19
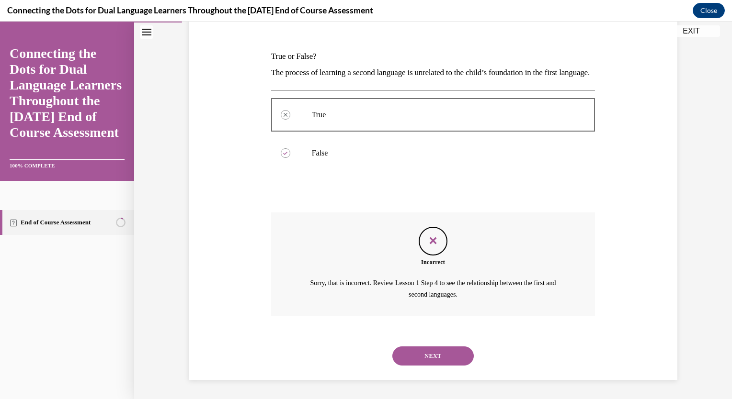
scroll to position [149, 0]
click at [439, 357] on button "NEXT" at bounding box center [432, 356] width 81 height 19
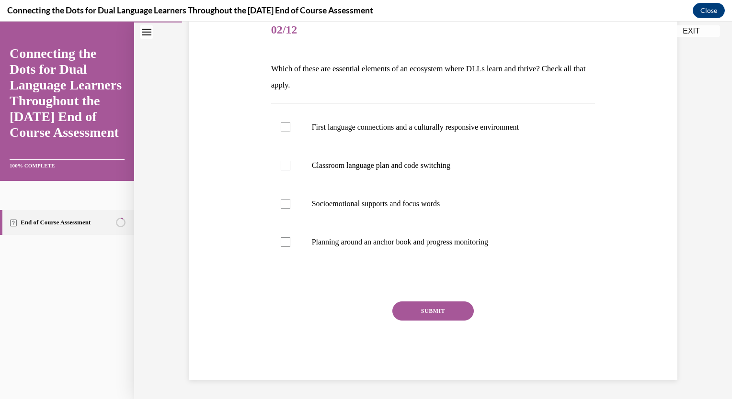
scroll to position [107, 0]
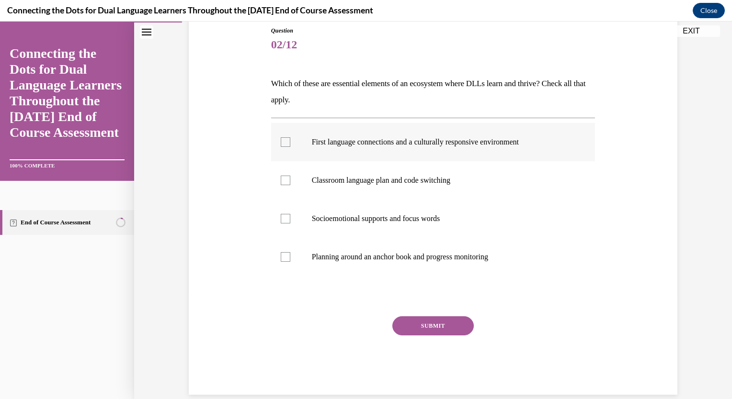
click at [412, 140] on p "First language connections and a culturally responsive environment" at bounding box center [442, 142] width 260 height 10
click at [290, 140] on input "First language connections and a culturally responsive environment" at bounding box center [286, 142] width 10 height 10
checkbox input "true"
click at [375, 265] on label "Planning around an anchor book and progress monitoring" at bounding box center [433, 257] width 324 height 38
click at [290, 262] on input "Planning around an anchor book and progress monitoring" at bounding box center [286, 257] width 10 height 10
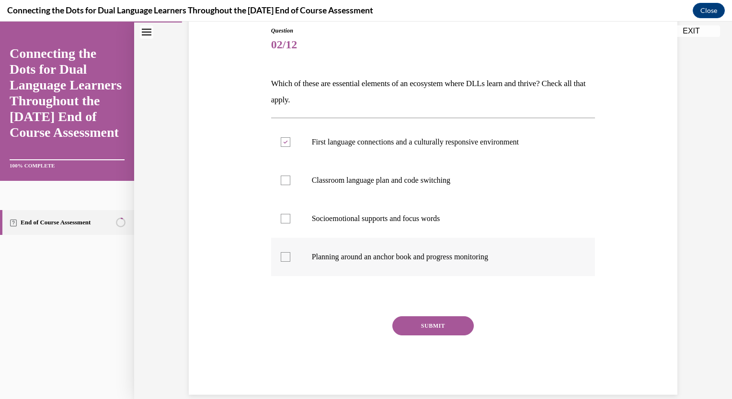
checkbox input "true"
click at [407, 150] on label "First language connections and a culturally responsive environment" at bounding box center [433, 142] width 324 height 38
click at [290, 147] on input "First language connections and a culturally responsive environment" at bounding box center [286, 142] width 10 height 10
click at [381, 142] on p "First language connections and a culturally responsive environment" at bounding box center [442, 142] width 260 height 10
click at [290, 142] on input "First language connections and a culturally responsive environment" at bounding box center [286, 142] width 10 height 10
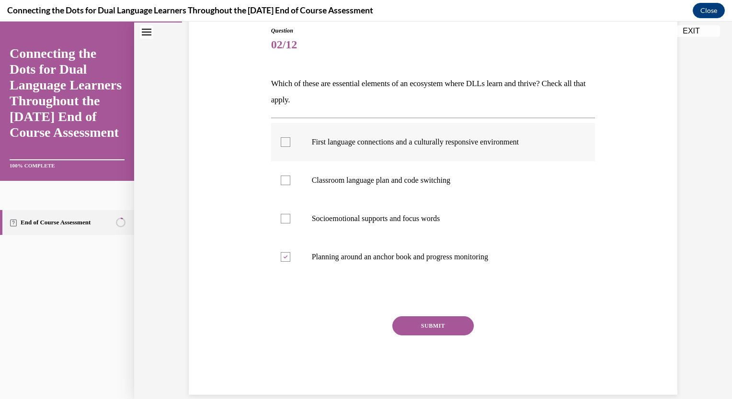
checkbox input "true"
click at [438, 333] on button "SUBMIT" at bounding box center [432, 326] width 81 height 19
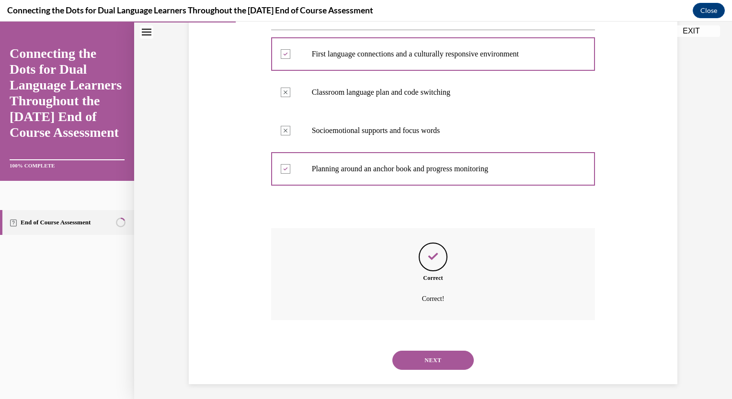
scroll to position [199, 0]
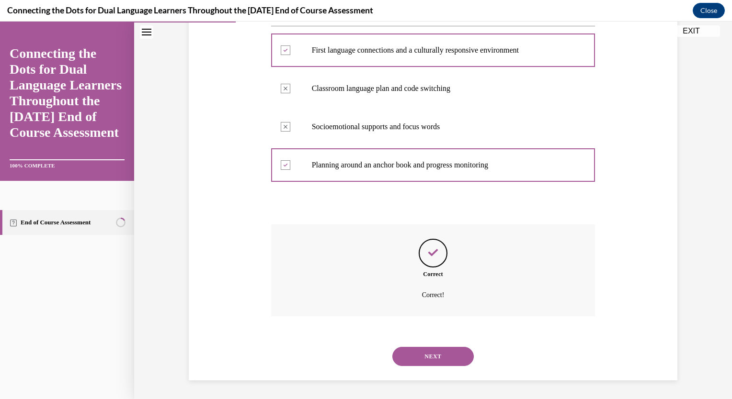
click at [448, 361] on button "NEXT" at bounding box center [432, 356] width 81 height 19
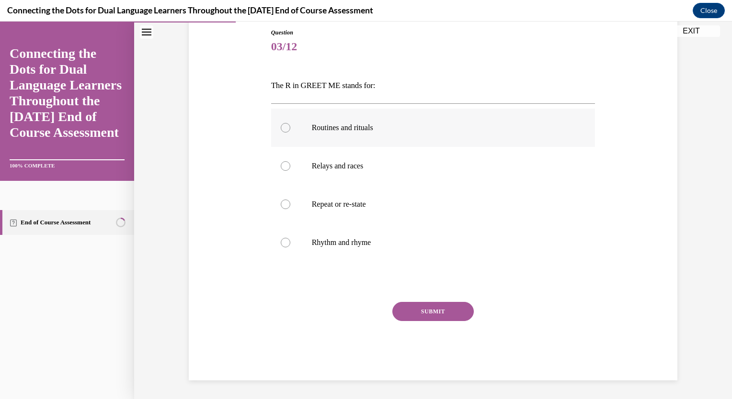
click at [348, 128] on p "Routines and rituals" at bounding box center [442, 128] width 260 height 10
click at [290, 128] on input "Routines and rituals" at bounding box center [286, 128] width 10 height 10
radio input "true"
click at [450, 310] on button "SUBMIT" at bounding box center [432, 311] width 81 height 19
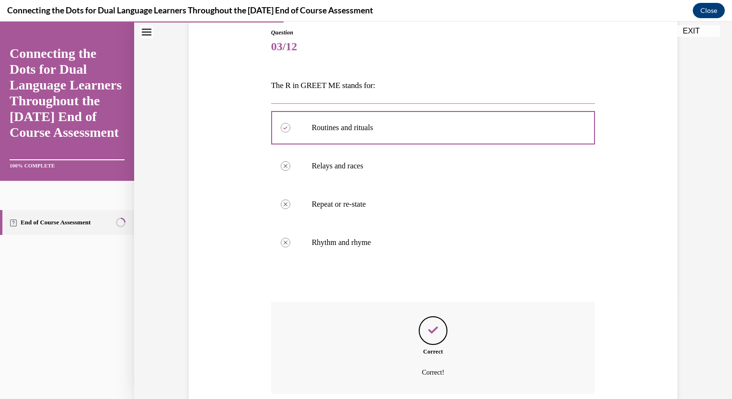
scroll to position [182, 0]
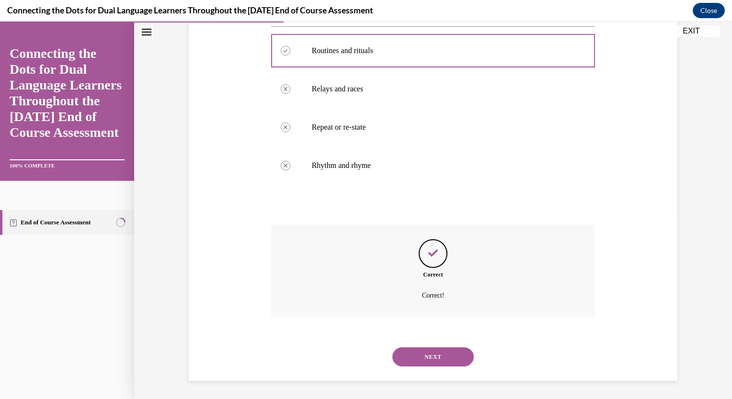
click at [434, 360] on button "NEXT" at bounding box center [432, 357] width 81 height 19
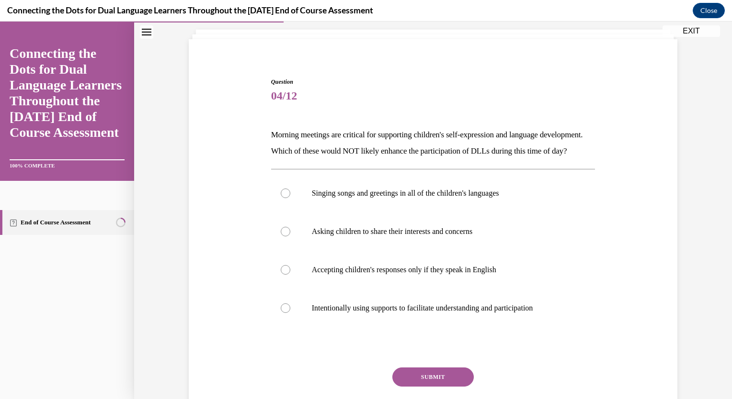
scroll to position [56, 0]
click at [447, 236] on p "Asking children to share their interests and concerns" at bounding box center [442, 232] width 260 height 10
click at [290, 236] on input "Asking children to share their interests and concerns" at bounding box center [286, 232] width 10 height 10
radio input "true"
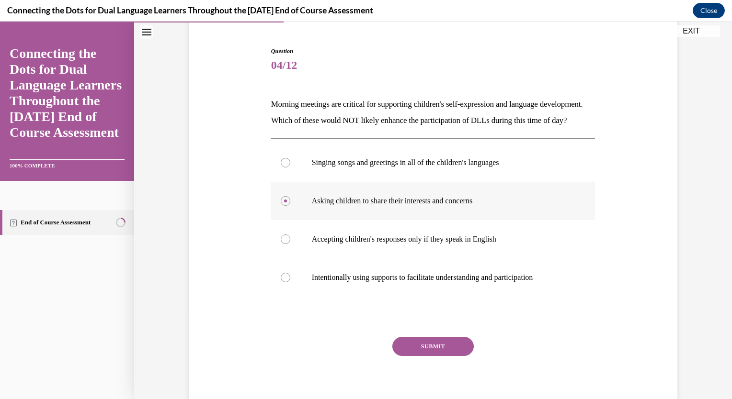
scroll to position [97, 0]
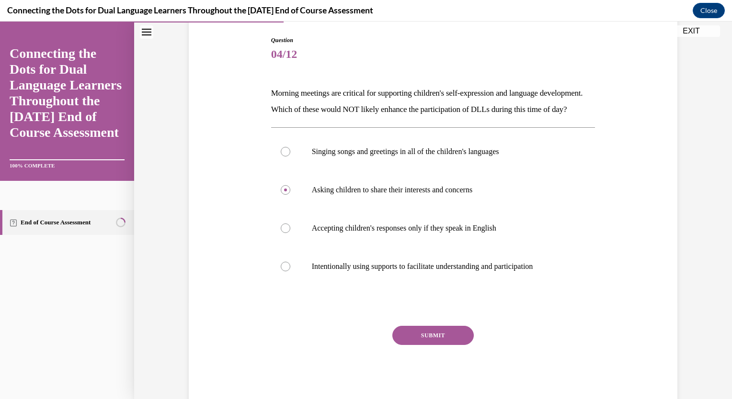
click at [432, 345] on button "SUBMIT" at bounding box center [432, 335] width 81 height 19
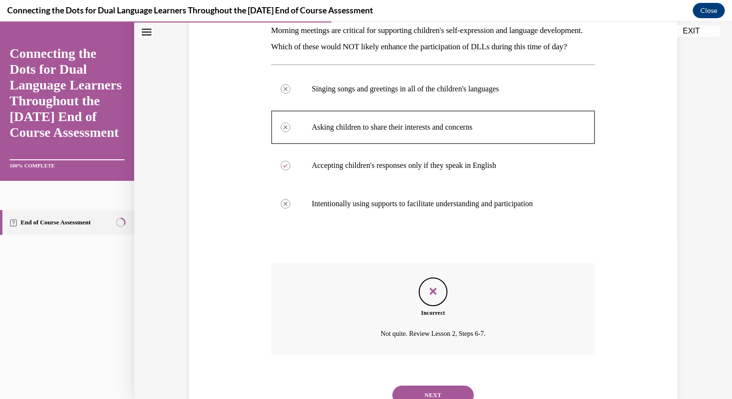
scroll to position [215, 0]
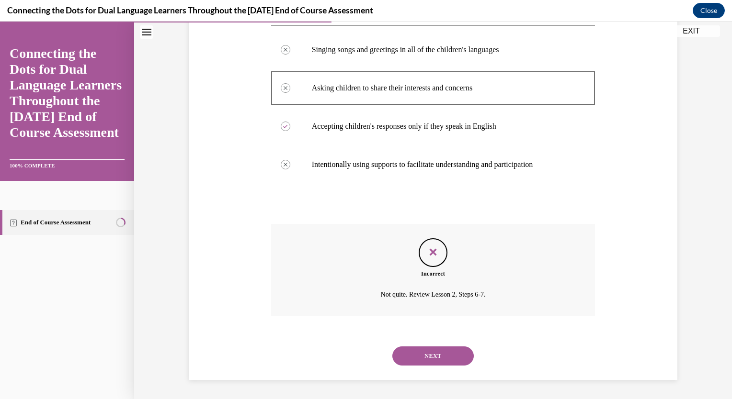
click at [443, 355] on button "NEXT" at bounding box center [432, 356] width 81 height 19
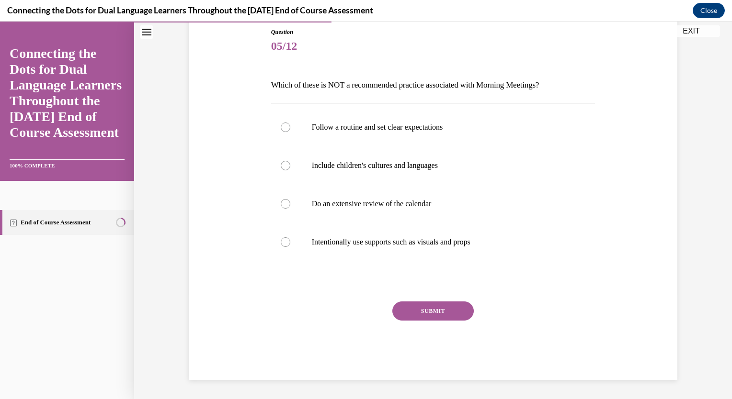
scroll to position [105, 0]
click at [405, 201] on p "Do an extensive review of the calendar" at bounding box center [442, 205] width 260 height 10
click at [290, 201] on input "Do an extensive review of the calendar" at bounding box center [286, 205] width 10 height 10
radio input "true"
click at [440, 314] on button "SUBMIT" at bounding box center [432, 311] width 81 height 19
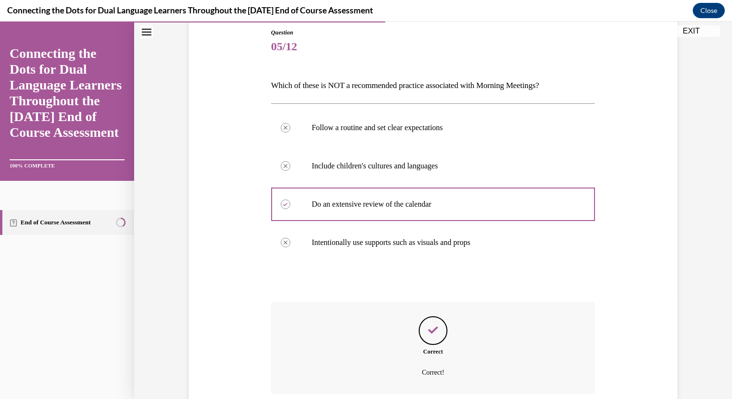
scroll to position [182, 0]
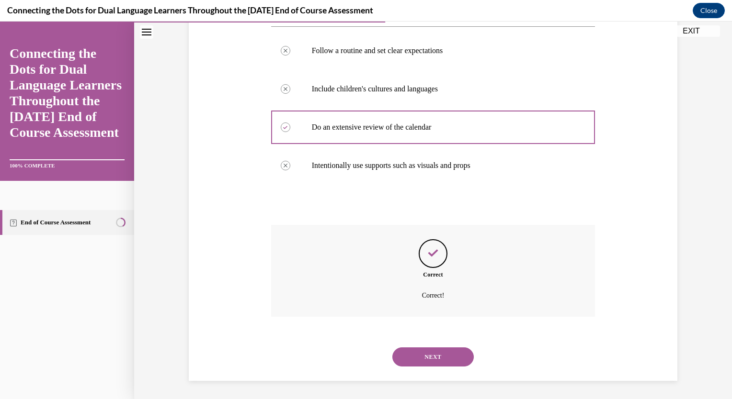
click at [441, 354] on button "NEXT" at bounding box center [432, 357] width 81 height 19
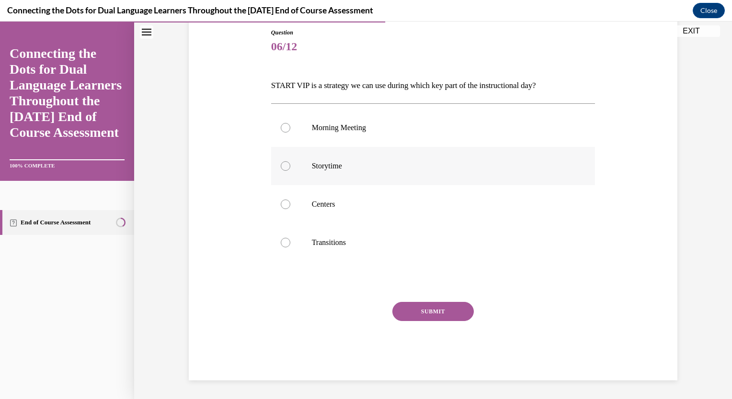
click at [329, 170] on p "Storytime" at bounding box center [442, 166] width 260 height 10
click at [290, 170] on input "Storytime" at bounding box center [286, 166] width 10 height 10
radio input "true"
click at [442, 319] on button "SUBMIT" at bounding box center [432, 311] width 81 height 19
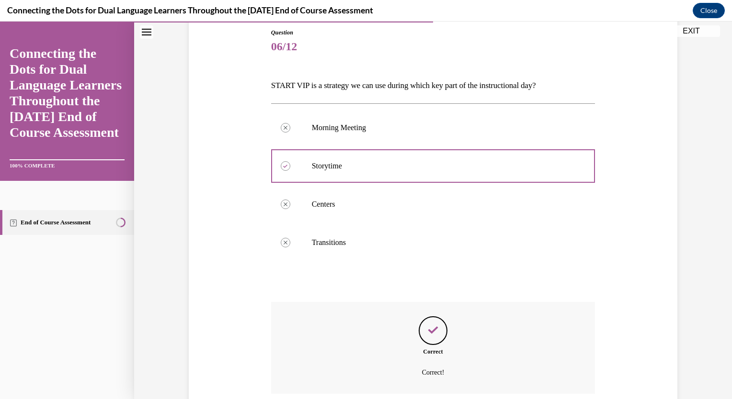
scroll to position [182, 0]
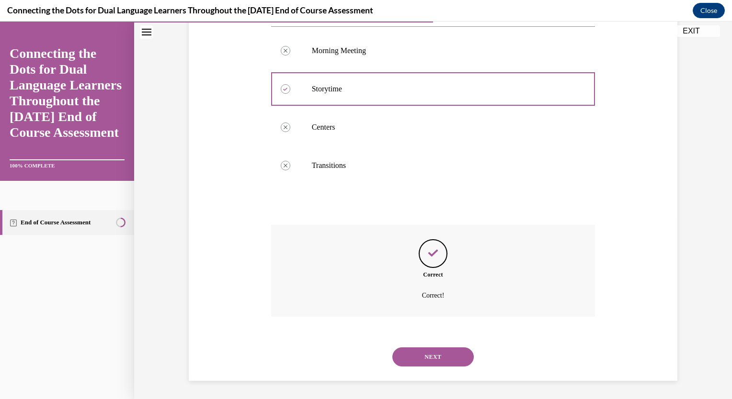
click at [420, 357] on button "NEXT" at bounding box center [432, 357] width 81 height 19
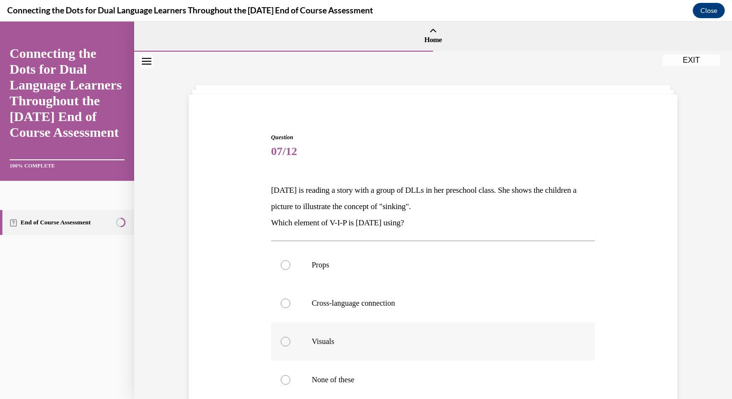
click at [320, 341] on p "Visuals" at bounding box center [442, 342] width 260 height 10
click at [290, 341] on input "Visuals" at bounding box center [286, 342] width 10 height 10
radio input "true"
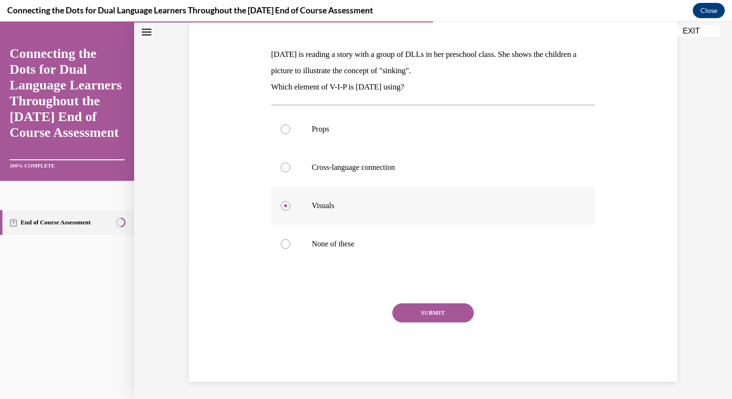
scroll to position [137, 0]
click at [443, 315] on button "SUBMIT" at bounding box center [432, 311] width 81 height 19
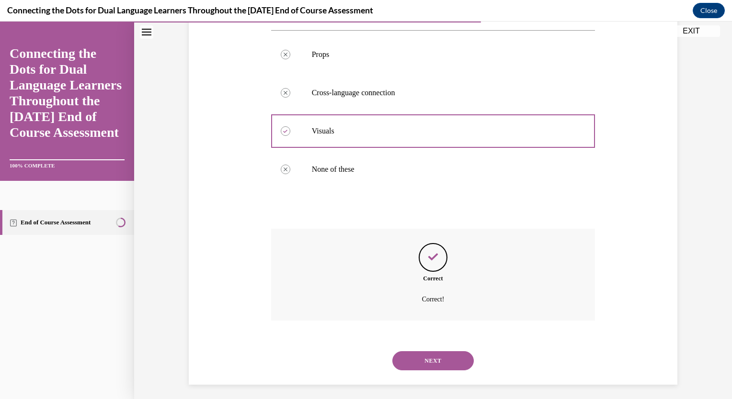
scroll to position [215, 0]
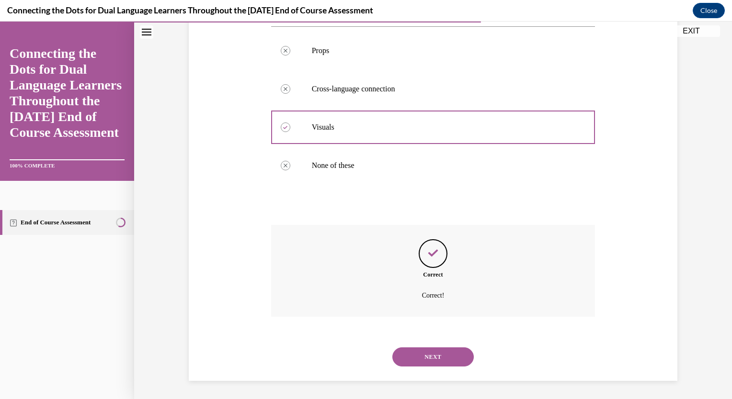
click at [426, 358] on button "NEXT" at bounding box center [432, 357] width 81 height 19
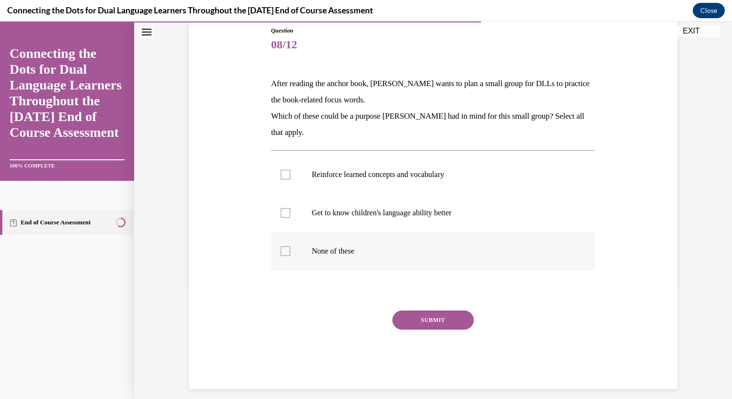
click at [334, 252] on p "None of these" at bounding box center [442, 252] width 260 height 10
click at [290, 252] on input "None of these" at bounding box center [286, 252] width 10 height 10
checkbox input "true"
click at [433, 320] on button "SUBMIT" at bounding box center [432, 320] width 81 height 19
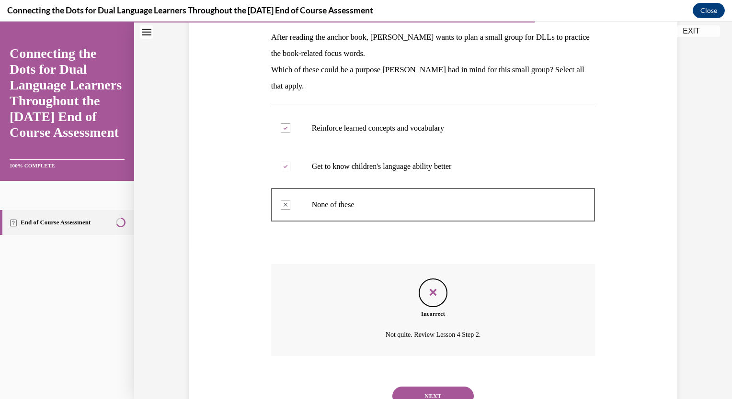
scroll to position [193, 0]
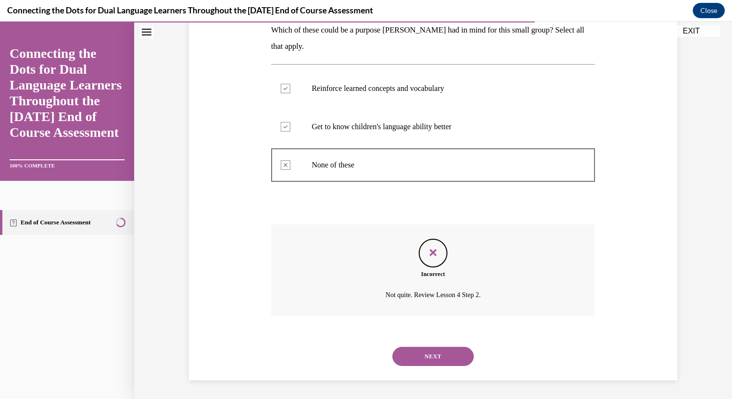
click at [442, 354] on button "NEXT" at bounding box center [432, 356] width 81 height 19
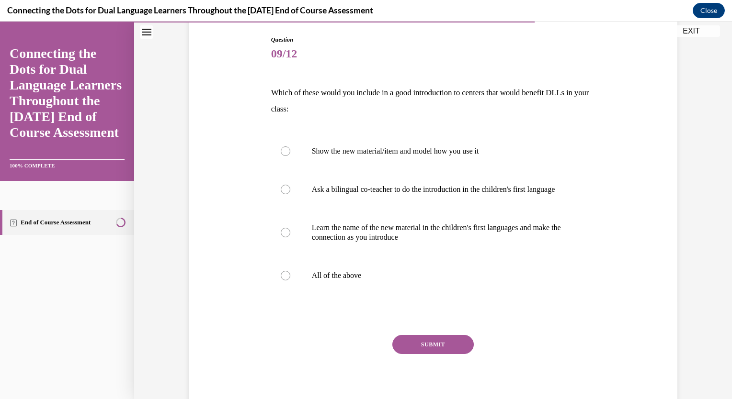
scroll to position [100, 0]
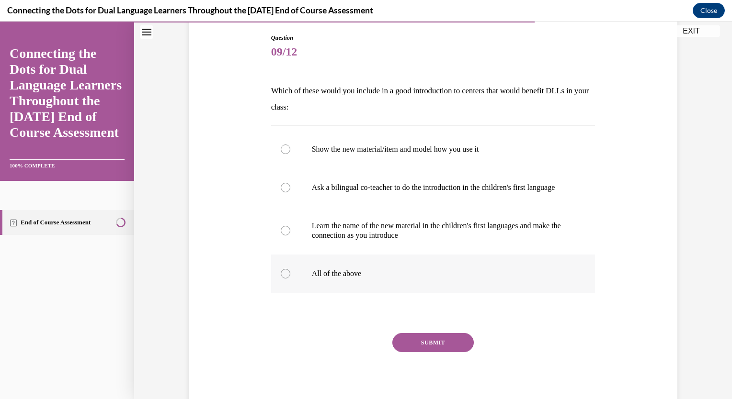
click at [339, 278] on p "All of the above" at bounding box center [442, 274] width 260 height 10
click at [290, 278] on input "All of the above" at bounding box center [286, 274] width 10 height 10
radio input "true"
click at [448, 352] on button "SUBMIT" at bounding box center [432, 342] width 81 height 19
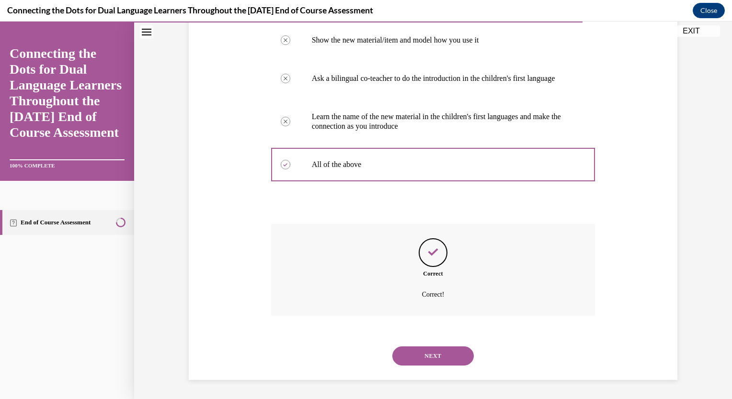
scroll to position [218, 0]
click at [436, 353] on button "NEXT" at bounding box center [432, 356] width 81 height 19
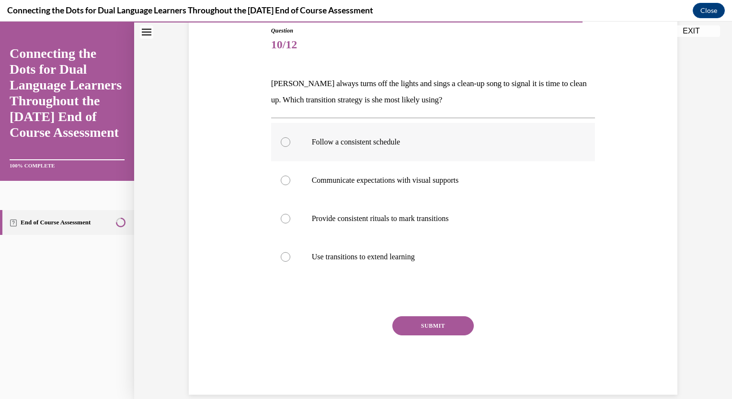
click at [393, 143] on p "Follow a consistent schedule" at bounding box center [442, 142] width 260 height 10
click at [290, 143] on input "Follow a consistent schedule" at bounding box center [286, 142] width 10 height 10
radio input "true"
click at [437, 323] on button "SUBMIT" at bounding box center [432, 326] width 81 height 19
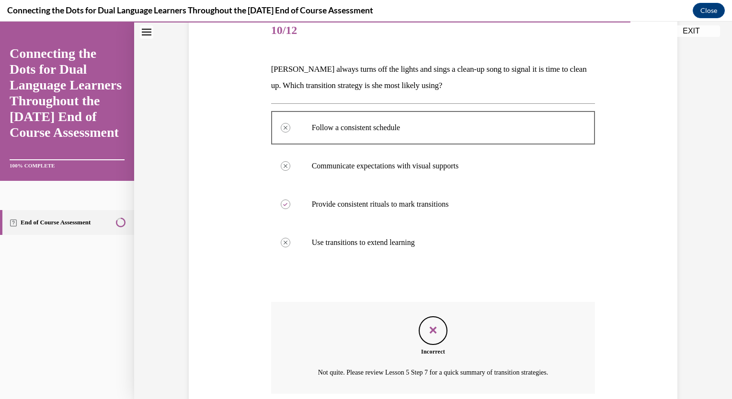
scroll to position [199, 0]
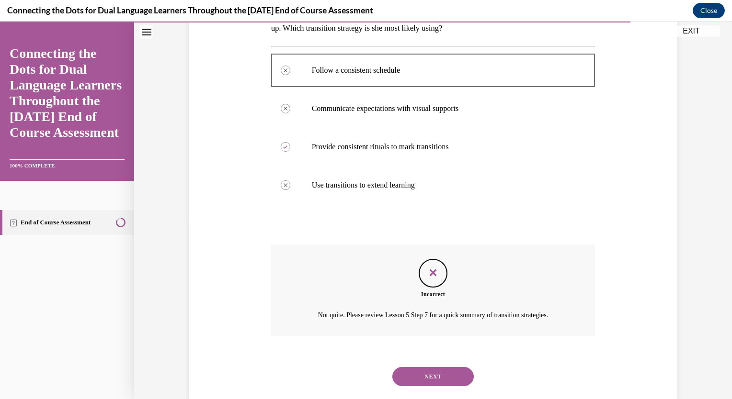
click at [437, 374] on button "NEXT" at bounding box center [432, 376] width 81 height 19
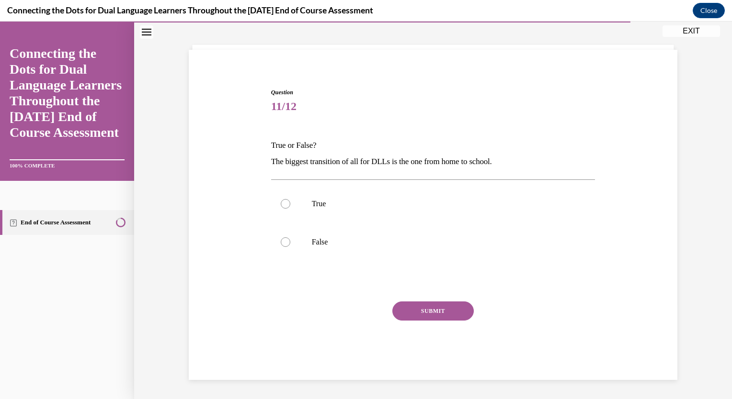
scroll to position [45, 0]
click at [312, 206] on p "True" at bounding box center [442, 205] width 260 height 10
click at [290, 206] on input "True" at bounding box center [286, 205] width 10 height 10
radio input "true"
click at [312, 247] on p "False" at bounding box center [442, 243] width 260 height 10
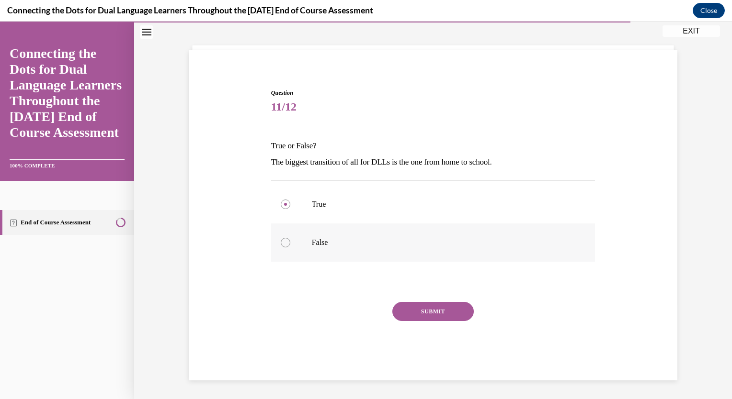
click at [290, 247] on input "False" at bounding box center [286, 243] width 10 height 10
radio input "true"
click at [429, 311] on button "SUBMIT" at bounding box center [432, 311] width 81 height 19
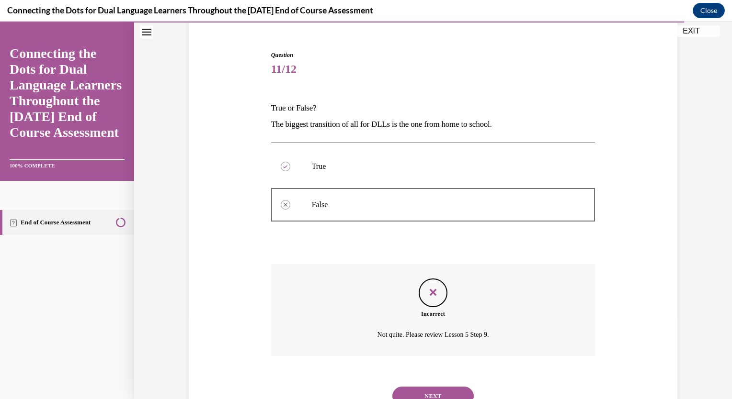
scroll to position [122, 0]
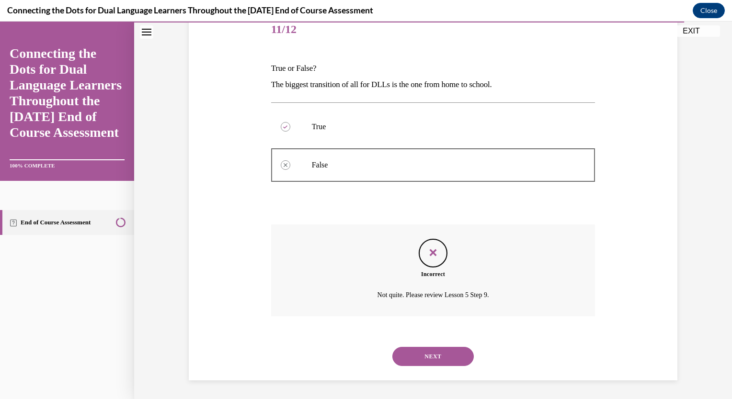
click at [420, 347] on button "NEXT" at bounding box center [432, 356] width 81 height 19
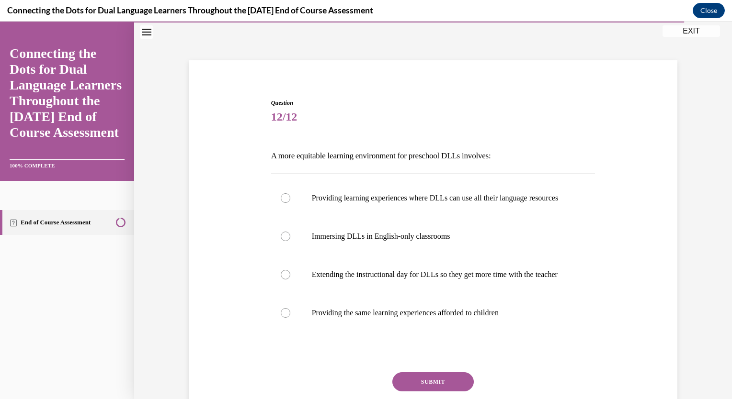
scroll to position [49, 0]
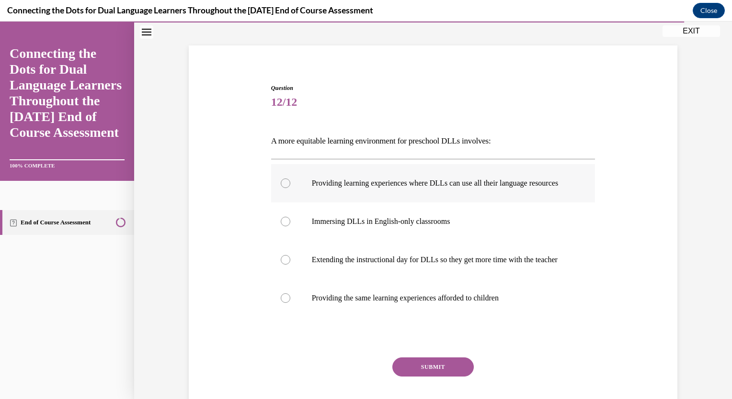
click at [444, 185] on p "Providing learning experiences where DLLs can use all their language resources" at bounding box center [442, 184] width 260 height 10
click at [290, 185] on input "Providing learning experiences where DLLs can use all their language resources" at bounding box center [286, 184] width 10 height 10
radio input "true"
click at [433, 377] on button "SUBMIT" at bounding box center [432, 367] width 81 height 19
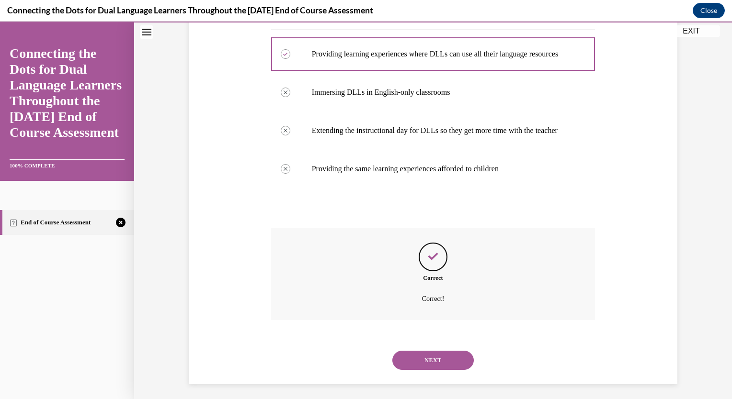
scroll to position [201, 0]
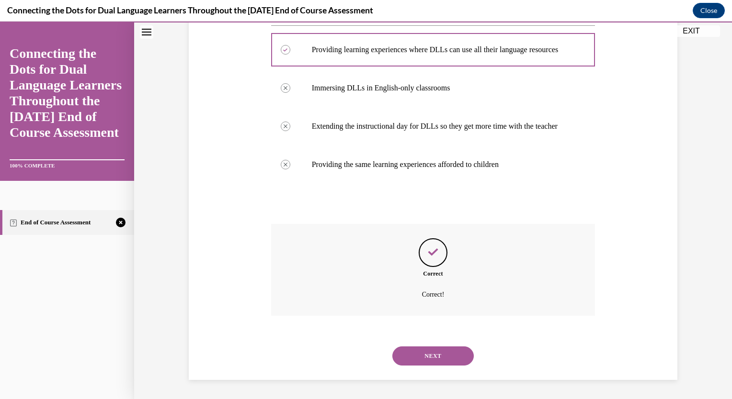
click at [439, 362] on button "NEXT" at bounding box center [432, 356] width 81 height 19
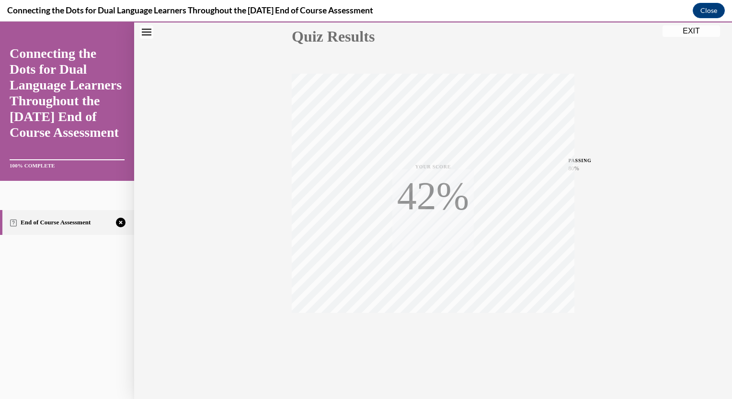
scroll to position [113, 0]
click at [428, 335] on div "TAKE AGAIN" at bounding box center [433, 335] width 34 height 23
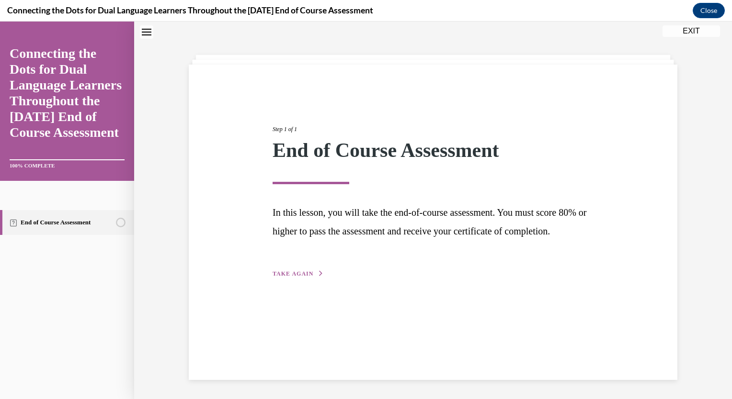
click at [295, 277] on span "TAKE AGAIN" at bounding box center [293, 274] width 41 height 7
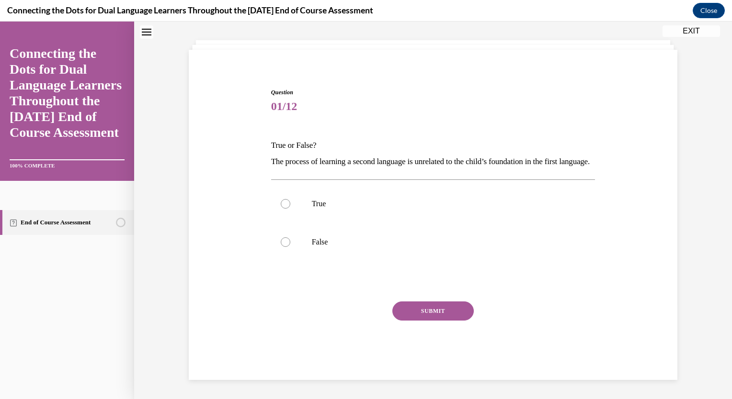
scroll to position [0, 0]
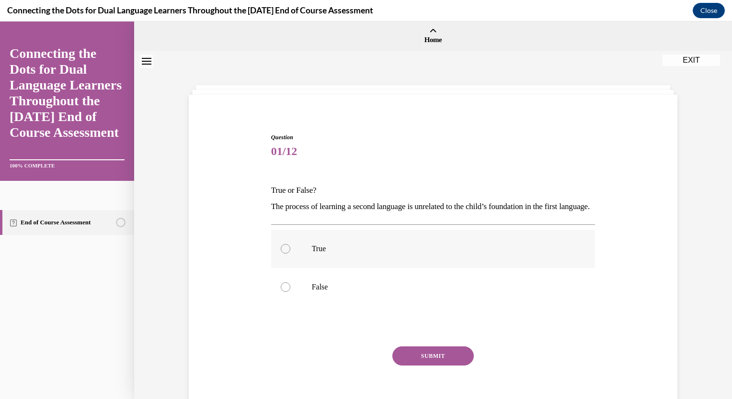
click at [320, 254] on p "True" at bounding box center [442, 249] width 260 height 10
click at [290, 254] on input "True" at bounding box center [286, 249] width 10 height 10
radio input "true"
click at [437, 366] on button "SUBMIT" at bounding box center [432, 356] width 81 height 19
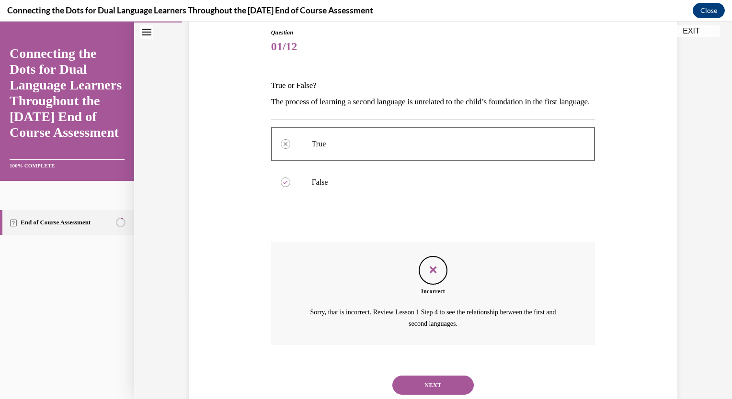
scroll to position [149, 0]
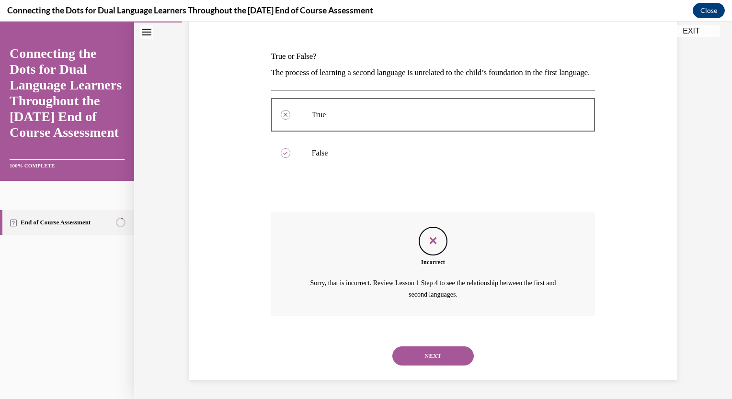
click at [435, 356] on button "NEXT" at bounding box center [432, 356] width 81 height 19
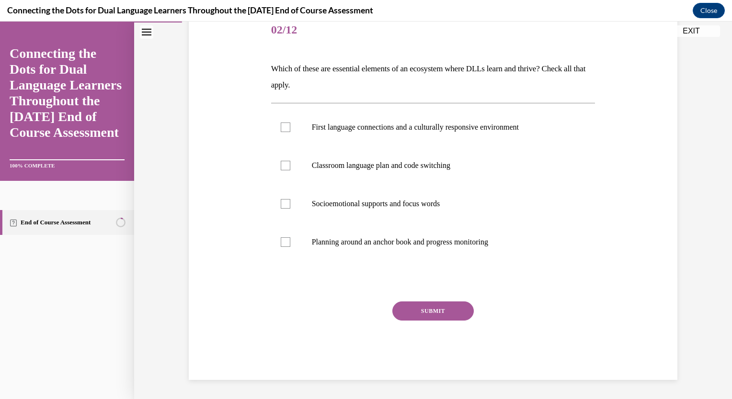
scroll to position [107, 0]
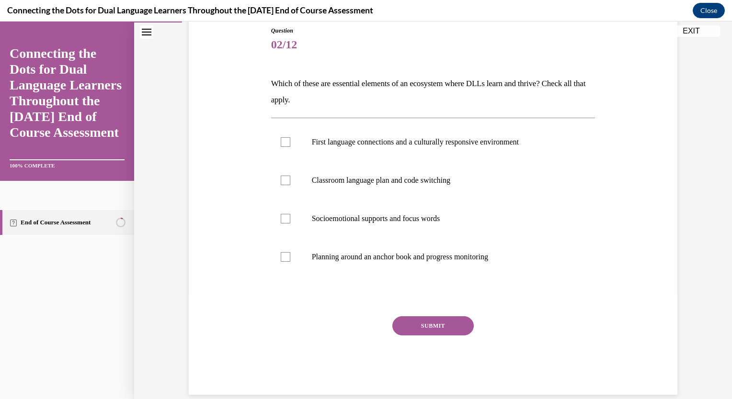
click at [188, 323] on div "Question 02/12 Which of these are essential elements of an ecosystem where DLLs…" at bounding box center [432, 197] width 493 height 398
click at [351, 211] on label "Socioemotional supports and focus words" at bounding box center [433, 219] width 324 height 38
click at [290, 214] on input "Socioemotional supports and focus words" at bounding box center [286, 219] width 10 height 10
checkbox input "true"
click at [433, 325] on button "SUBMIT" at bounding box center [432, 326] width 81 height 19
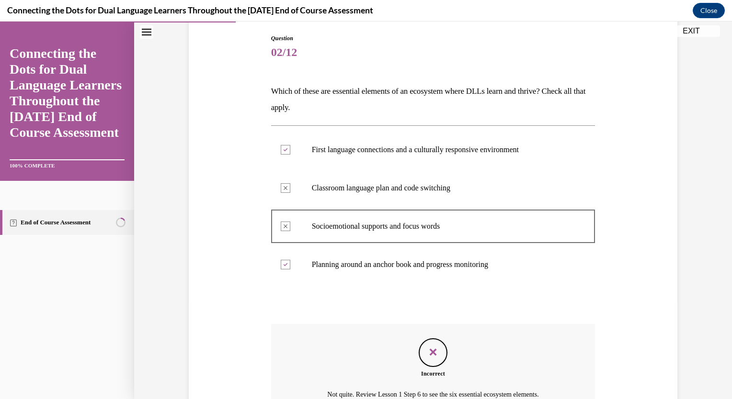
scroll to position [199, 0]
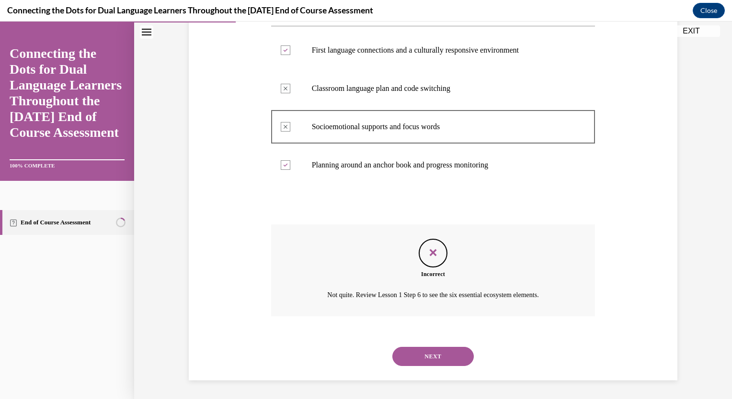
click at [445, 356] on button "NEXT" at bounding box center [432, 356] width 81 height 19
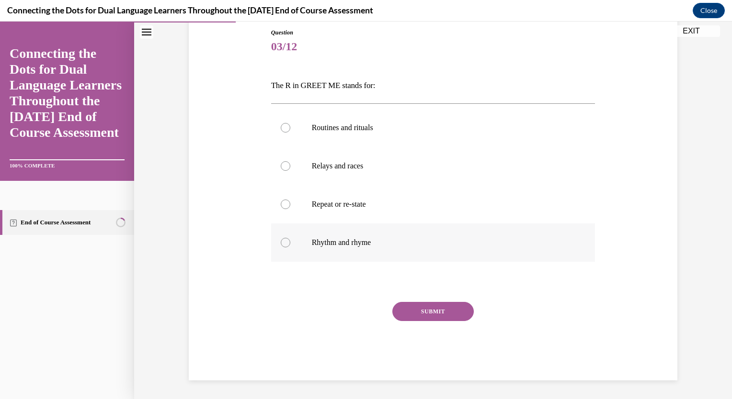
click at [351, 241] on p "Rhythm and rhyme" at bounding box center [442, 243] width 260 height 10
click at [290, 241] on input "Rhythm and rhyme" at bounding box center [286, 243] width 10 height 10
radio input "true"
click at [434, 310] on button "SUBMIT" at bounding box center [432, 311] width 81 height 19
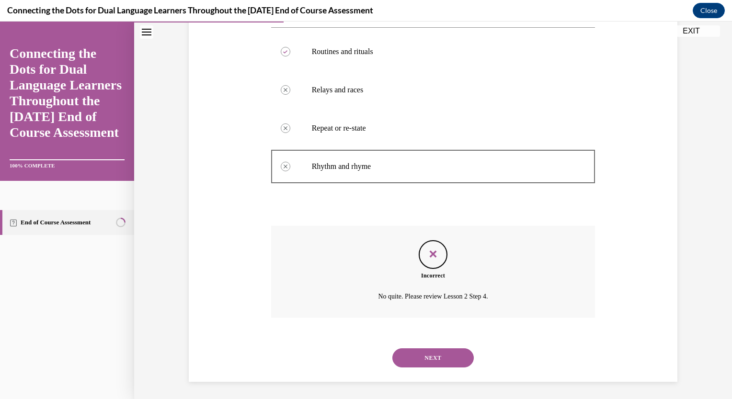
scroll to position [182, 0]
click at [431, 356] on button "NEXT" at bounding box center [432, 357] width 81 height 19
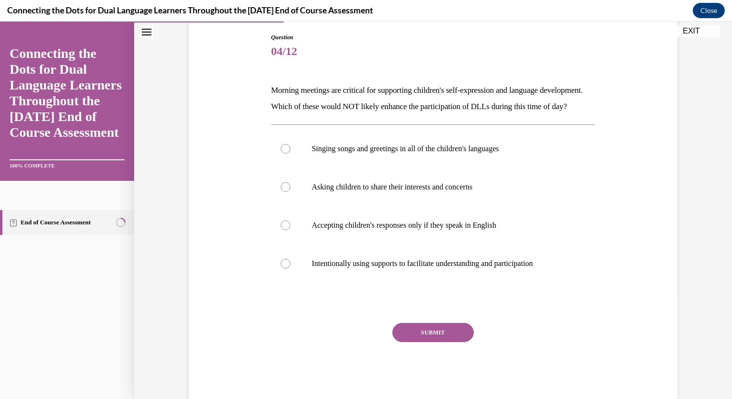
scroll to position [98, 0]
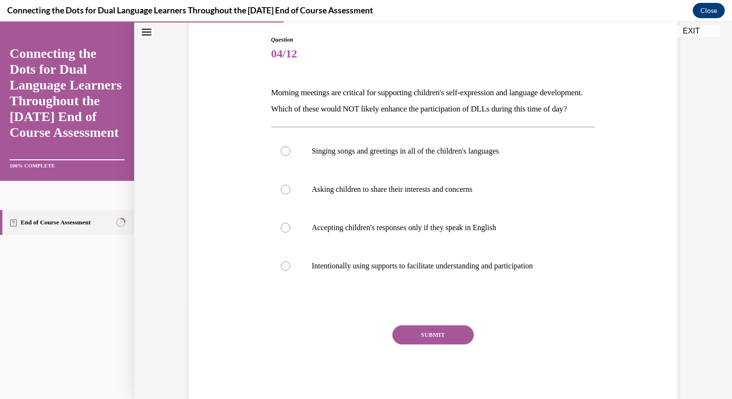
click at [691, 30] on button "EXIT" at bounding box center [690, 30] width 57 height 11
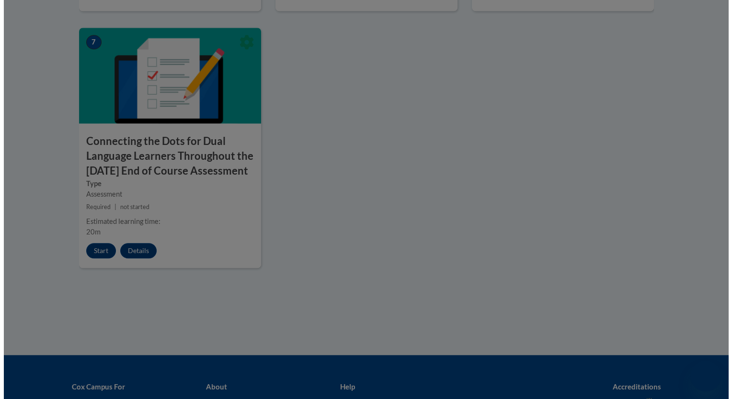
scroll to position [863, 0]
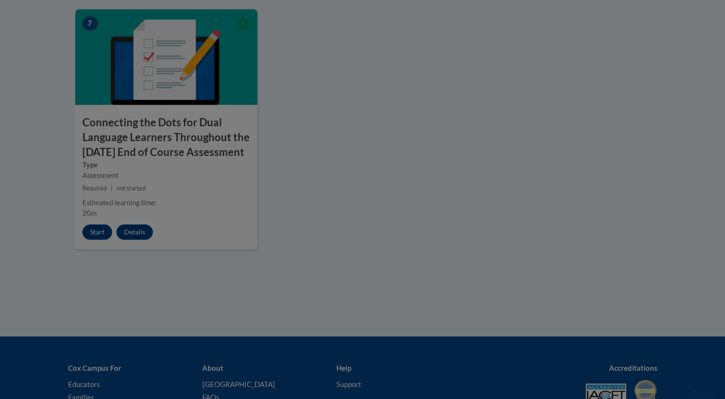
click at [96, 243] on div at bounding box center [362, 199] width 725 height 399
click at [96, 245] on div at bounding box center [362, 199] width 725 height 399
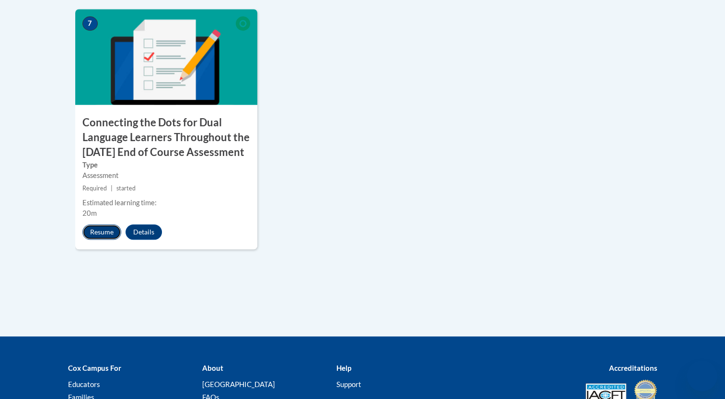
click at [99, 240] on button "Resume" at bounding box center [101, 232] width 39 height 15
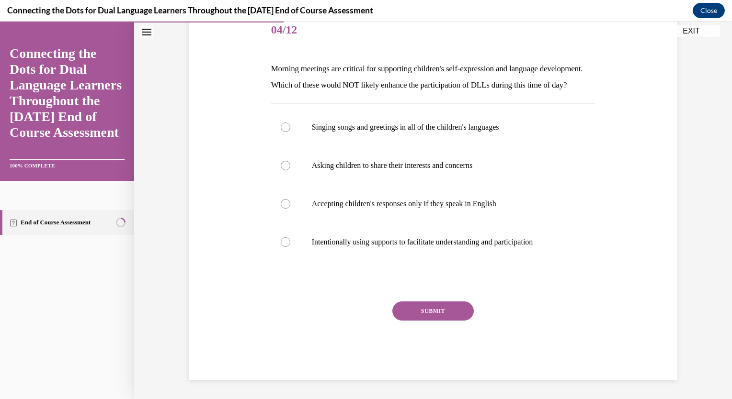
scroll to position [137, 0]
click at [380, 130] on p "Singing songs and greetings in all of the children's languages" at bounding box center [442, 128] width 260 height 10
click at [290, 130] on input "Singing songs and greetings in all of the children's languages" at bounding box center [286, 128] width 10 height 10
radio input "true"
click at [352, 243] on p "Intentionally using supports to facilitate understanding and participation" at bounding box center [442, 243] width 260 height 10
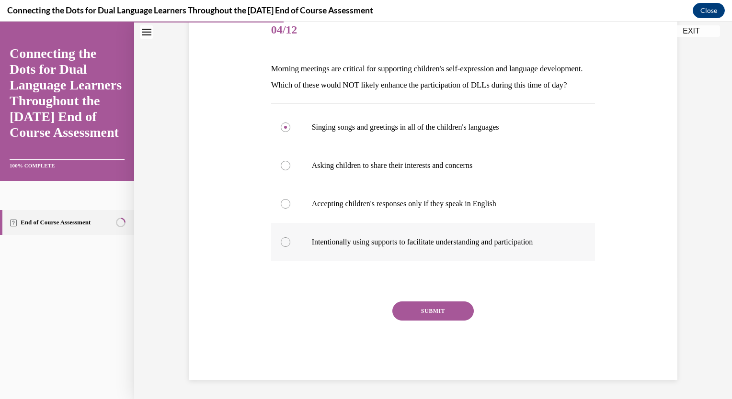
click at [290, 243] on input "Intentionally using supports to facilitate understanding and participation" at bounding box center [286, 243] width 10 height 10
radio input "true"
click at [354, 121] on label "Singing songs and greetings in all of the children's languages" at bounding box center [433, 127] width 324 height 38
click at [290, 123] on input "Singing songs and greetings in all of the children's languages" at bounding box center [286, 128] width 10 height 10
radio input "true"
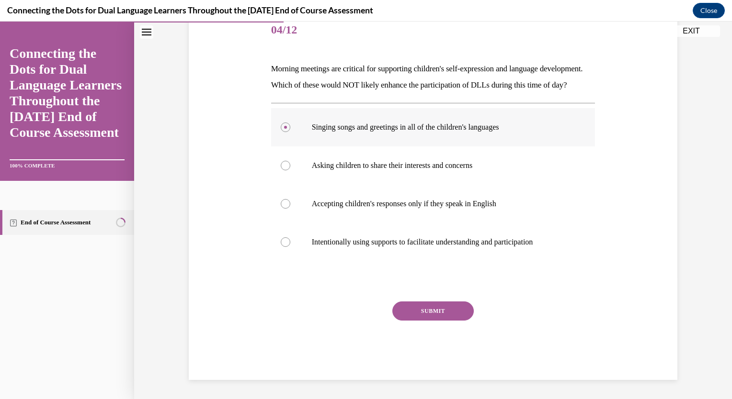
click at [281, 126] on div at bounding box center [286, 128] width 10 height 10
click at [281, 126] on input "Singing songs and greetings in all of the children's languages" at bounding box center [286, 128] width 10 height 10
click at [283, 241] on div at bounding box center [286, 243] width 10 height 10
click at [283, 241] on input "Intentionally using supports to facilitate understanding and participation" at bounding box center [286, 243] width 10 height 10
radio input "true"
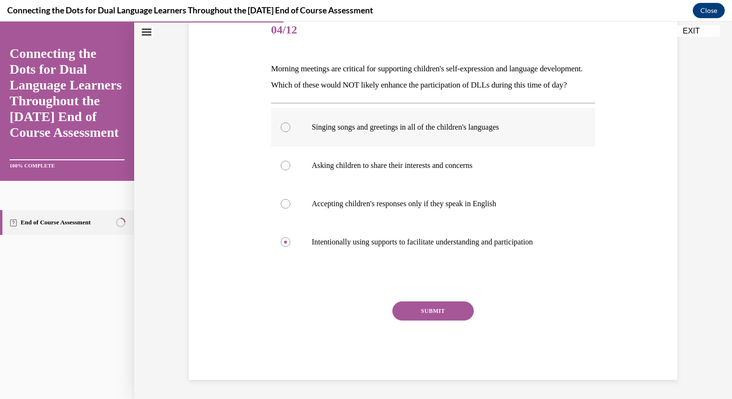
click at [274, 130] on label "Singing songs and greetings in all of the children's languages" at bounding box center [433, 127] width 324 height 38
click at [281, 130] on input "Singing songs and greetings in all of the children's languages" at bounding box center [286, 128] width 10 height 10
radio input "true"
click at [624, 205] on div "Question 04/12 Morning meetings are critical for supporting children's self-exp…" at bounding box center [432, 182] width 493 height 398
click at [388, 211] on label "Accepting children's responses only if they speak in English" at bounding box center [433, 204] width 324 height 38
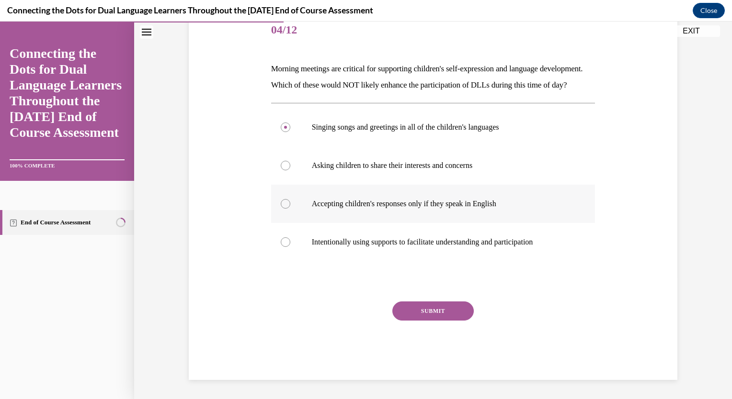
click at [290, 209] on input "Accepting children's responses only if they speak in English" at bounding box center [286, 204] width 10 height 10
radio input "true"
click at [436, 312] on button "SUBMIT" at bounding box center [432, 311] width 81 height 19
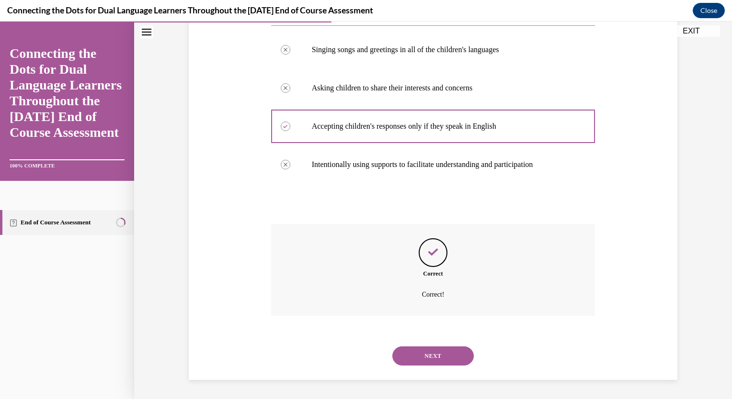
scroll to position [215, 0]
click at [427, 359] on button "NEXT" at bounding box center [432, 356] width 81 height 19
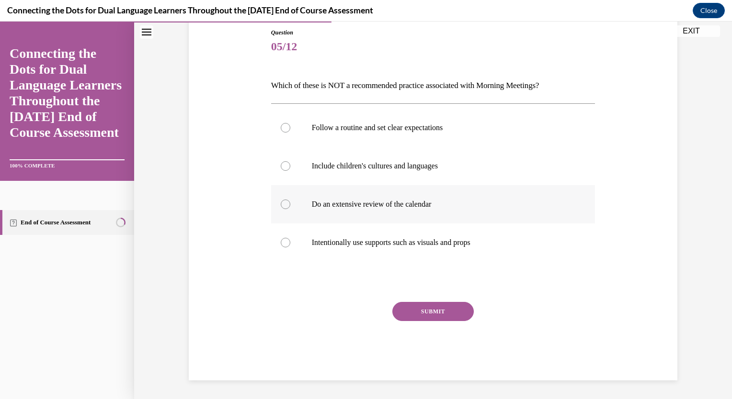
click at [418, 207] on p "Do an extensive review of the calendar" at bounding box center [442, 205] width 260 height 10
click at [290, 207] on input "Do an extensive review of the calendar" at bounding box center [286, 205] width 10 height 10
radio input "true"
click at [444, 303] on button "SUBMIT" at bounding box center [432, 311] width 81 height 19
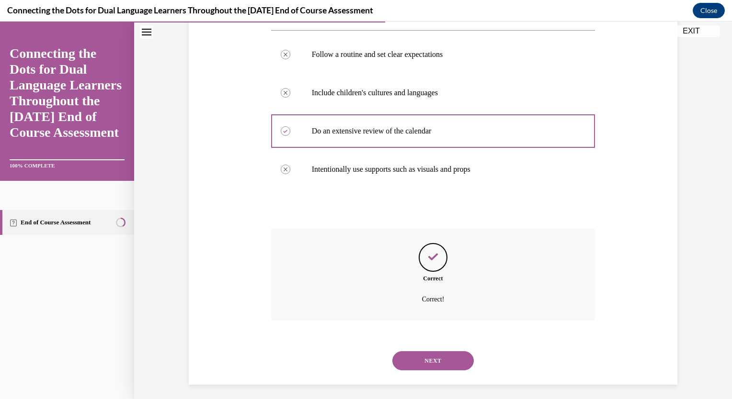
scroll to position [182, 0]
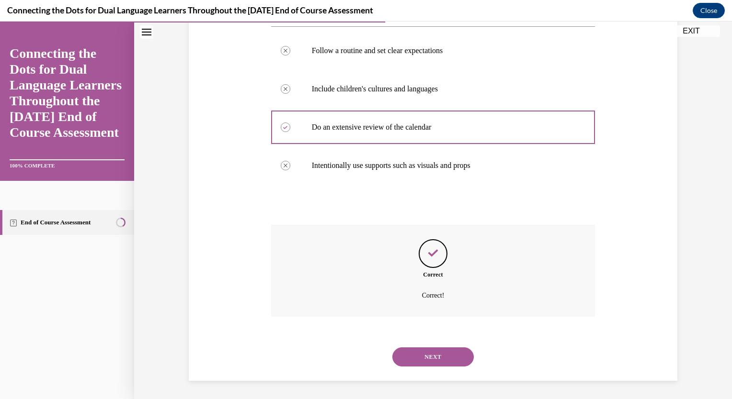
click at [421, 360] on button "NEXT" at bounding box center [432, 357] width 81 height 19
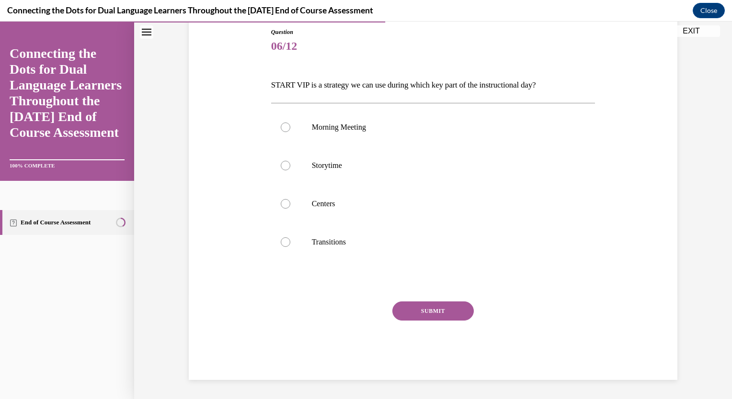
scroll to position [105, 0]
click at [358, 161] on p "Storytime" at bounding box center [442, 166] width 260 height 10
click at [290, 161] on input "Storytime" at bounding box center [286, 166] width 10 height 10
radio input "true"
click at [436, 320] on button "SUBMIT" at bounding box center [432, 311] width 81 height 19
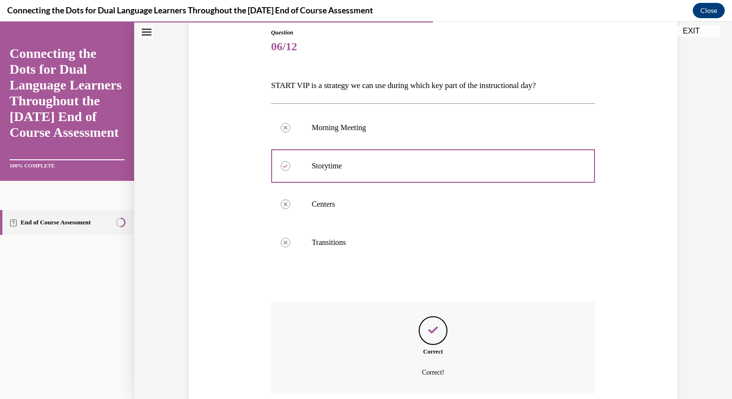
scroll to position [182, 0]
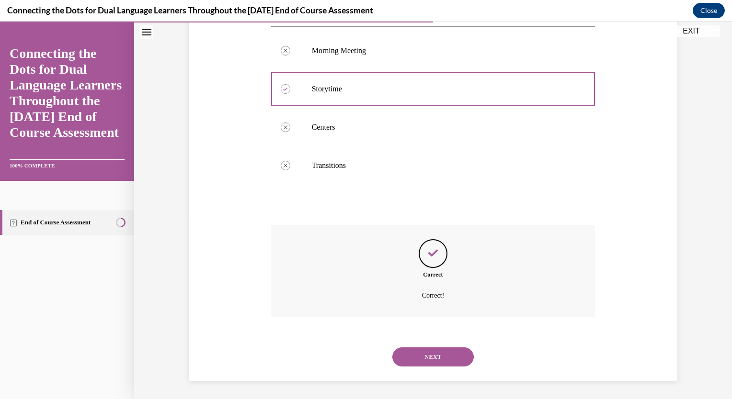
click at [439, 360] on button "NEXT" at bounding box center [432, 357] width 81 height 19
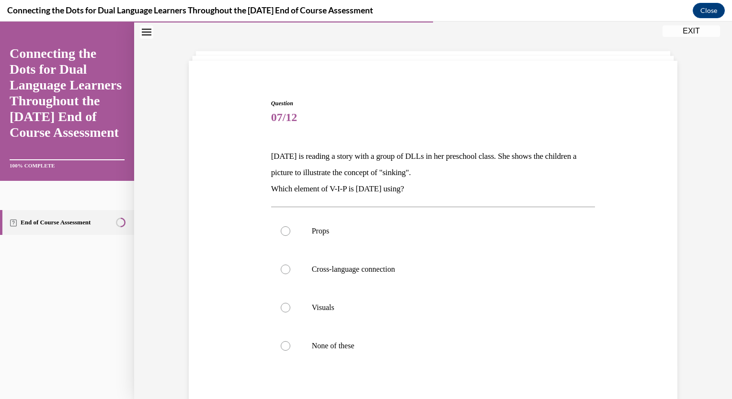
scroll to position [45, 0]
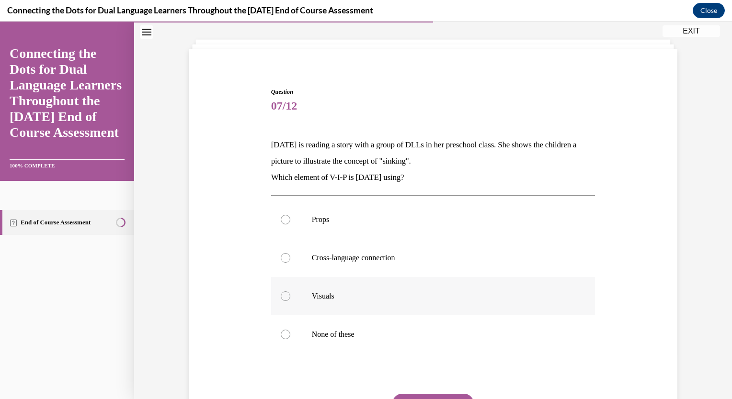
click at [328, 290] on label "Visuals" at bounding box center [433, 296] width 324 height 38
click at [290, 292] on input "Visuals" at bounding box center [286, 297] width 10 height 10
radio input "true"
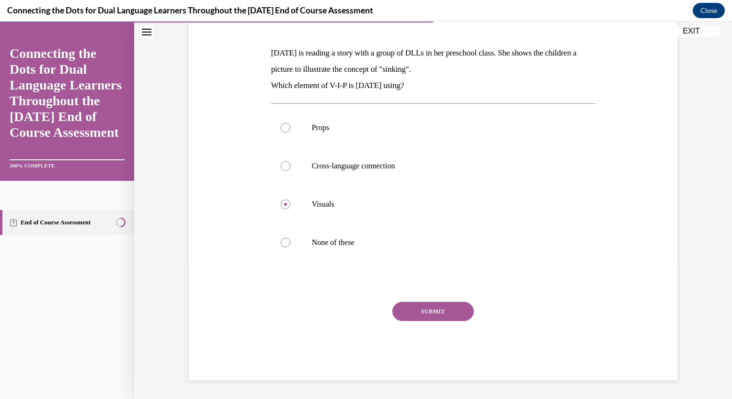
click at [440, 305] on button "SUBMIT" at bounding box center [432, 311] width 81 height 19
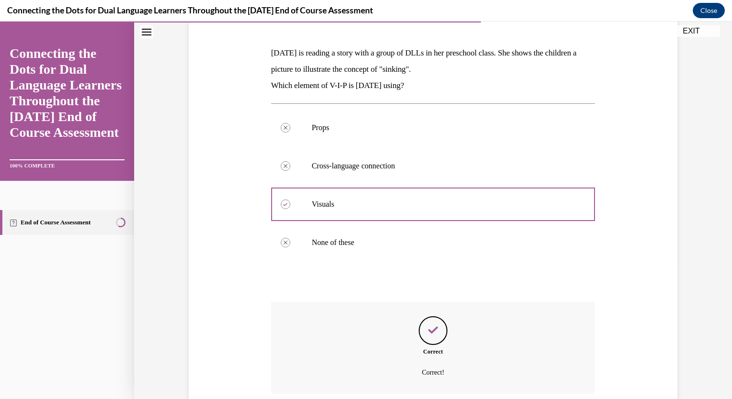
scroll to position [215, 0]
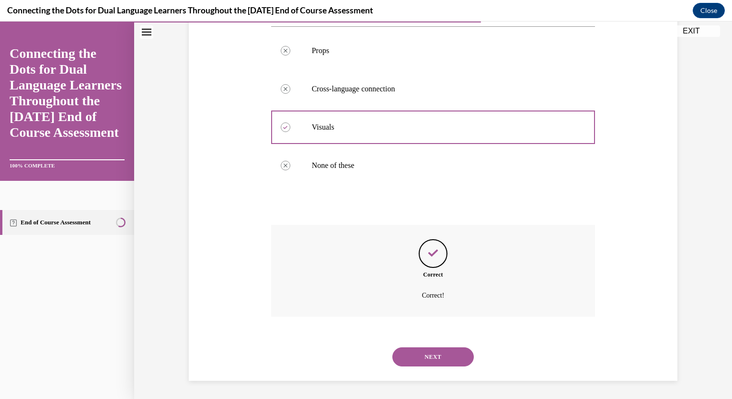
click at [425, 358] on button "NEXT" at bounding box center [432, 357] width 81 height 19
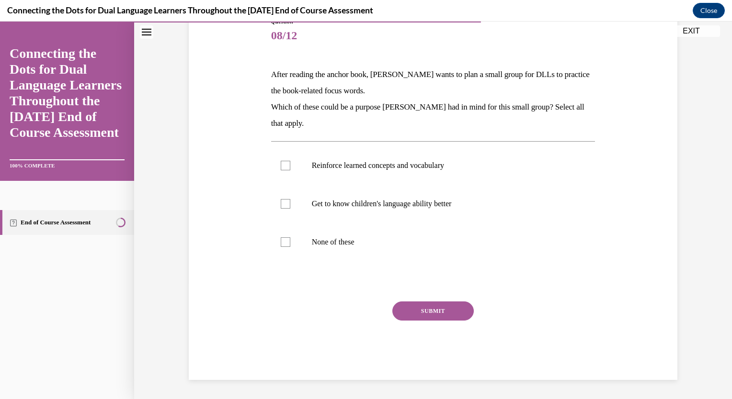
scroll to position [107, 0]
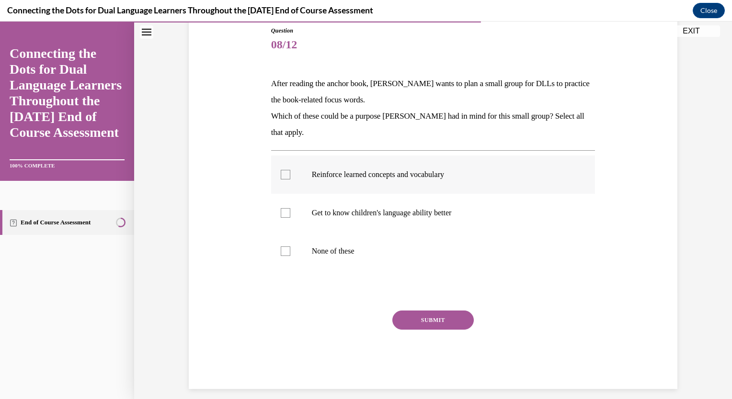
click at [354, 174] on p "Reinforce learned concepts and vocabulary" at bounding box center [442, 175] width 260 height 10
click at [290, 174] on input "Reinforce learned concepts and vocabulary" at bounding box center [286, 175] width 10 height 10
checkbox input "true"
click at [362, 211] on p "Get to know children's language ability better" at bounding box center [442, 213] width 260 height 10
click at [290, 211] on input "Get to know children's language ability better" at bounding box center [286, 213] width 10 height 10
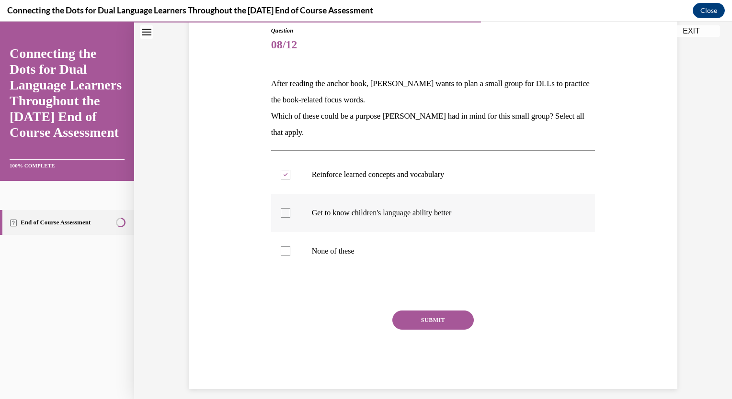
checkbox input "true"
click at [422, 318] on button "SUBMIT" at bounding box center [432, 320] width 81 height 19
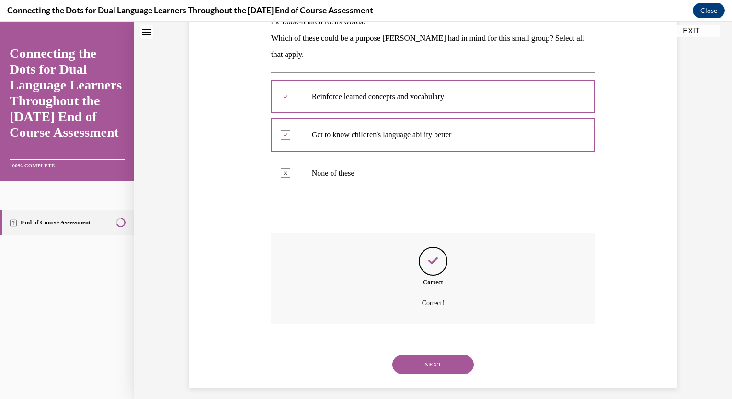
scroll to position [193, 0]
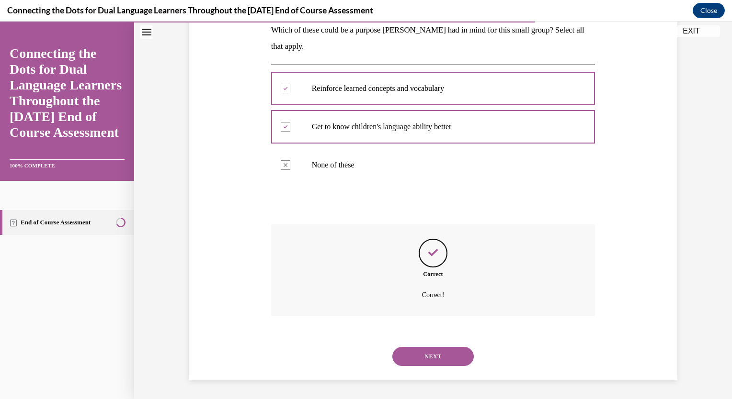
click at [430, 356] on button "NEXT" at bounding box center [432, 356] width 81 height 19
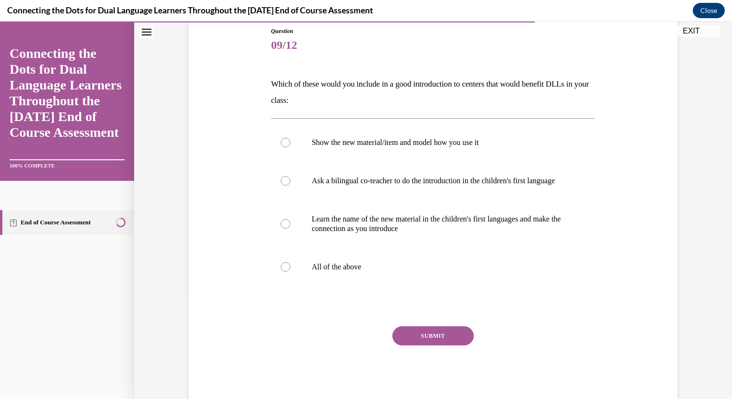
scroll to position [107, 0]
click at [318, 271] on p "All of the above" at bounding box center [442, 266] width 260 height 10
click at [290, 271] on input "All of the above" at bounding box center [286, 266] width 10 height 10
radio input "true"
click at [428, 345] on button "SUBMIT" at bounding box center [432, 335] width 81 height 19
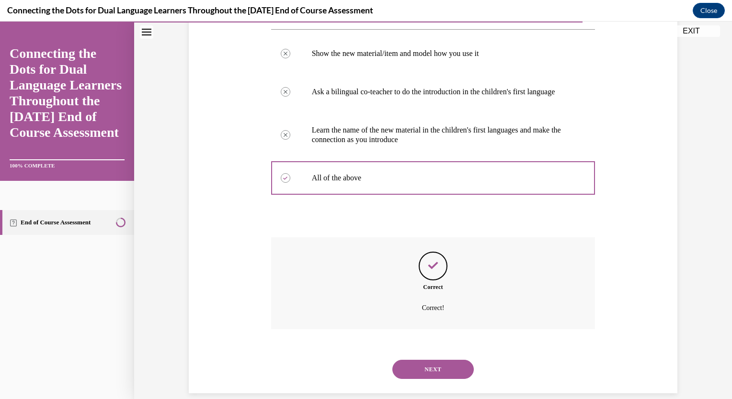
scroll to position [218, 0]
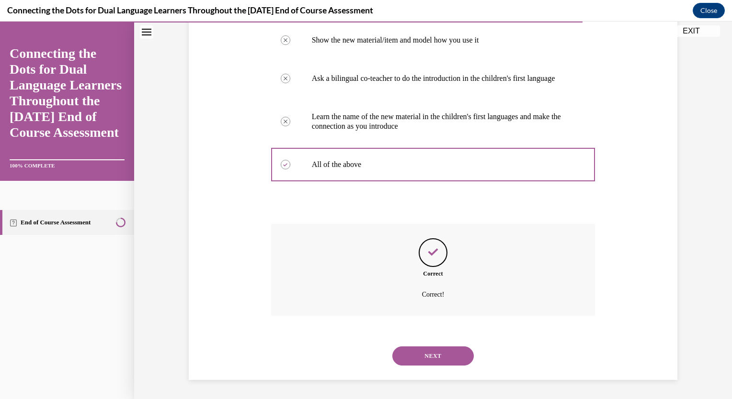
click at [423, 351] on button "NEXT" at bounding box center [432, 356] width 81 height 19
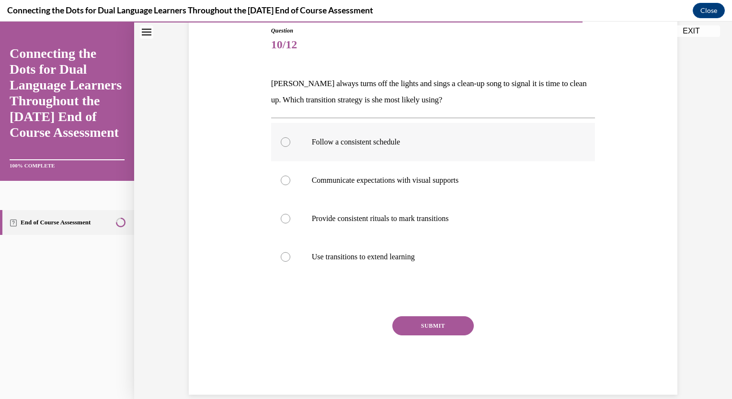
click at [345, 143] on p "Follow a consistent schedule" at bounding box center [442, 142] width 260 height 10
click at [290, 143] on input "Follow a consistent schedule" at bounding box center [286, 142] width 10 height 10
radio input "true"
click at [425, 327] on button "SUBMIT" at bounding box center [432, 326] width 81 height 19
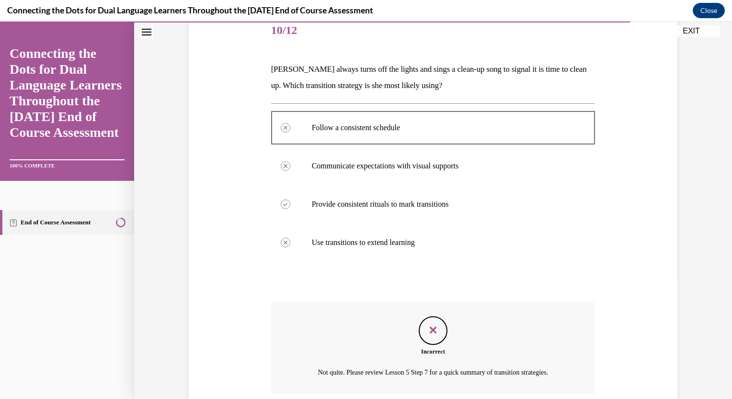
scroll to position [199, 0]
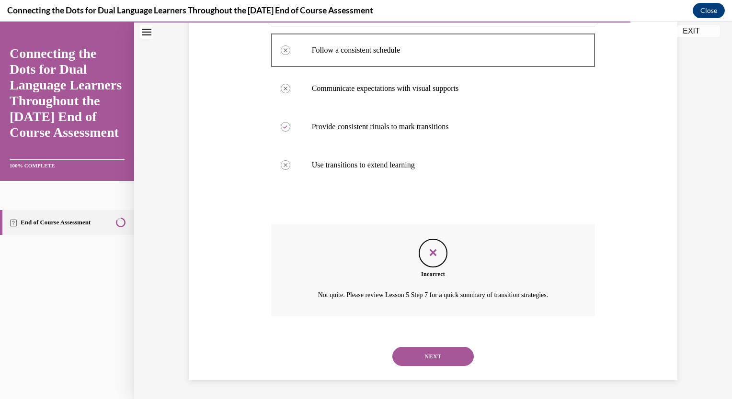
click at [435, 353] on button "NEXT" at bounding box center [432, 356] width 81 height 19
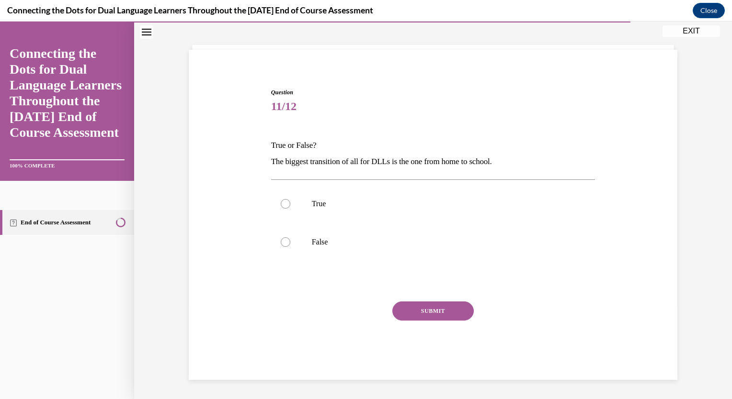
scroll to position [45, 0]
click at [312, 203] on p "True" at bounding box center [442, 205] width 260 height 10
click at [290, 203] on input "True" at bounding box center [286, 205] width 10 height 10
radio input "true"
click at [421, 314] on button "SUBMIT" at bounding box center [432, 311] width 81 height 19
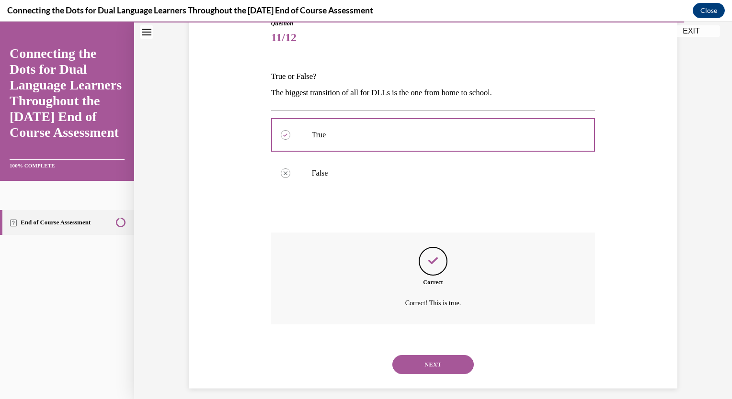
scroll to position [122, 0]
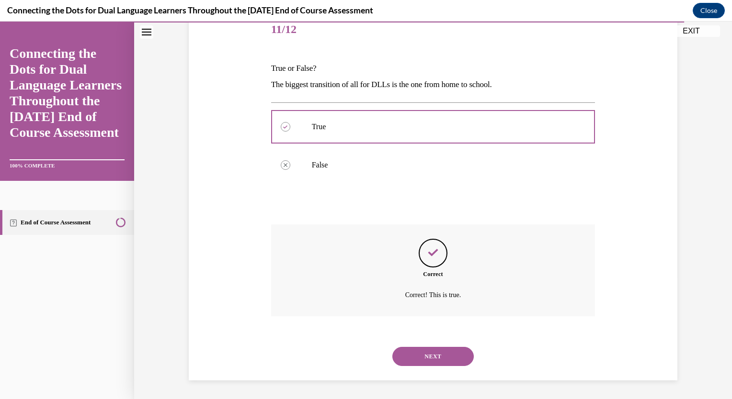
click at [420, 362] on button "NEXT" at bounding box center [432, 356] width 81 height 19
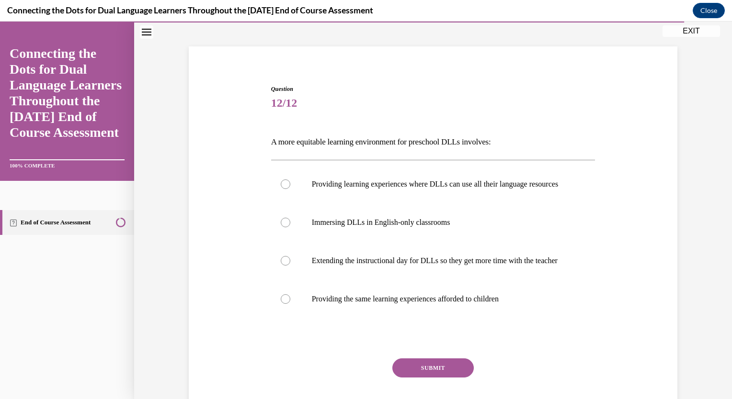
scroll to position [49, 0]
click at [284, 182] on label "Providing learning experiences where DLLs can use all their language resources" at bounding box center [433, 183] width 324 height 38
click at [284, 182] on input "Providing learning experiences where DLLs can use all their language resources" at bounding box center [286, 184] width 10 height 10
radio input "true"
click at [284, 318] on label "Providing the same learning experiences afforded to children" at bounding box center [433, 298] width 324 height 38
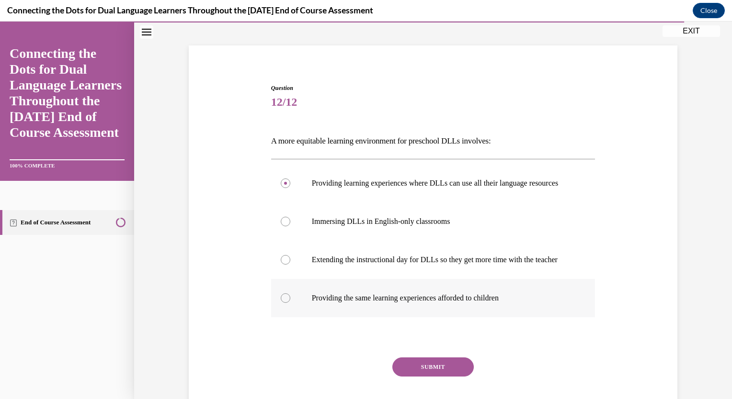
click at [284, 303] on input "Providing the same learning experiences afforded to children" at bounding box center [286, 299] width 10 height 10
radio input "true"
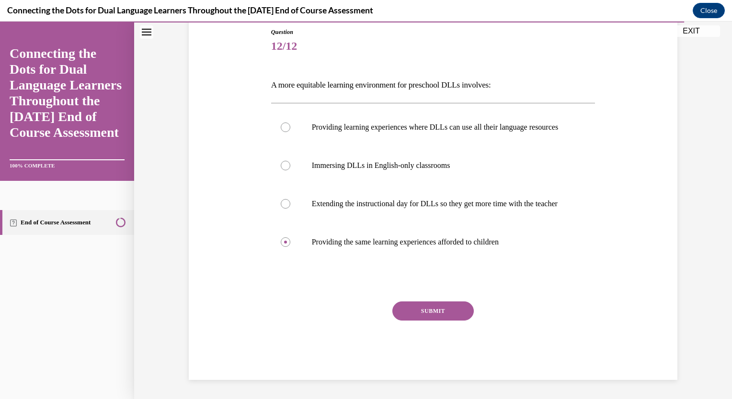
click at [428, 309] on button "SUBMIT" at bounding box center [432, 311] width 81 height 19
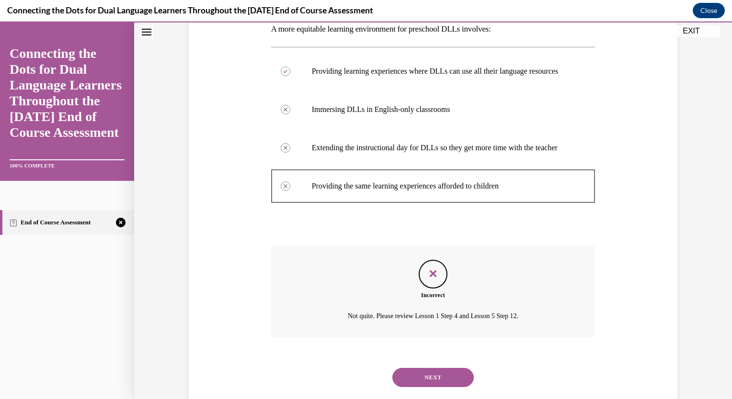
scroll to position [201, 0]
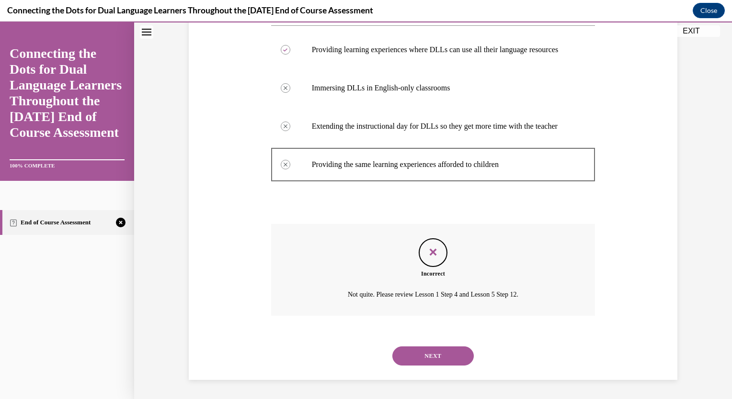
click at [423, 352] on button "NEXT" at bounding box center [432, 356] width 81 height 19
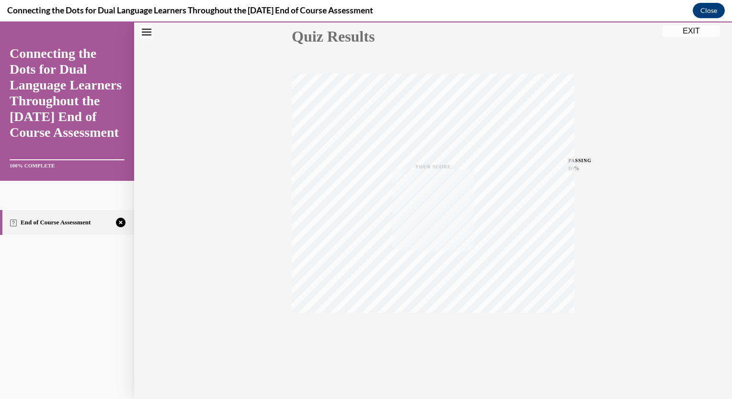
scroll to position [113, 0]
click at [428, 337] on icon "button" at bounding box center [433, 341] width 34 height 11
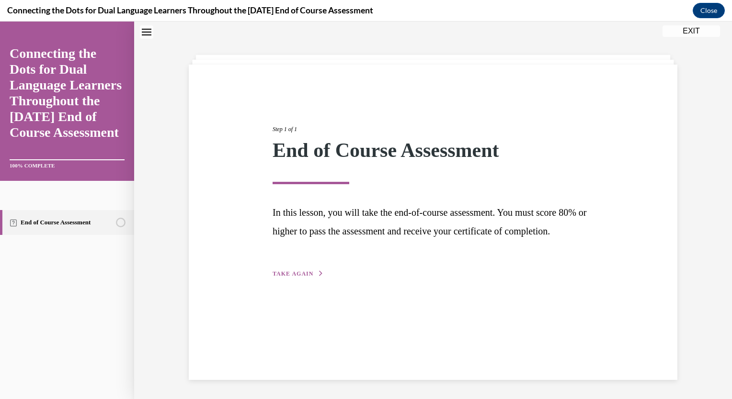
scroll to position [30, 0]
click at [290, 277] on span "TAKE AGAIN" at bounding box center [293, 274] width 41 height 7
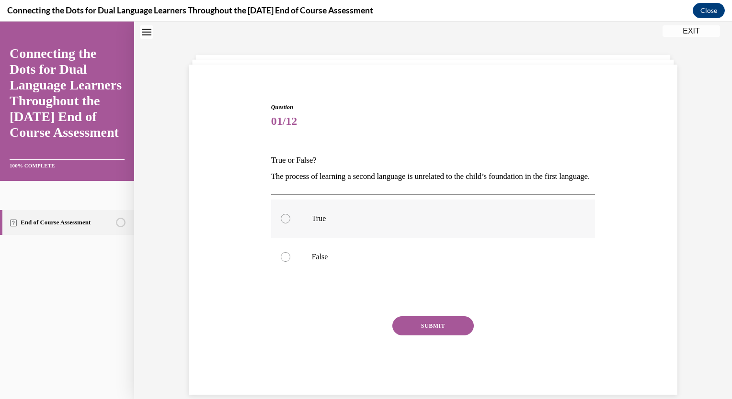
click at [273, 231] on label "True" at bounding box center [433, 219] width 324 height 38
click at [281, 224] on input "True" at bounding box center [286, 219] width 10 height 10
radio input "true"
click at [422, 336] on button "SUBMIT" at bounding box center [432, 326] width 81 height 19
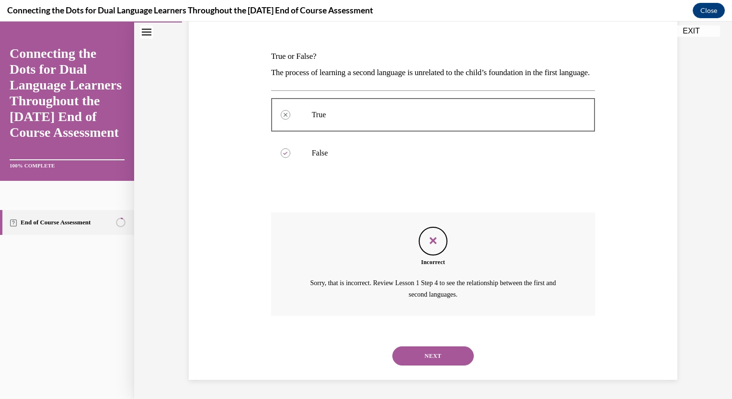
scroll to position [149, 0]
click at [423, 360] on button "NEXT" at bounding box center [432, 356] width 81 height 19
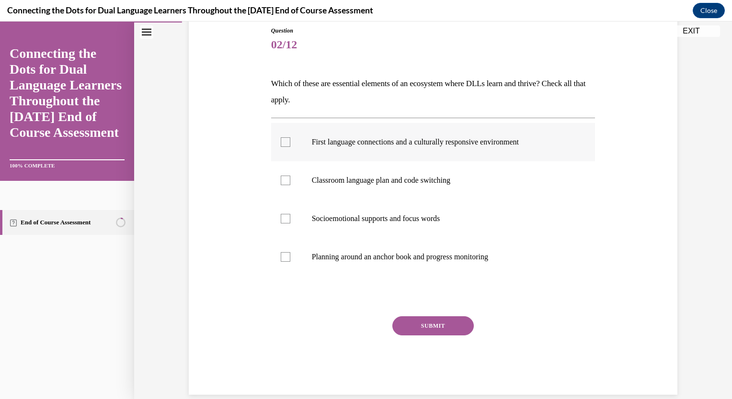
click at [477, 134] on label "First language connections and a culturally responsive environment" at bounding box center [433, 142] width 324 height 38
click at [290, 137] on input "First language connections and a culturally responsive environment" at bounding box center [286, 142] width 10 height 10
checkbox input "true"
click at [437, 253] on p "Planning around an anchor book and progress monitoring" at bounding box center [442, 257] width 260 height 10
click at [290, 253] on input "Planning around an anchor book and progress monitoring" at bounding box center [286, 257] width 10 height 10
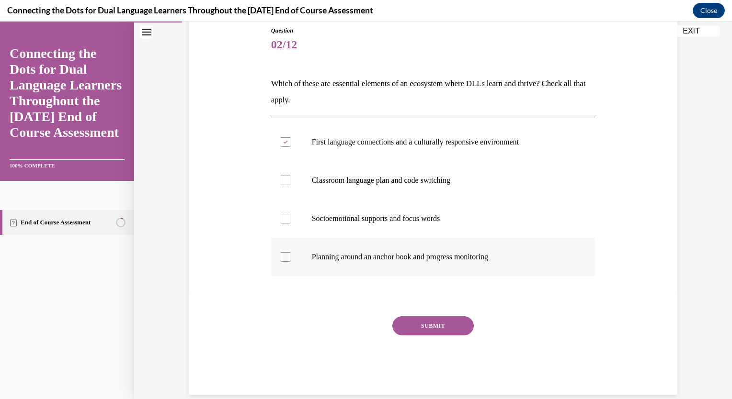
checkbox input "true"
click at [428, 325] on button "SUBMIT" at bounding box center [432, 326] width 81 height 19
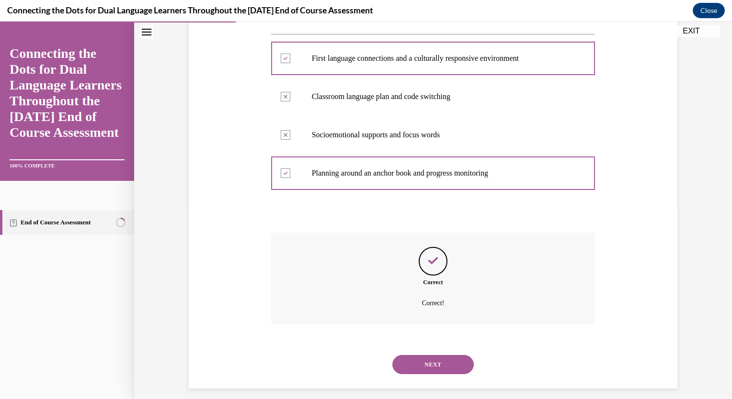
scroll to position [199, 0]
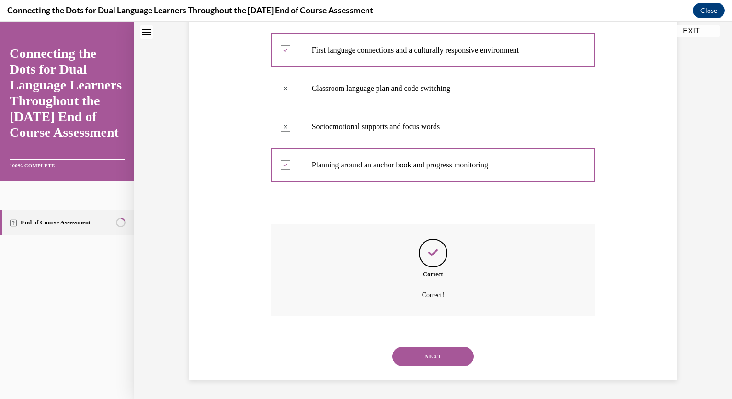
click at [428, 353] on button "NEXT" at bounding box center [432, 356] width 81 height 19
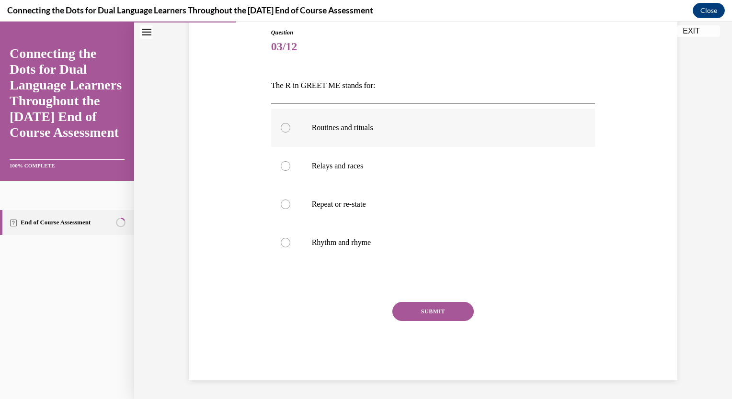
click at [346, 125] on p "Routines and rituals" at bounding box center [442, 128] width 260 height 10
click at [290, 125] on input "Routines and rituals" at bounding box center [286, 128] width 10 height 10
radio input "true"
click at [430, 311] on button "SUBMIT" at bounding box center [432, 311] width 81 height 19
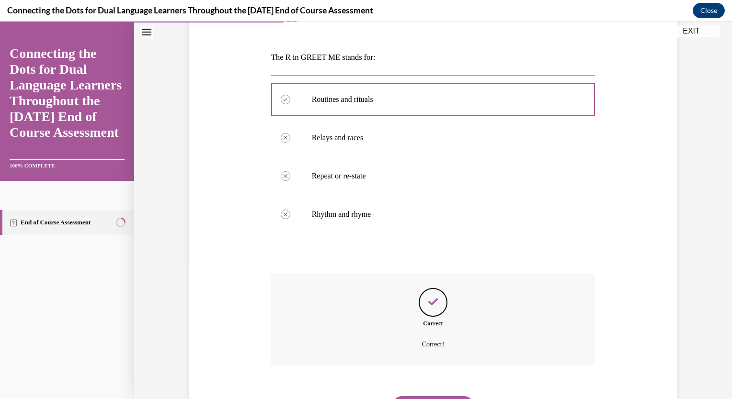
scroll to position [182, 0]
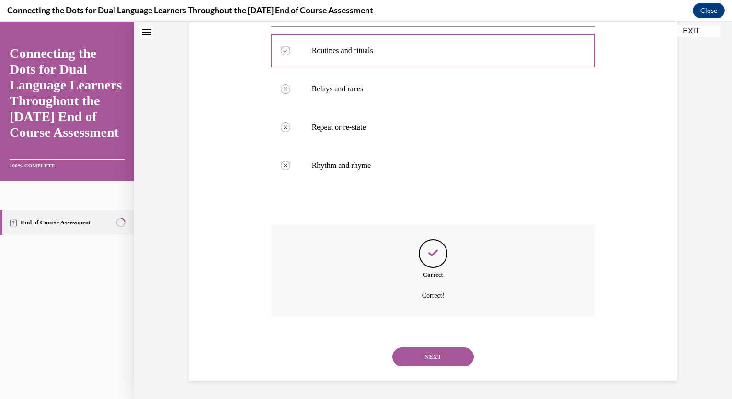
click at [428, 355] on button "NEXT" at bounding box center [432, 357] width 81 height 19
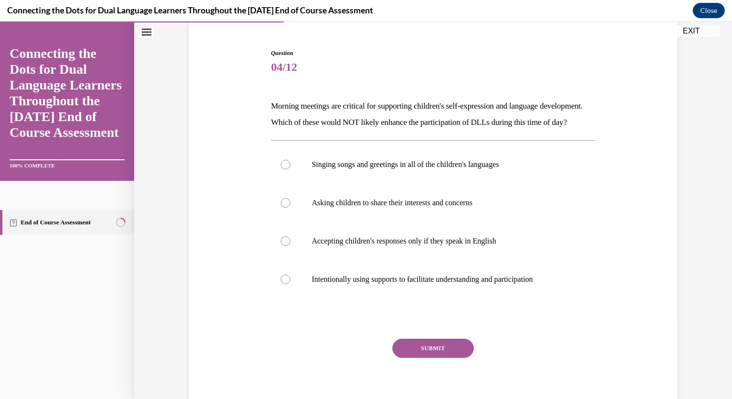
scroll to position [88, 0]
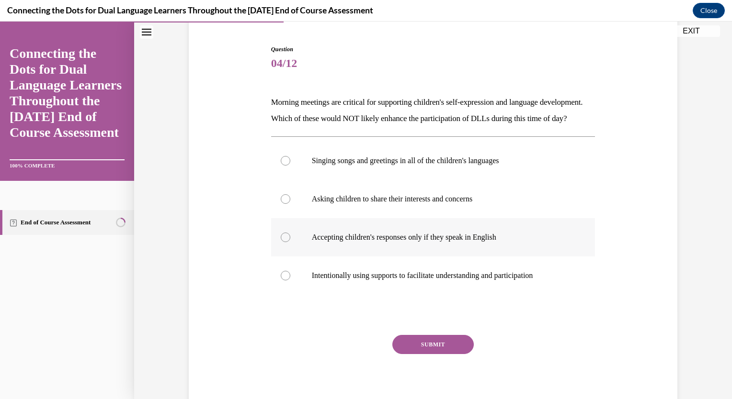
click at [435, 242] on p "Accepting children's responses only if they speak in English" at bounding box center [442, 238] width 260 height 10
click at [290, 242] on input "Accepting children's responses only if they speak in English" at bounding box center [286, 238] width 10 height 10
radio input "true"
click at [416, 354] on button "SUBMIT" at bounding box center [432, 344] width 81 height 19
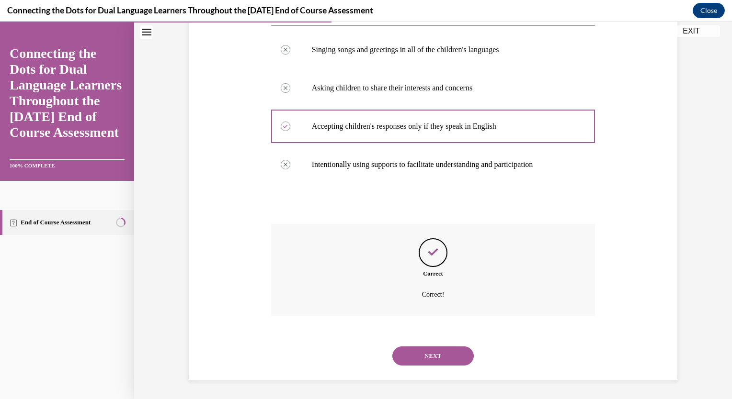
scroll to position [215, 0]
click at [428, 353] on button "NEXT" at bounding box center [432, 356] width 81 height 19
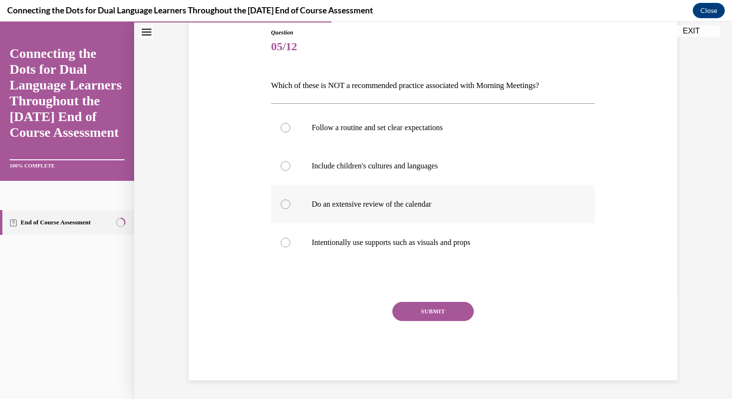
click at [426, 201] on p "Do an extensive review of the calendar" at bounding box center [442, 205] width 260 height 10
click at [290, 201] on input "Do an extensive review of the calendar" at bounding box center [286, 205] width 10 height 10
radio input "true"
click at [426, 311] on button "SUBMIT" at bounding box center [432, 311] width 81 height 19
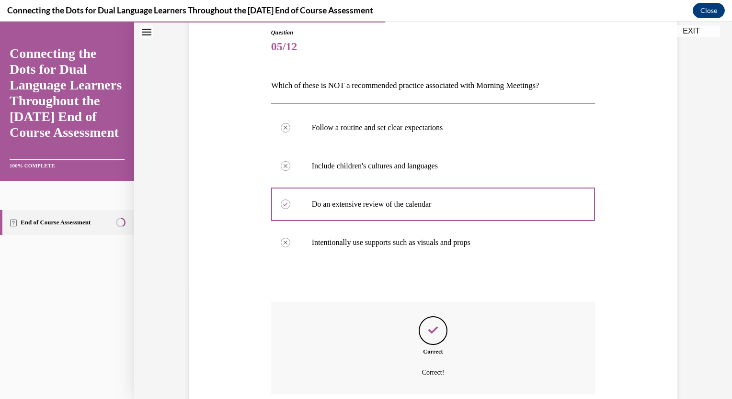
scroll to position [182, 0]
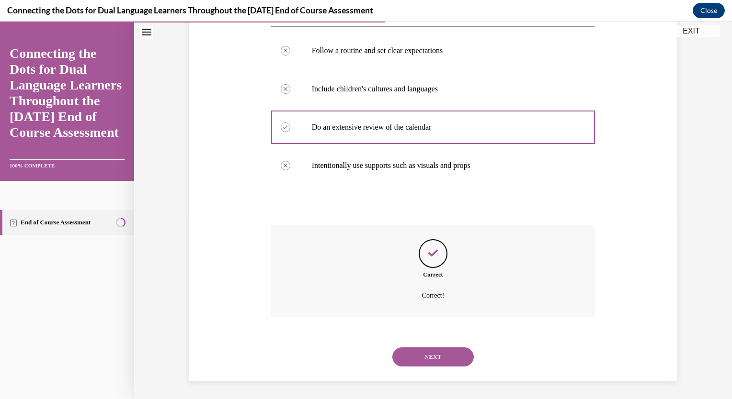
click at [427, 356] on button "NEXT" at bounding box center [432, 357] width 81 height 19
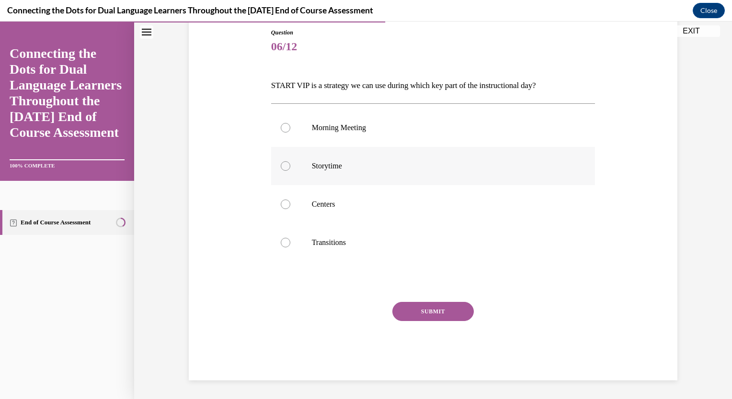
click at [333, 174] on label "Storytime" at bounding box center [433, 166] width 324 height 38
click at [290, 171] on input "Storytime" at bounding box center [286, 166] width 10 height 10
radio input "true"
click at [425, 312] on button "SUBMIT" at bounding box center [432, 311] width 81 height 19
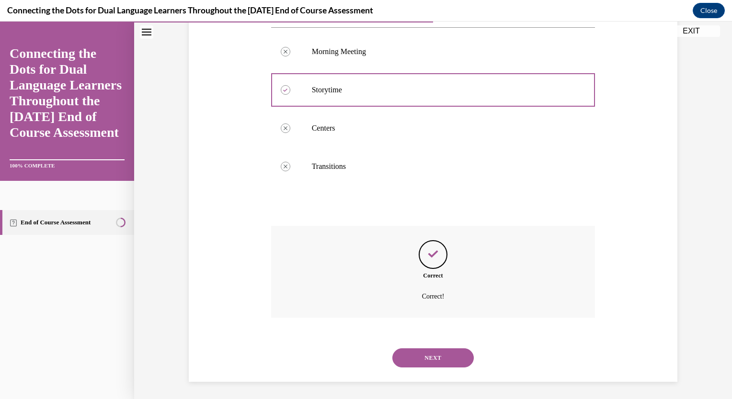
scroll to position [182, 0]
click at [425, 360] on button "NEXT" at bounding box center [432, 357] width 81 height 19
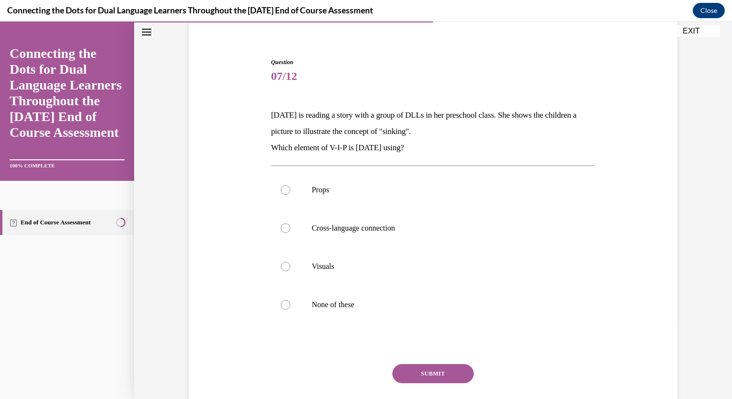
scroll to position [76, 0]
click at [325, 262] on p "Visuals" at bounding box center [442, 266] width 260 height 10
click at [290, 262] on input "Visuals" at bounding box center [286, 266] width 10 height 10
radio input "true"
click at [436, 365] on button "SUBMIT" at bounding box center [432, 372] width 81 height 19
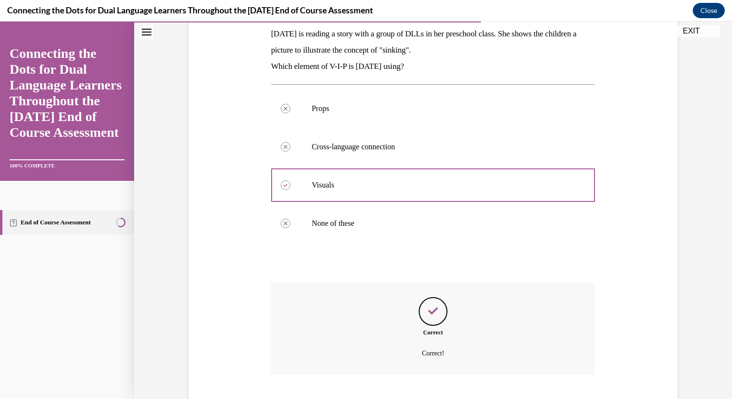
scroll to position [215, 0]
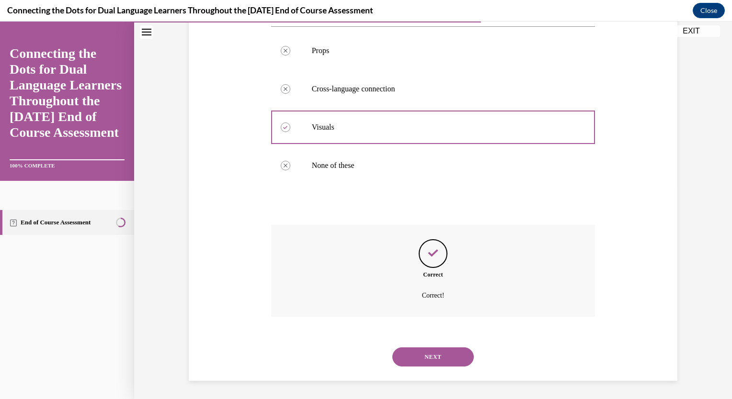
click at [432, 354] on button "NEXT" at bounding box center [432, 357] width 81 height 19
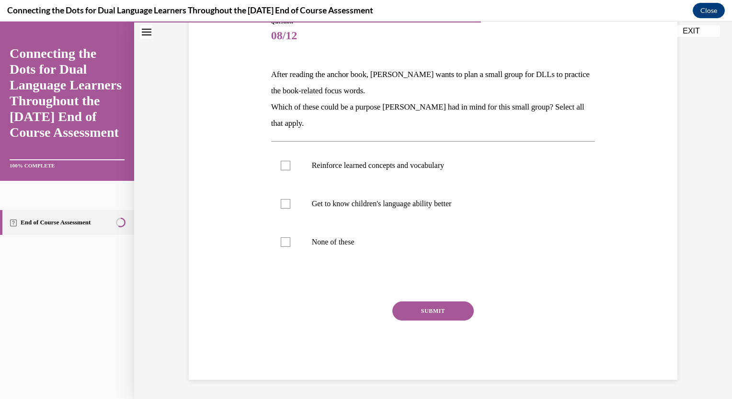
scroll to position [107, 0]
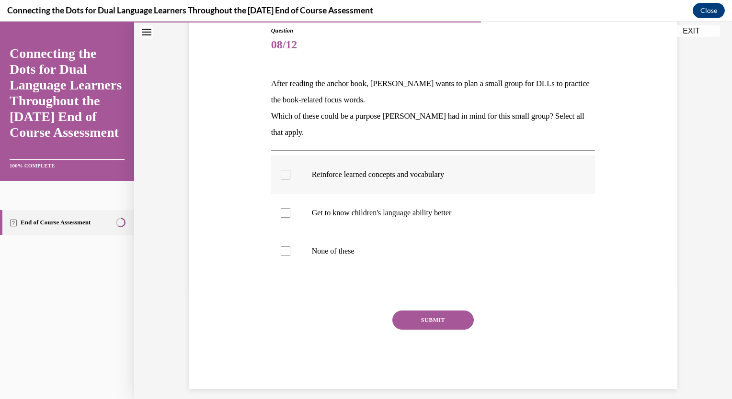
click at [380, 170] on p "Reinforce learned concepts and vocabulary" at bounding box center [442, 175] width 260 height 10
click at [290, 170] on input "Reinforce learned concepts and vocabulary" at bounding box center [286, 175] width 10 height 10
checkbox input "true"
click at [375, 210] on p "Get to know children's language ability better" at bounding box center [442, 213] width 260 height 10
click at [290, 210] on input "Get to know children's language ability better" at bounding box center [286, 213] width 10 height 10
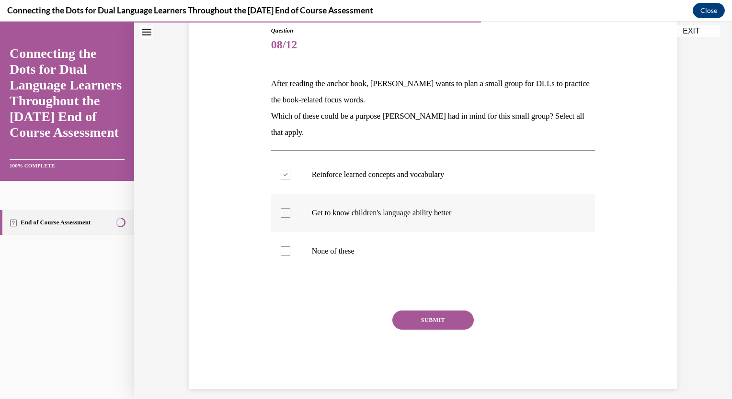
checkbox input "true"
click at [434, 318] on button "SUBMIT" at bounding box center [432, 320] width 81 height 19
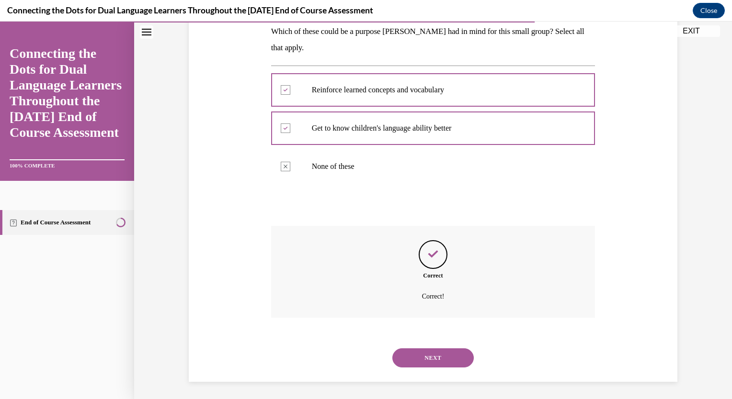
scroll to position [193, 0]
click at [434, 355] on button "NEXT" at bounding box center [432, 356] width 81 height 19
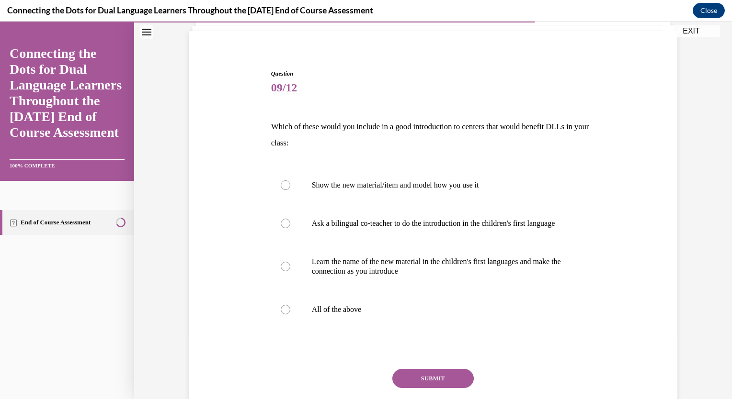
scroll to position [69, 0]
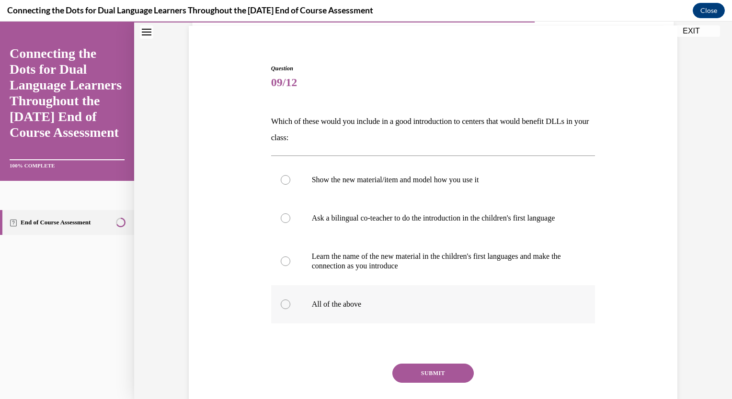
click at [317, 309] on p "All of the above" at bounding box center [442, 305] width 260 height 10
click at [290, 309] on input "All of the above" at bounding box center [286, 305] width 10 height 10
radio input "true"
click at [426, 383] on button "SUBMIT" at bounding box center [432, 373] width 81 height 19
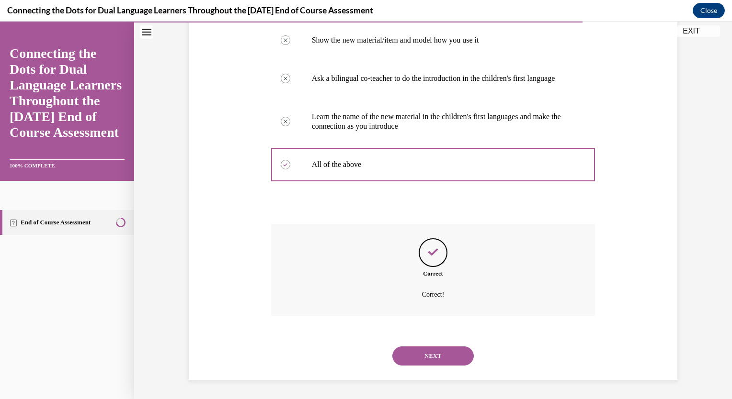
scroll to position [218, 0]
click at [418, 355] on button "NEXT" at bounding box center [432, 356] width 81 height 19
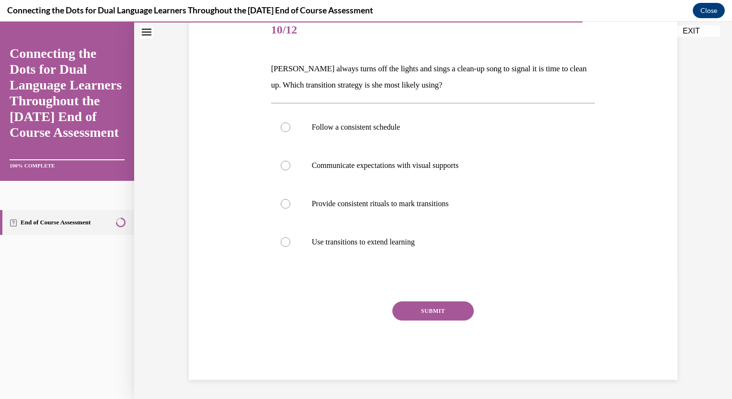
scroll to position [107, 0]
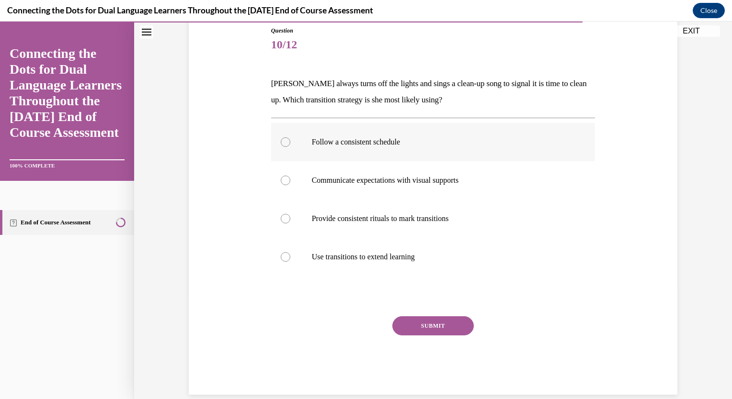
click at [387, 133] on label "Follow a consistent schedule" at bounding box center [433, 142] width 324 height 38
click at [290, 137] on input "Follow a consistent schedule" at bounding box center [286, 142] width 10 height 10
radio input "true"
click at [420, 321] on button "SUBMIT" at bounding box center [432, 326] width 81 height 19
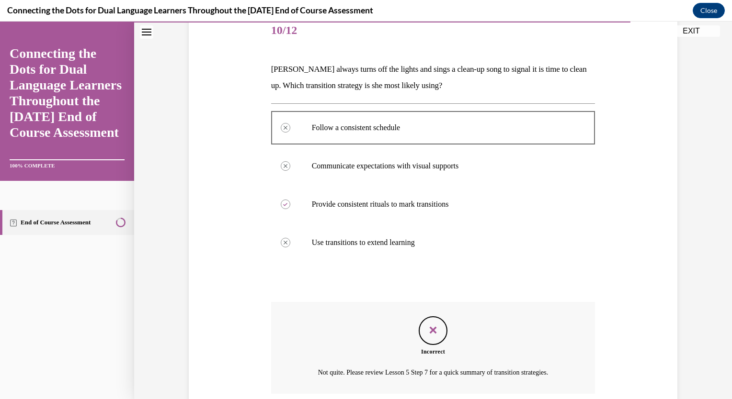
scroll to position [199, 0]
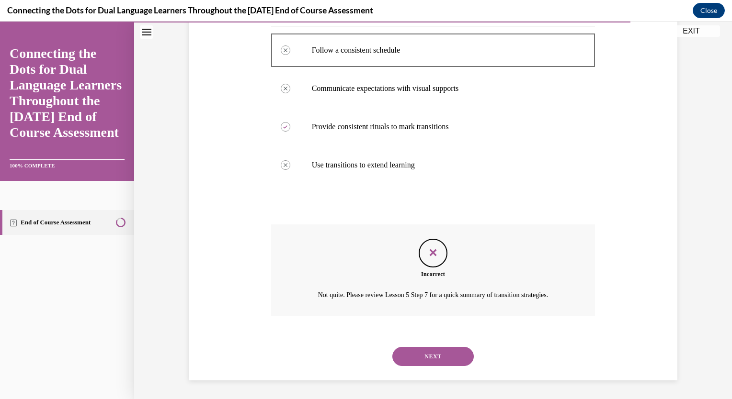
click at [427, 356] on button "NEXT" at bounding box center [432, 356] width 81 height 19
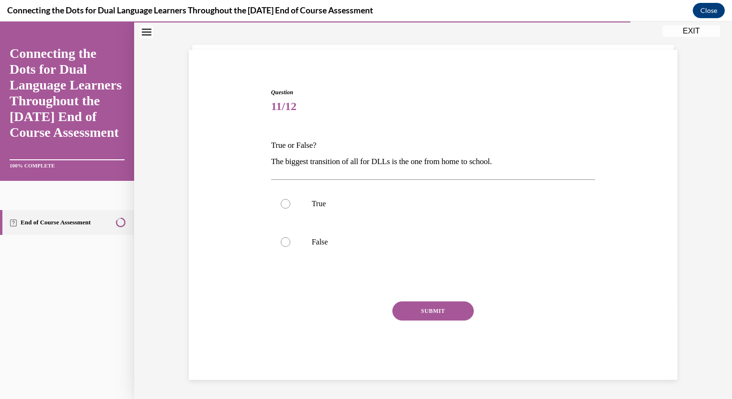
scroll to position [45, 0]
click at [314, 202] on p "True" at bounding box center [442, 205] width 260 height 10
click at [290, 202] on input "True" at bounding box center [286, 205] width 10 height 10
radio input "true"
click at [432, 312] on button "SUBMIT" at bounding box center [432, 311] width 81 height 19
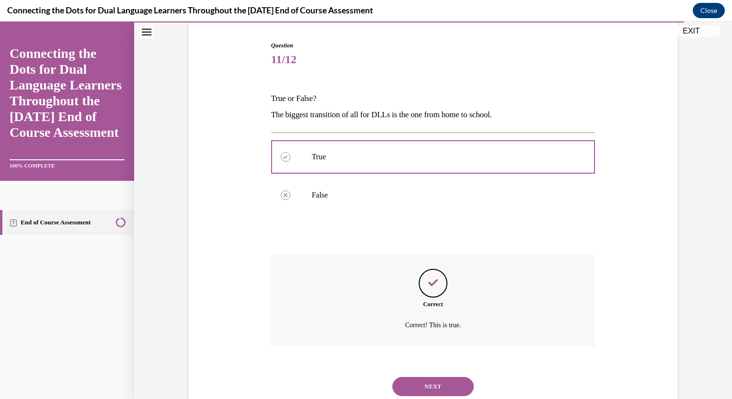
scroll to position [122, 0]
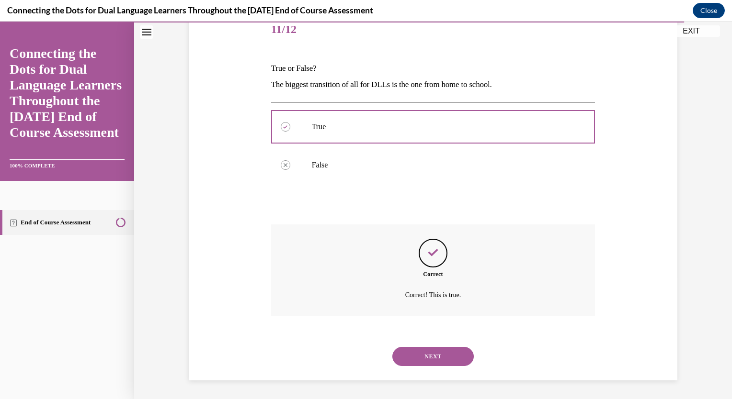
click at [428, 357] on button "NEXT" at bounding box center [432, 356] width 81 height 19
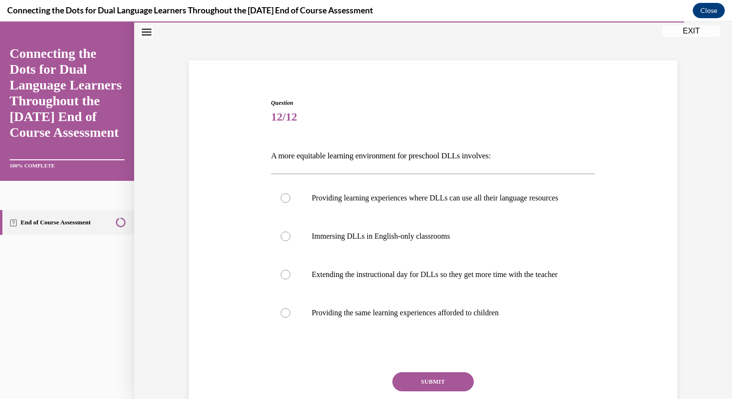
scroll to position [49, 0]
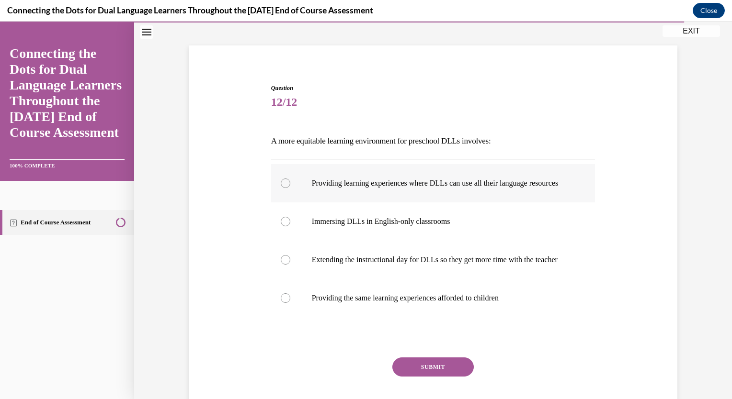
click at [407, 179] on p "Providing learning experiences where DLLs can use all their language resources" at bounding box center [442, 184] width 260 height 10
click at [290, 179] on input "Providing learning experiences where DLLs can use all their language resources" at bounding box center [286, 184] width 10 height 10
radio input "true"
click at [420, 377] on button "SUBMIT" at bounding box center [432, 367] width 81 height 19
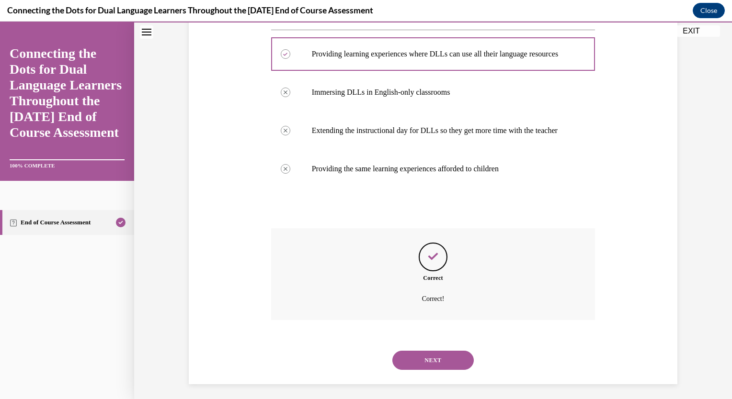
scroll to position [201, 0]
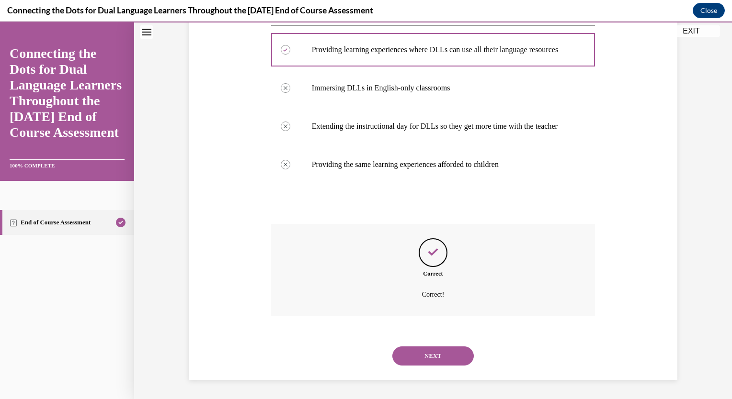
click at [428, 356] on button "NEXT" at bounding box center [432, 356] width 81 height 19
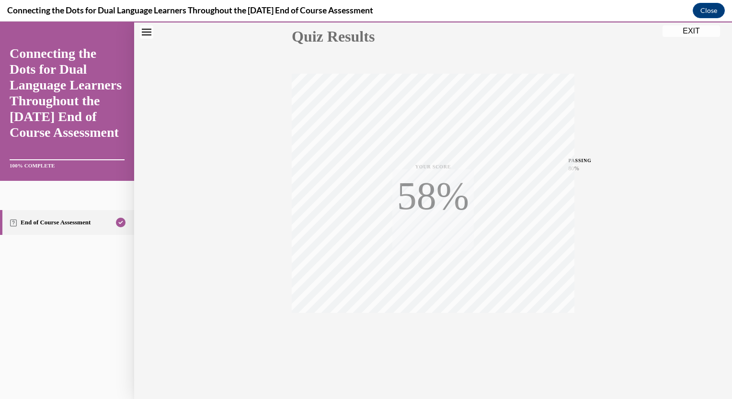
scroll to position [113, 0]
click at [693, 36] on button "EXIT" at bounding box center [690, 30] width 57 height 11
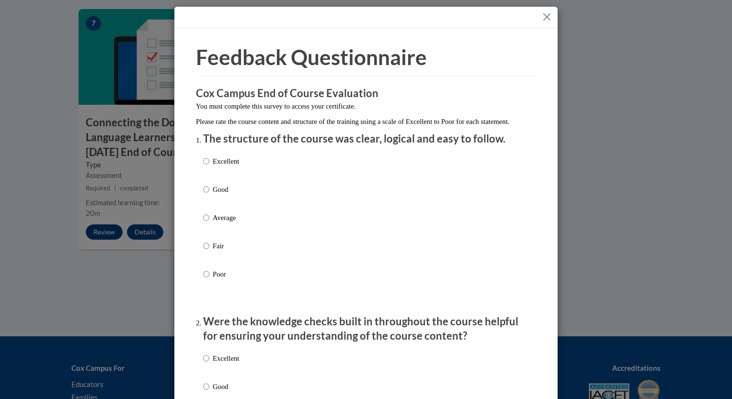
scroll to position [0, 0]
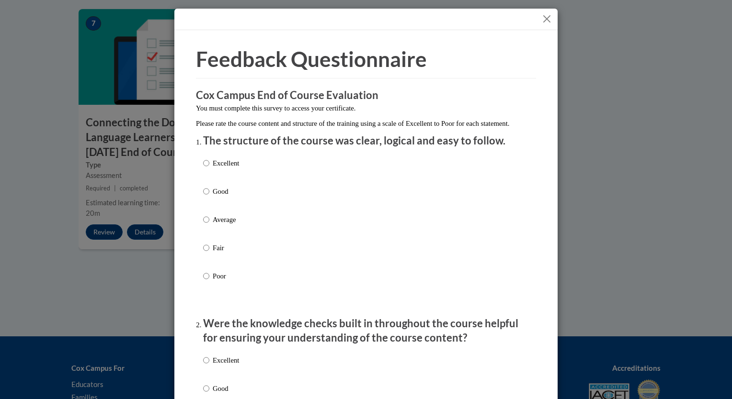
click at [223, 182] on label "Excellent" at bounding box center [221, 171] width 36 height 26
click at [209, 169] on input "Excellent" at bounding box center [206, 163] width 6 height 11
radio input "true"
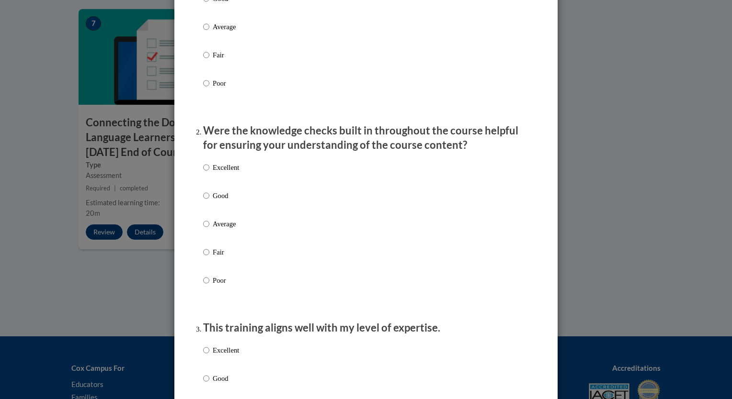
scroll to position [197, 0]
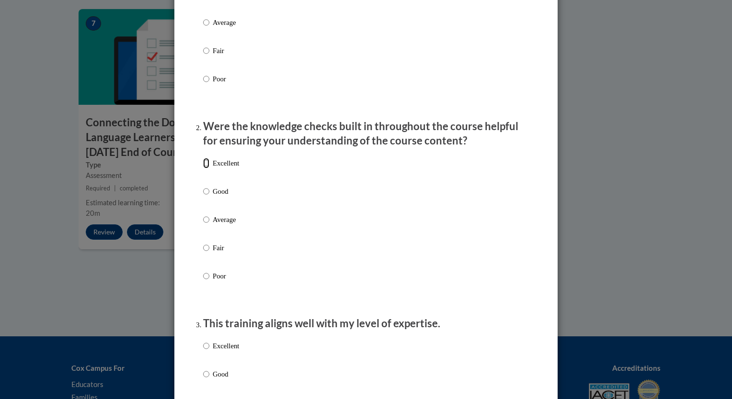
click at [203, 169] on input "Excellent" at bounding box center [206, 163] width 6 height 11
radio input "true"
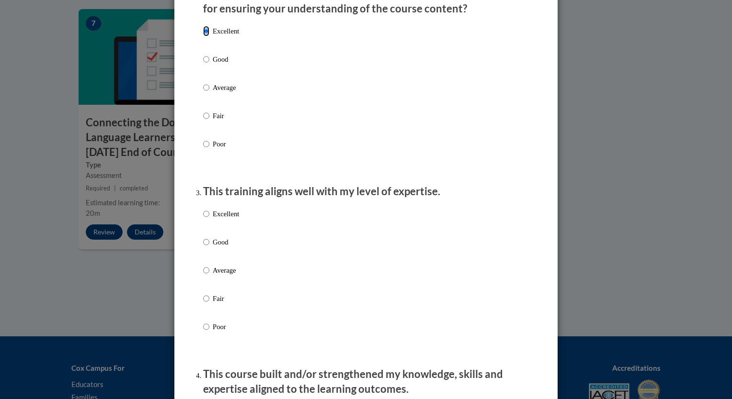
scroll to position [337, 0]
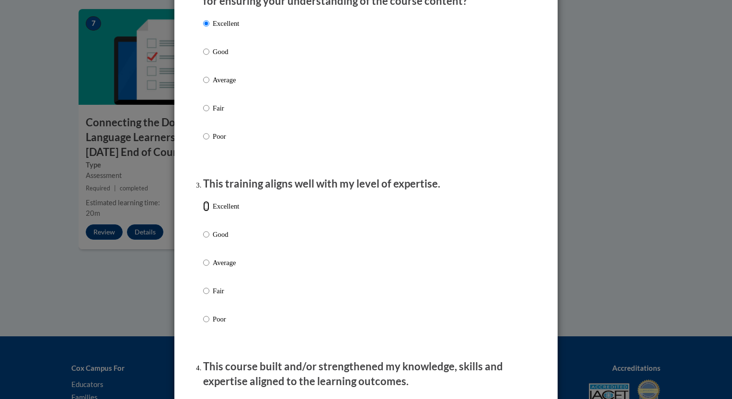
click at [204, 212] on input "Excellent" at bounding box center [206, 206] width 6 height 11
radio input "true"
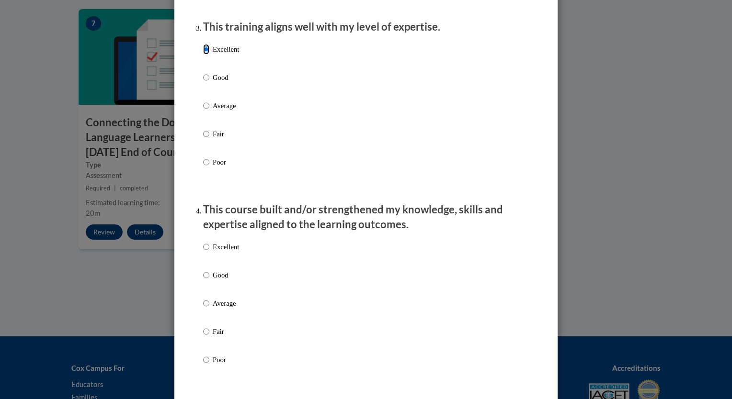
scroll to position [511, 0]
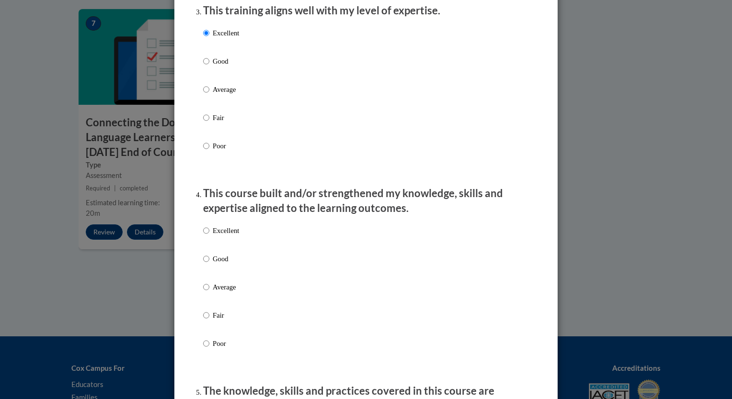
click at [214, 236] on p "Excellent" at bounding box center [226, 231] width 26 height 11
click at [209, 236] on input "Excellent" at bounding box center [206, 231] width 6 height 11
radio input "true"
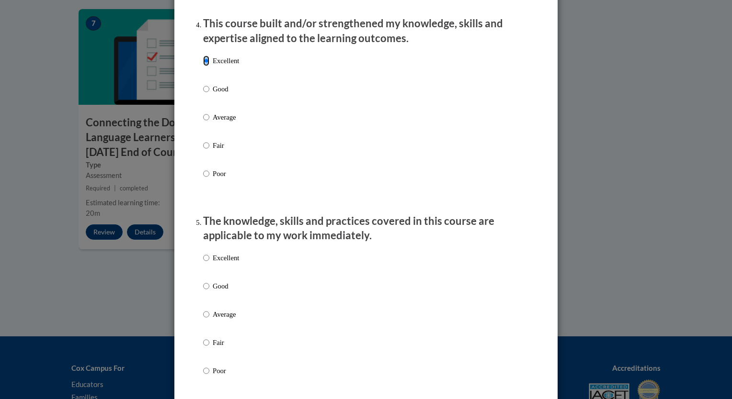
scroll to position [687, 0]
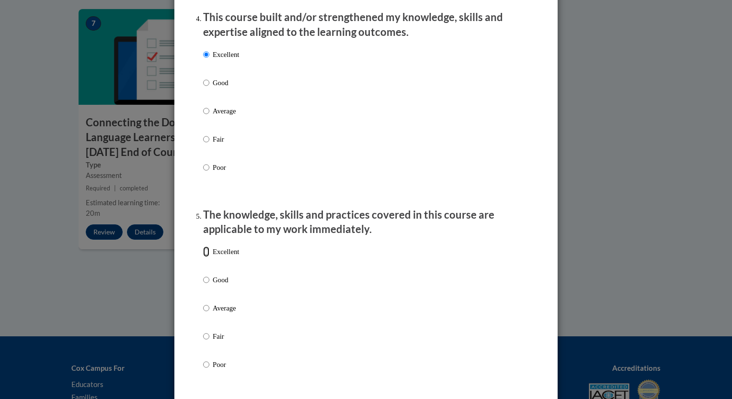
click at [205, 257] on input "Excellent" at bounding box center [206, 252] width 6 height 11
radio input "true"
click at [264, 282] on div "Excellent Good Average Fair Poor" at bounding box center [366, 320] width 326 height 156
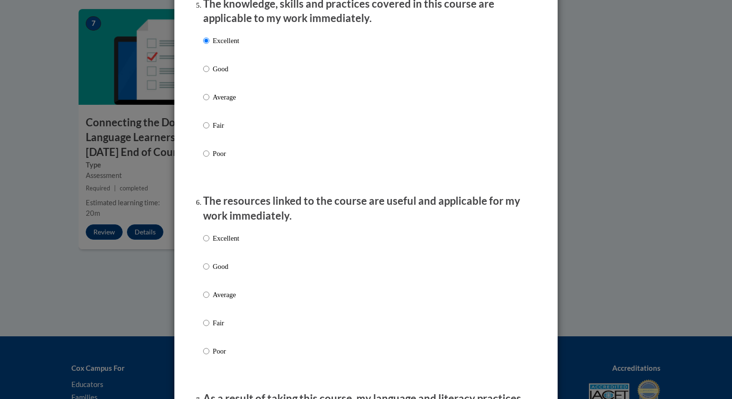
scroll to position [900, 0]
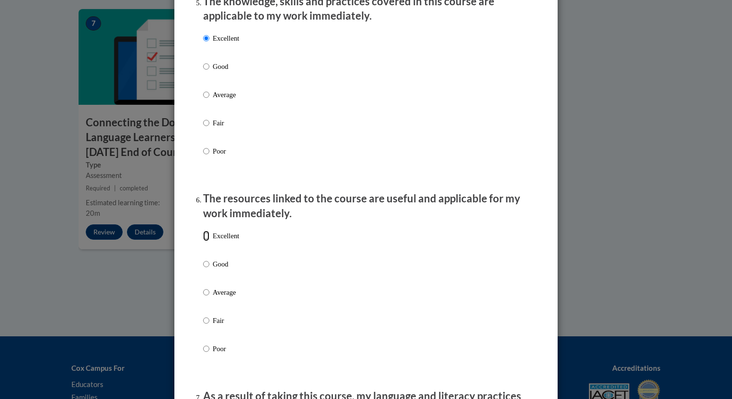
click at [205, 241] on input "Excellent" at bounding box center [206, 236] width 6 height 11
radio input "true"
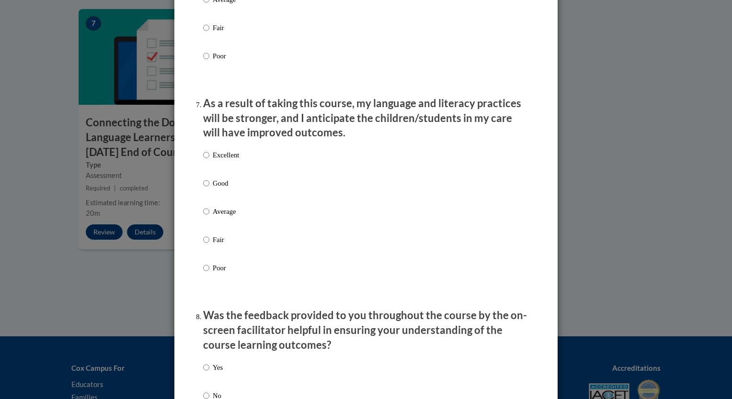
scroll to position [1194, 0]
click at [205, 160] on input "Excellent" at bounding box center [206, 154] width 6 height 11
radio input "true"
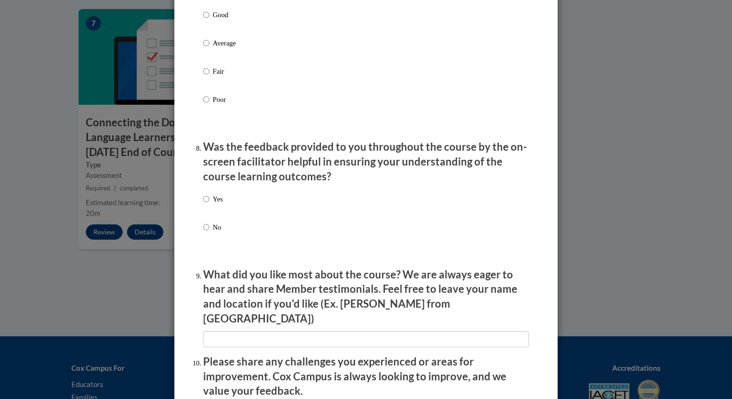
scroll to position [1391, 0]
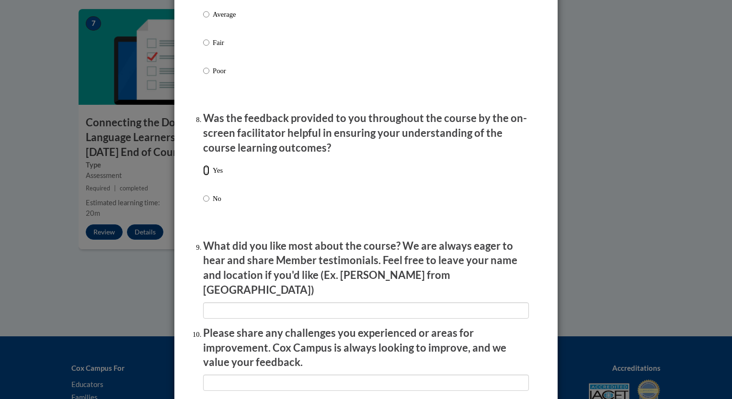
click at [203, 176] on input "Yes" at bounding box center [206, 170] width 6 height 11
radio input "true"
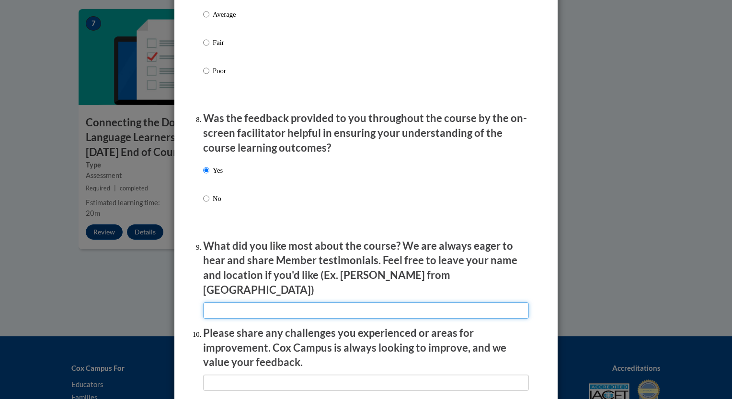
click at [222, 307] on input "textbox" at bounding box center [366, 311] width 326 height 16
click at [228, 307] on input "textbox" at bounding box center [366, 311] width 326 height 16
click at [224, 303] on input "textbox" at bounding box center [366, 311] width 326 height 16
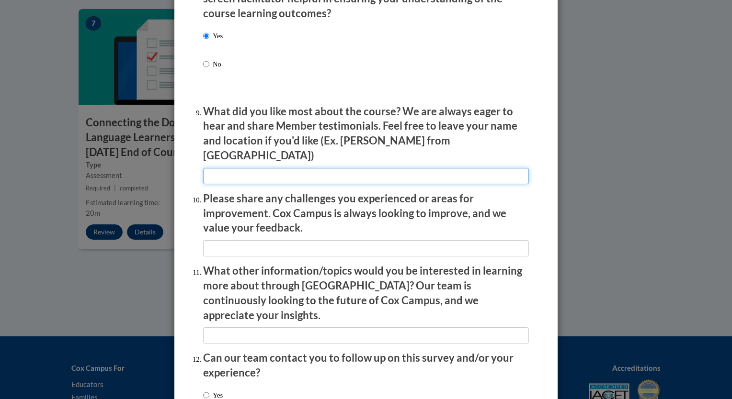
scroll to position [1526, 0]
click at [242, 174] on input "textbox" at bounding box center [366, 175] width 326 height 16
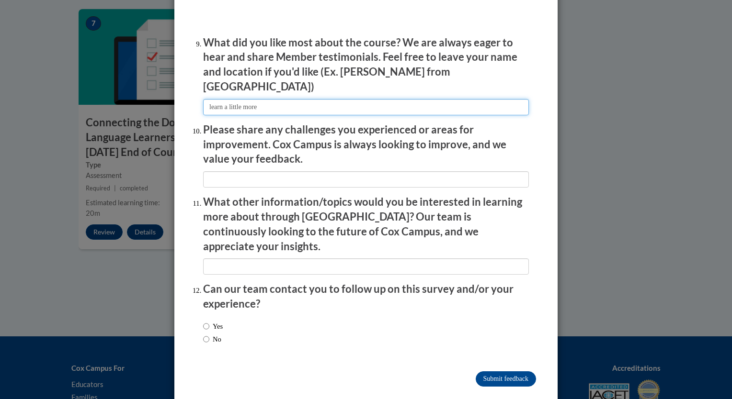
scroll to position [1595, 0]
type input "learn a little more"
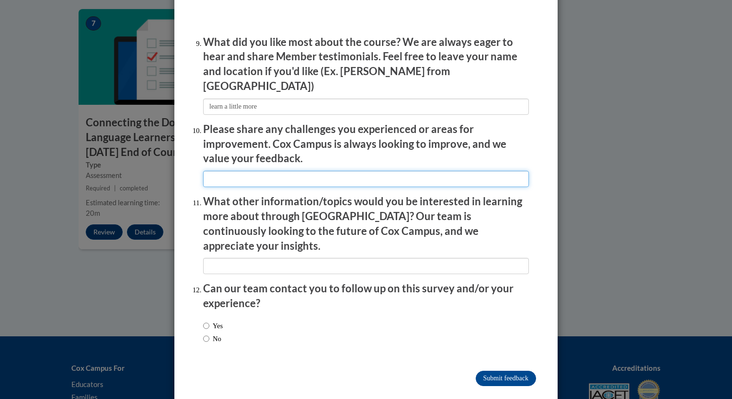
click at [285, 174] on input "textbox" at bounding box center [366, 179] width 326 height 16
type input "t"
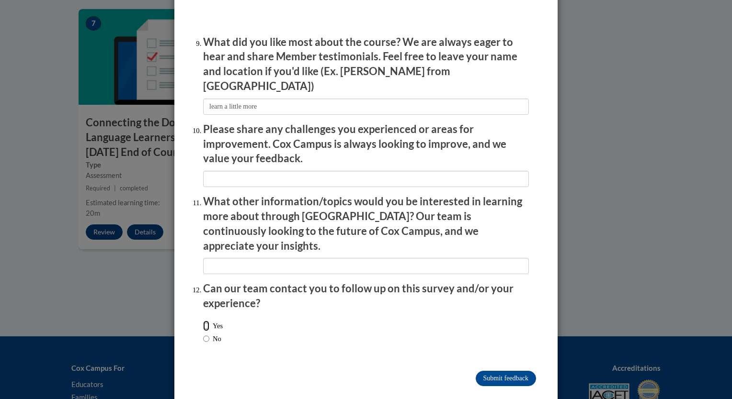
click at [203, 321] on input "Yes" at bounding box center [206, 326] width 6 height 11
radio input "true"
click at [496, 371] on input "Submit feedback" at bounding box center [506, 378] width 60 height 15
